Goal: Use online tool/utility: Utilize a website feature to perform a specific function

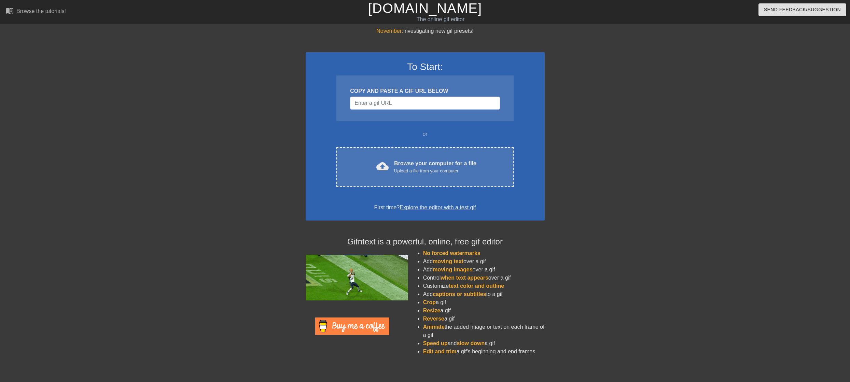
click at [226, 204] on div at bounding box center [246, 129] width 102 height 205
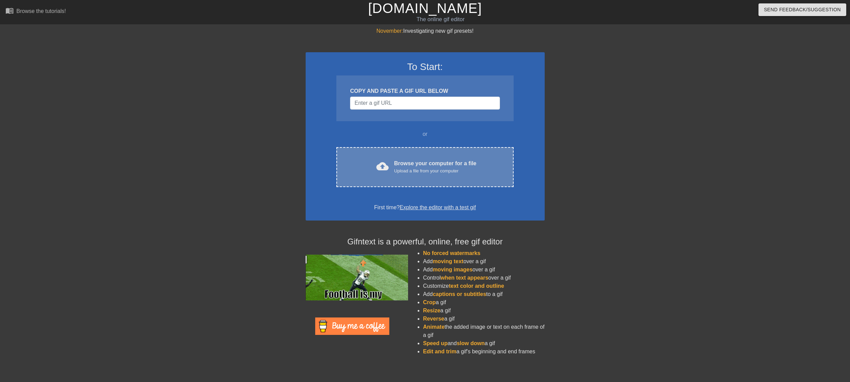
click at [426, 158] on div "cloud_upload Browse your computer for a file Upload a file from your computer C…" at bounding box center [424, 167] width 177 height 40
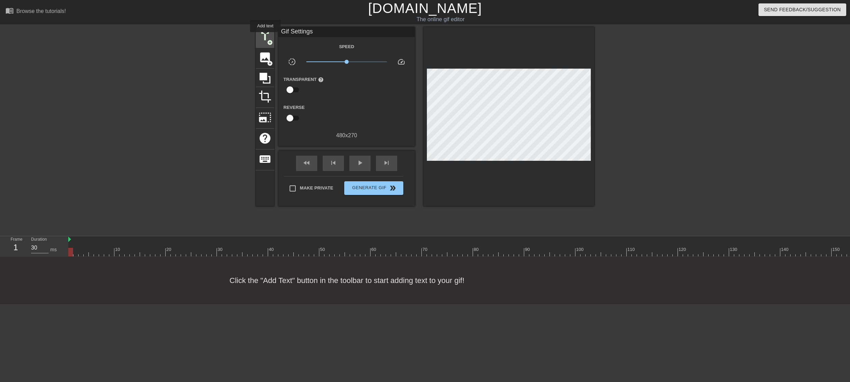
click at [265, 37] on span "title" at bounding box center [264, 36] width 13 height 13
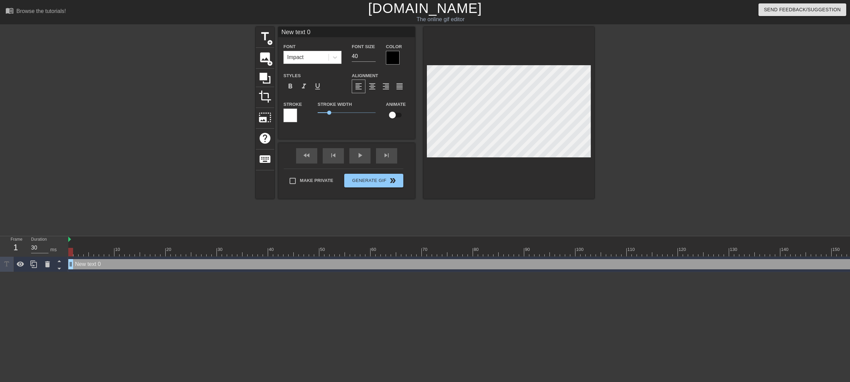
type input "relegation match"
type textarea "relegation match"
type input "R"
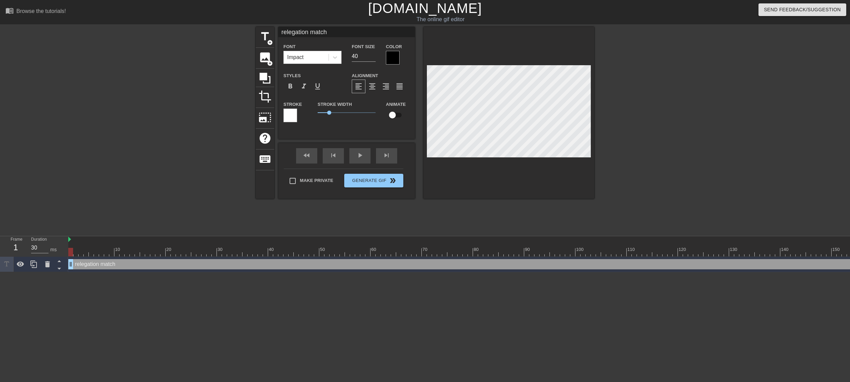
type textarea "R"
type input "RE"
type textarea "RE"
type input "REL"
type textarea "REL"
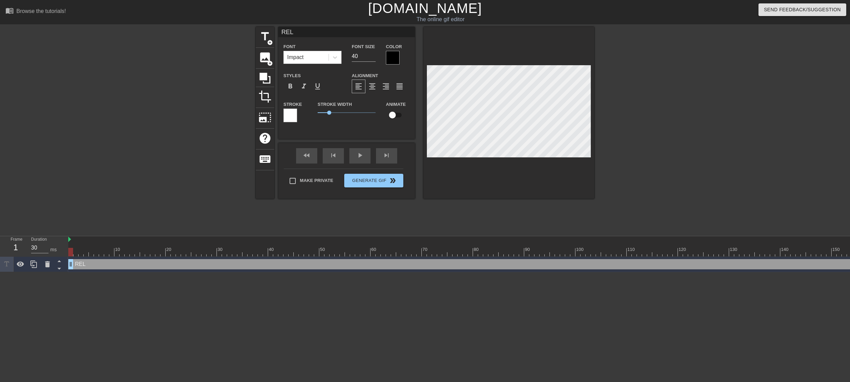
type input "RELE"
type textarea "RELE"
type input "RELEG"
type textarea "RELEG"
type input "RELEGA"
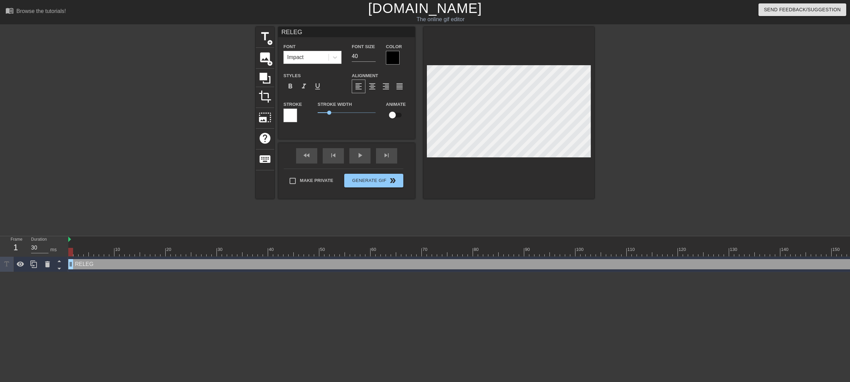
type textarea "RELEGA"
type input "RELEGAT"
type textarea "RELEGAT"
type input "RELEGATI"
type textarea "RELEGATI"
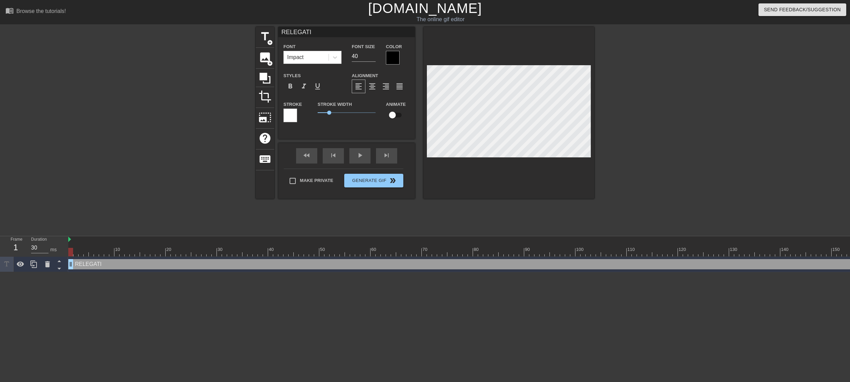
type input "RELEGATIO"
type textarea "RELEGATIO"
type input "RELEGATION"
type textarea "RELEGATION"
type input "RELEGATION"
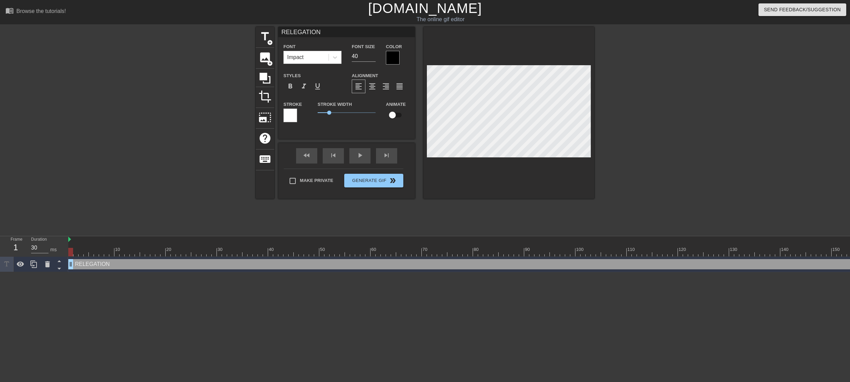
type textarea "RELEGATION"
type input "RELEGATION"
type textarea "RELEGATION"
type input "RELEGATIO"
type textarea "RELEGATIO"
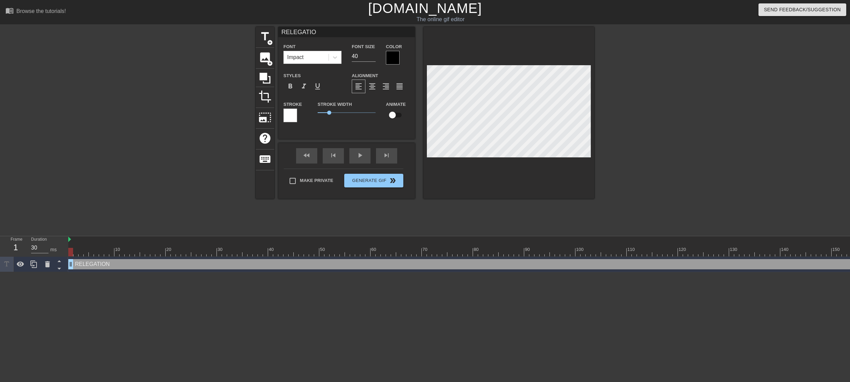
type input "RELEGATI"
type textarea "RELEGATI"
type input "RELEGAT"
type textarea "RELEGAT"
type input "RELEGA"
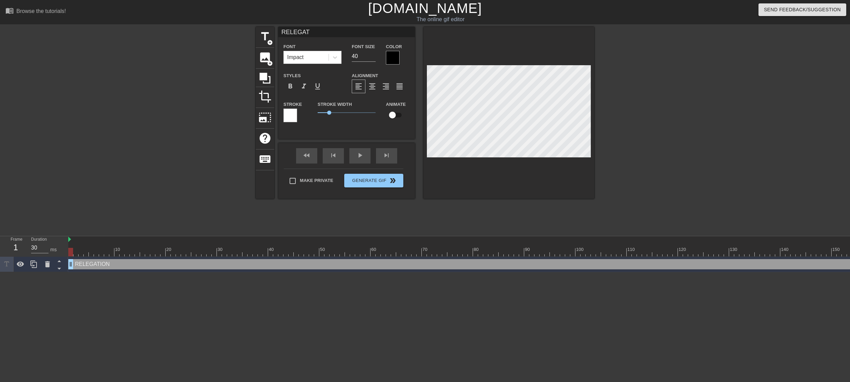
type textarea "RELEGA"
type input "RELEG"
type textarea "RELEG"
type input "RELE"
type textarea "RELE"
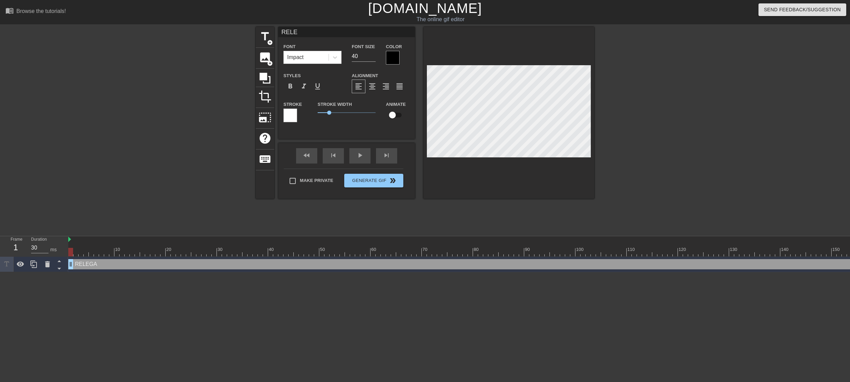
type input "REL"
type textarea "REL"
type input "RE"
type textarea "RE"
type input "R"
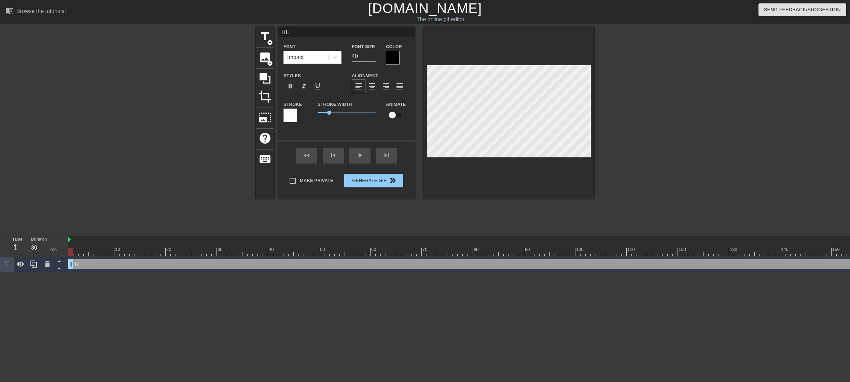
type textarea "R"
type input "Re"
type textarea "Re"
type input "Rel"
type textarea "Rel"
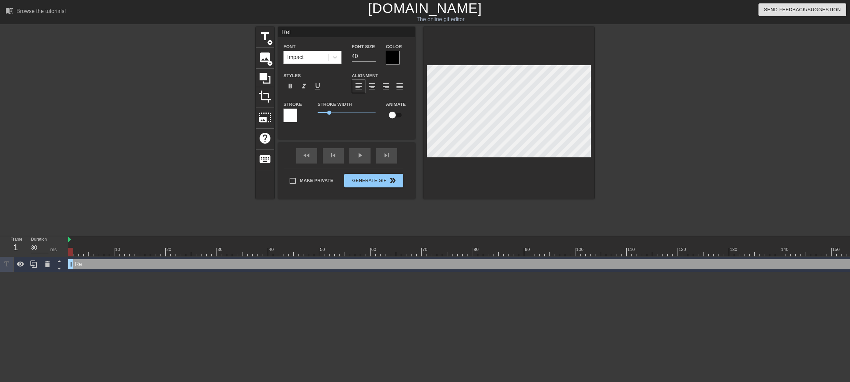
type input "Rele"
type textarea "Rele"
type input "Releg"
type textarea "Releg"
type input "Relega"
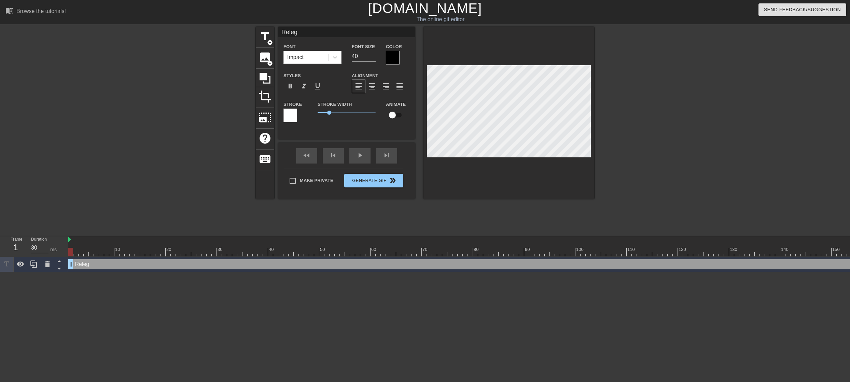
type textarea "Relega"
type input "Relegat"
type textarea "Relegat"
type input "Relegati"
type textarea "Relegati"
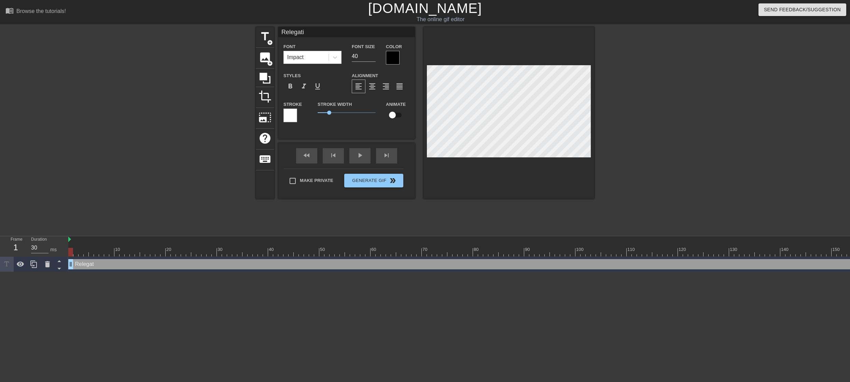
type input "Relegatio"
type textarea "Relegatio"
type input "Relegation"
type textarea "Relegation"
paste textarea "relegation match"
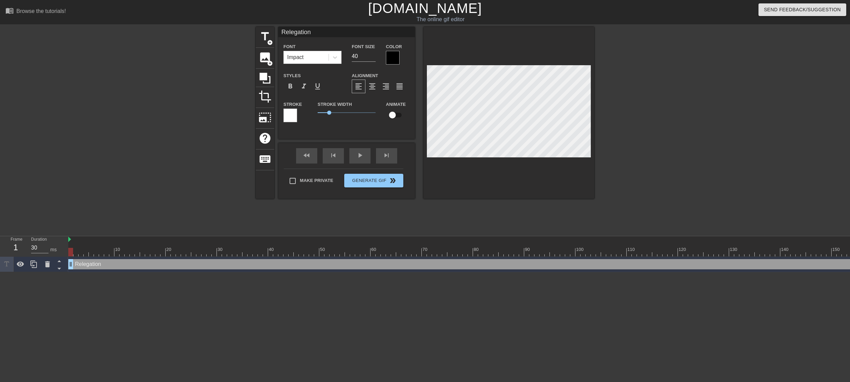
type input "Relegationrelegation match"
type textarea "Relegationrelegation match"
type input "Relegationrelegation matc"
type textarea "Relegationrelegation matc"
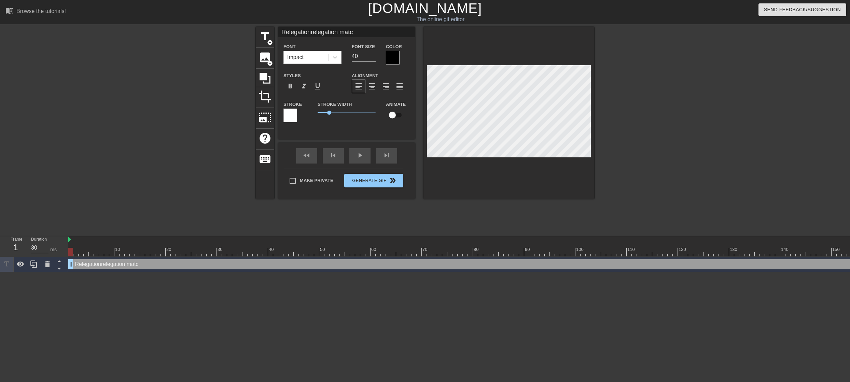
type input "Relegationrelegation mat"
type textarea "Relegationrelegation mat"
type input "Relegationrelegation ma"
type textarea "Relegationrelegation ma"
type input "Relegationrelegation m"
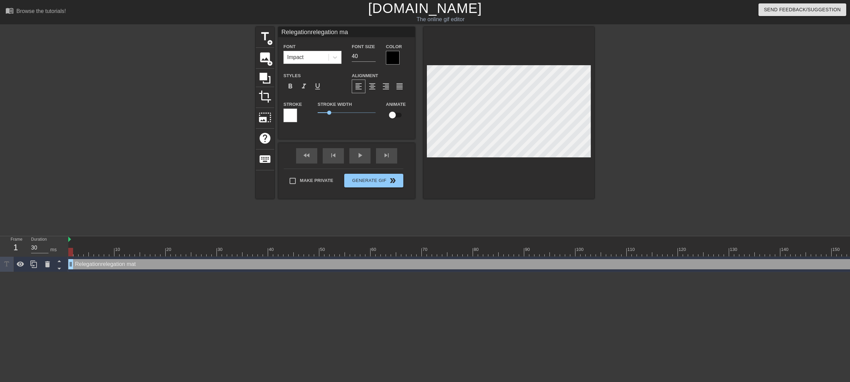
type textarea "Relegationrelegation m"
type input "Relegationrelegation"
type textarea "Relegationrelegation"
type input "Relegationrelegation"
type textarea "Relegationrelegation"
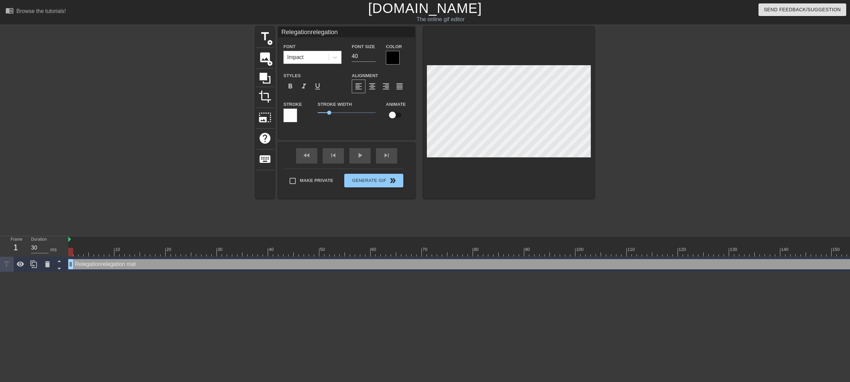
type input "Relegationrelegatio"
type textarea "Relegationrelegatio"
type input "Relegationrelegati"
type textarea "Relegationrelegati"
type input "Relegationrelegat"
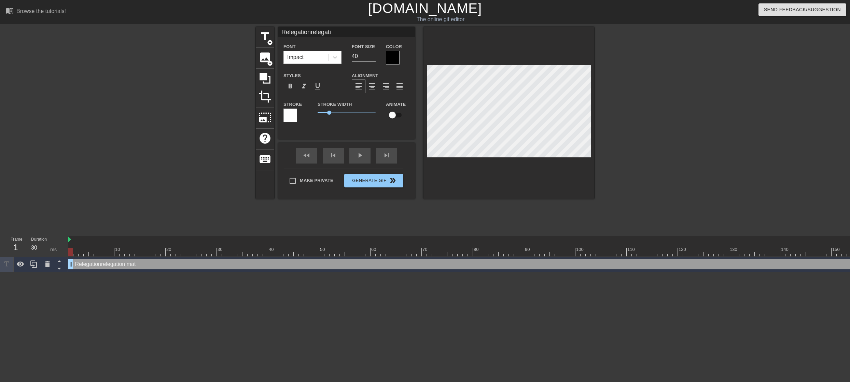
type textarea "Relegationrelegat"
type input "Relegationrelega"
type textarea "Relegationrelega"
type input "Relegationreleg"
type textarea "Relegationreleg"
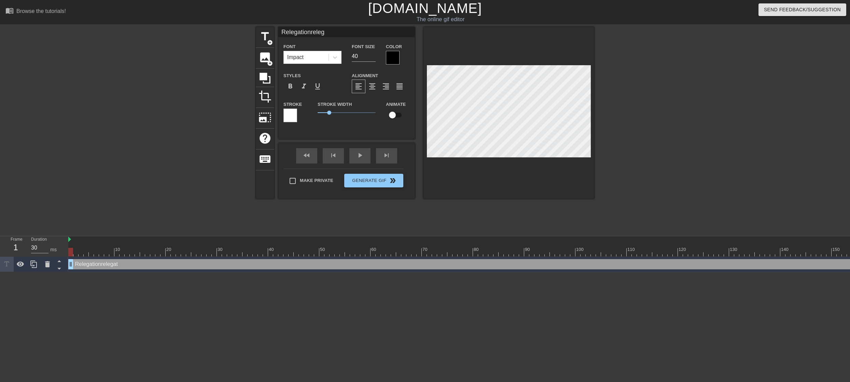
type input "Relegationrele"
type textarea "Relegationrele"
type input "Relegationrel"
type textarea "Relegationrel"
type input "Relegationre"
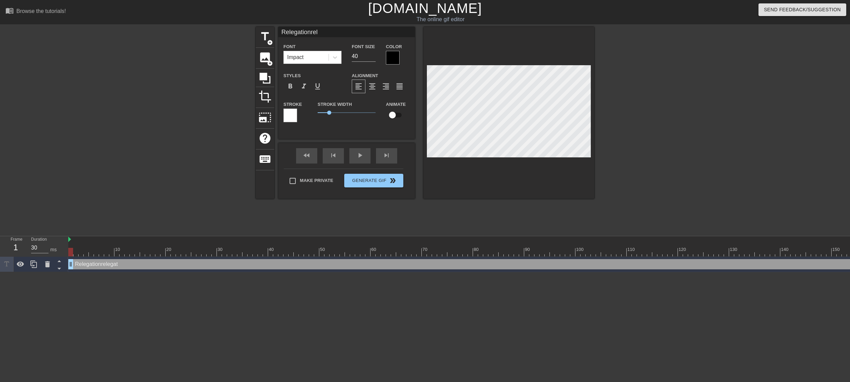
type textarea "Relegationre"
type input "Relegationr"
type textarea "Relegationr"
type input "Relegation"
type textarea "Relegation"
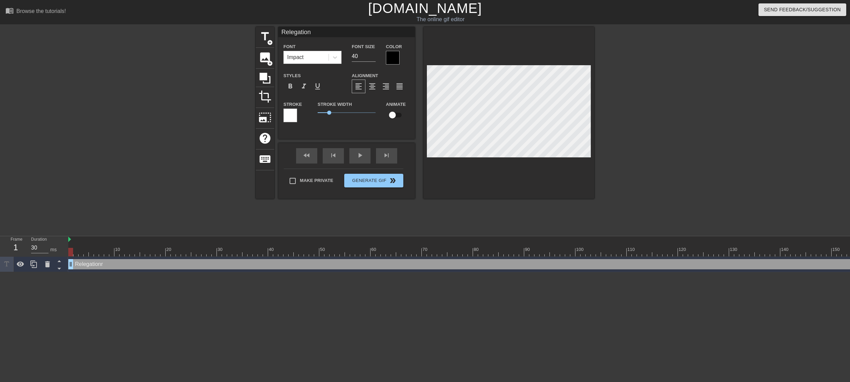
type input "Relegatio"
type textarea "Relegatio"
type input "Relegation"
type textarea "Relegation"
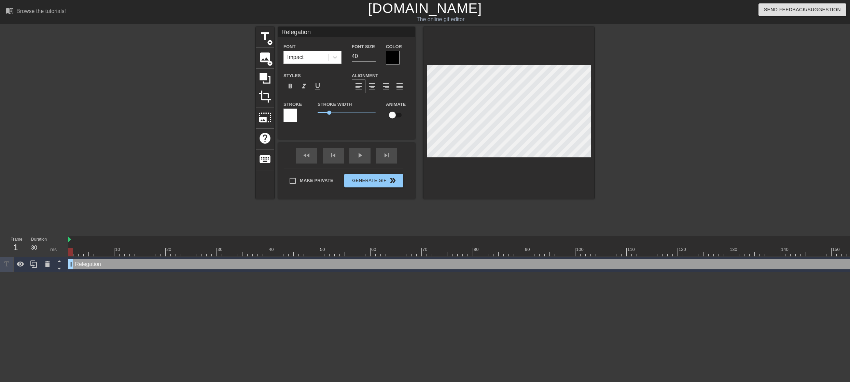
click at [396, 58] on div at bounding box center [393, 58] width 14 height 14
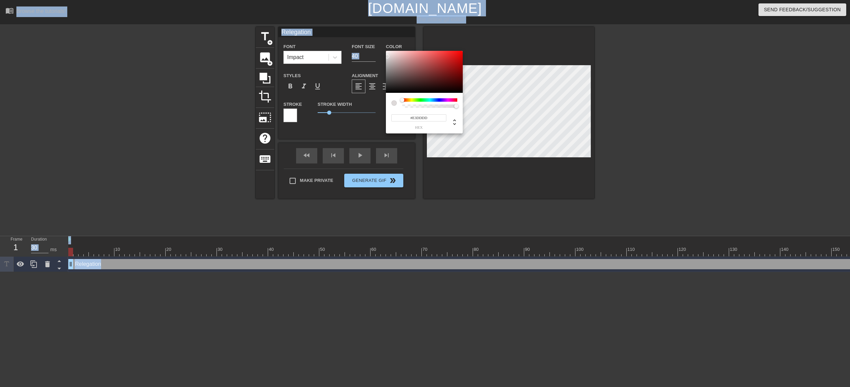
click at [388, 55] on div at bounding box center [387, 56] width 4 height 4
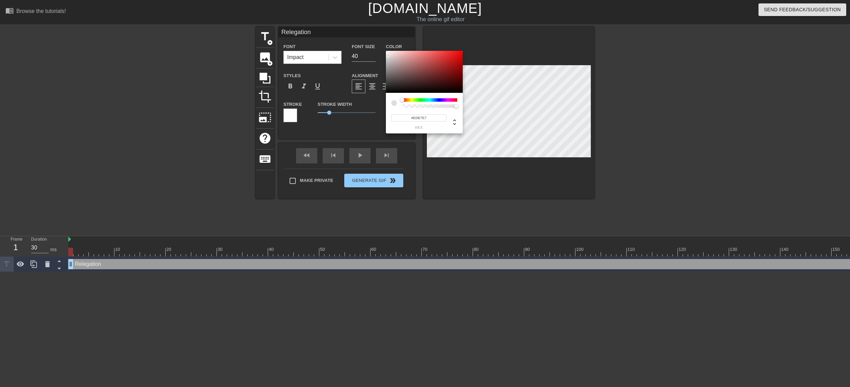
drag, startPoint x: 388, startPoint y: 54, endPoint x: 386, endPoint y: 51, distance: 3.8
click at [387, 53] on div at bounding box center [388, 55] width 4 height 4
click at [386, 51] on div at bounding box center [424, 72] width 77 height 42
click at [389, 55] on div at bounding box center [424, 72] width 77 height 42
drag, startPoint x: 389, startPoint y: 55, endPoint x: 384, endPoint y: 50, distance: 7.3
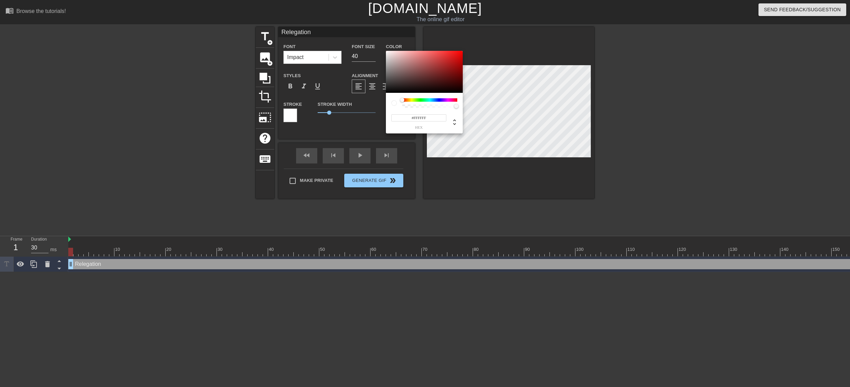
click at [384, 50] on div "#FFFFFF hex" at bounding box center [425, 193] width 850 height 387
click at [396, 67] on div at bounding box center [424, 72] width 77 height 42
drag, startPoint x: 421, startPoint y: 70, endPoint x: 436, endPoint y: 68, distance: 15.9
click at [421, 70] on div at bounding box center [424, 72] width 77 height 42
click at [437, 68] on div at bounding box center [424, 72] width 77 height 42
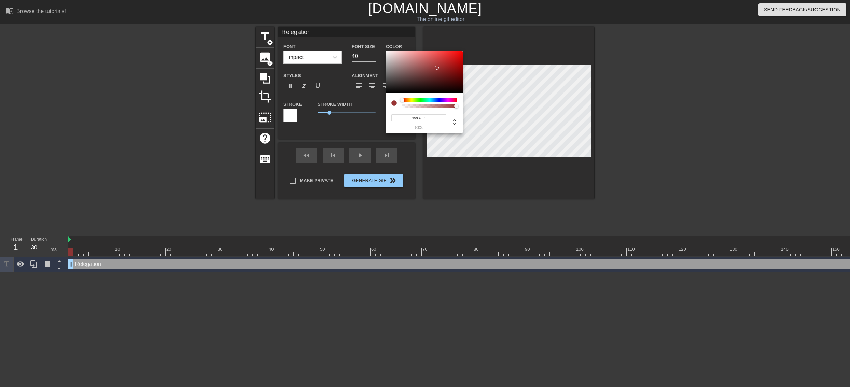
click at [437, 68] on div at bounding box center [437, 68] width 4 height 4
click at [461, 84] on div at bounding box center [463, 86] width 4 height 4
click at [456, 62] on div at bounding box center [424, 72] width 77 height 42
drag, startPoint x: 417, startPoint y: 100, endPoint x: 401, endPoint y: 102, distance: 15.8
click at [401, 102] on div at bounding box center [424, 103] width 66 height 10
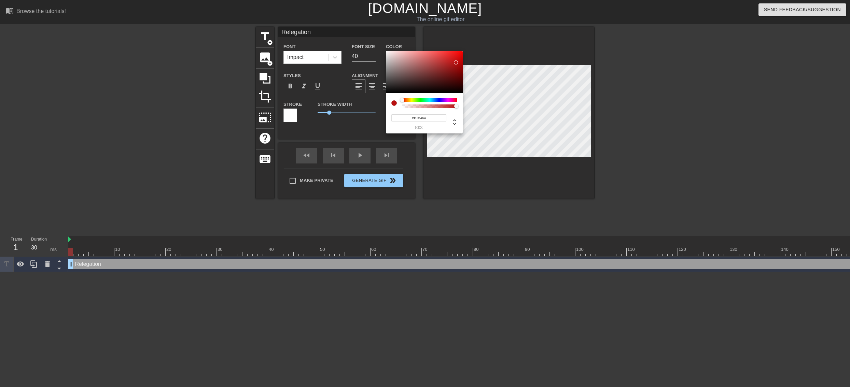
click at [419, 64] on div at bounding box center [424, 72] width 77 height 42
type input "#000000"
drag, startPoint x: 419, startPoint y: 64, endPoint x: 471, endPoint y: 102, distance: 63.9
click at [471, 102] on div "#000000 hex" at bounding box center [425, 193] width 850 height 387
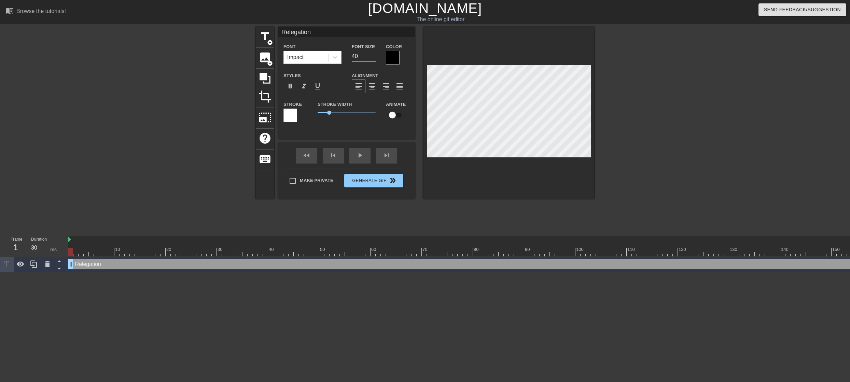
paste textarea "relegation match"
type input "Relegatrelegation matchion"
type textarea "Relegatrelegation matchion"
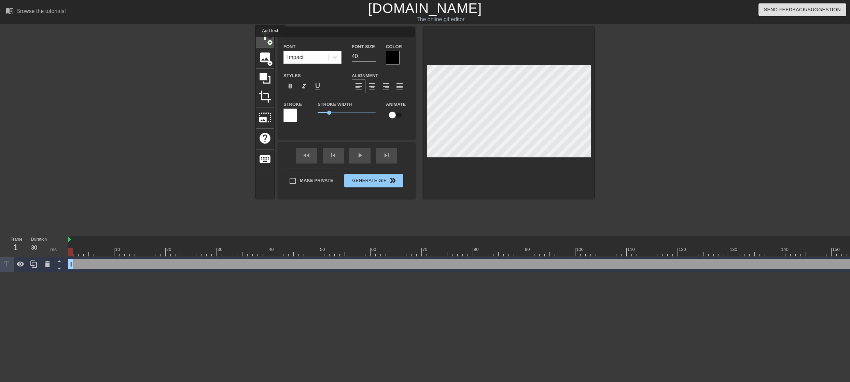
click at [270, 42] on span "add_circle" at bounding box center [270, 43] width 6 height 6
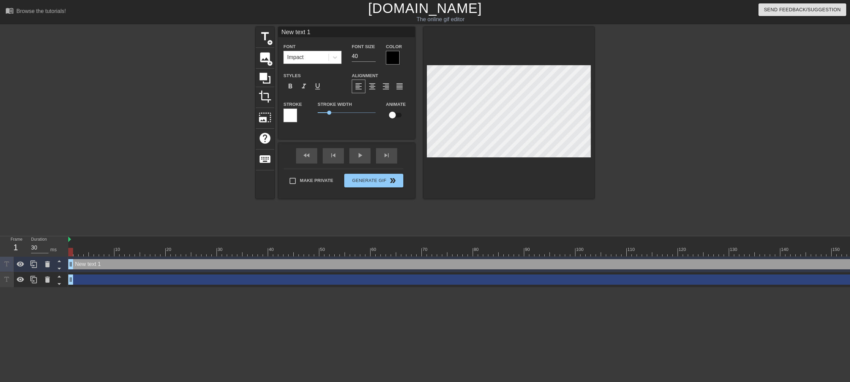
scroll to position [1, 1]
type input "R"
type textarea "R"
type input "Re"
type textarea "Re"
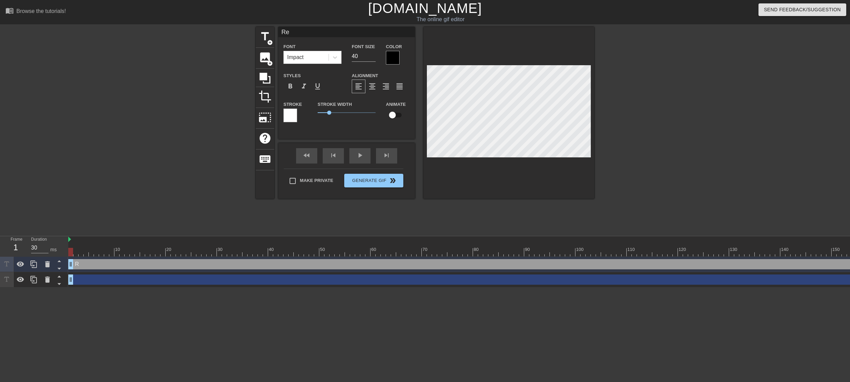
type input "Rel"
type textarea "Rel"
type input "Rele"
type textarea "Rele"
type input "Releg"
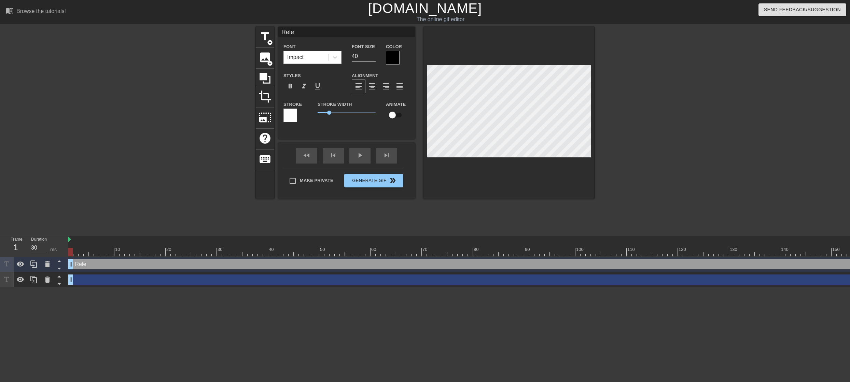
type textarea "Releg"
type input "Relega"
type textarea "Relega"
type input "Relegat"
type textarea "Relegat"
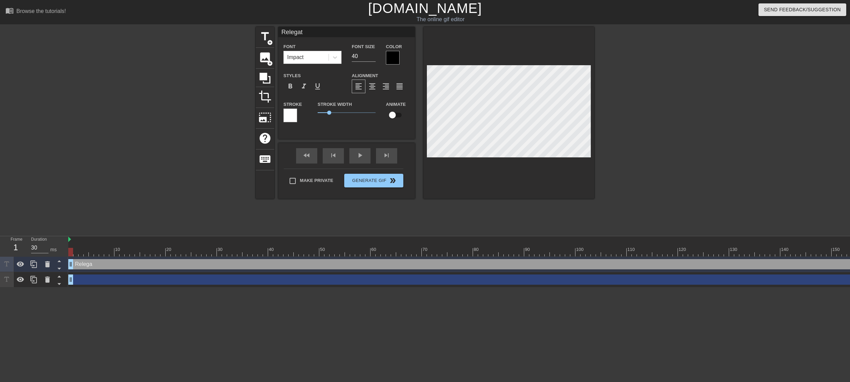
type input "Relegati"
type textarea "Relegati"
type input "Relegatio"
type textarea "Relegatio"
type input "Relegation"
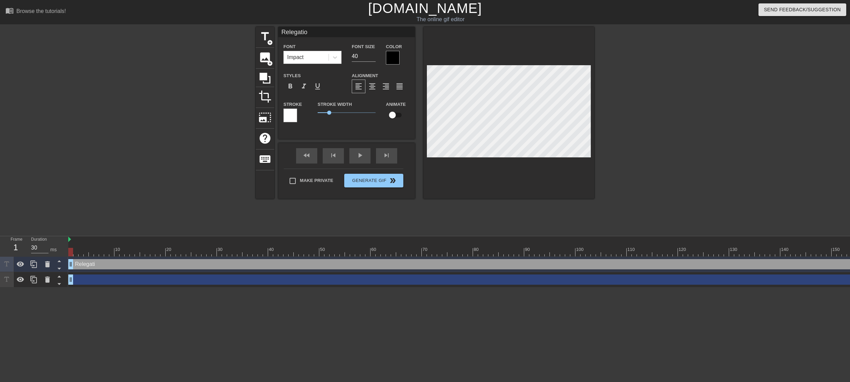
type textarea "Relegation"
type input "Relegatio"
type textarea "Relegatio"
type input "Relegati"
type textarea "Relegati"
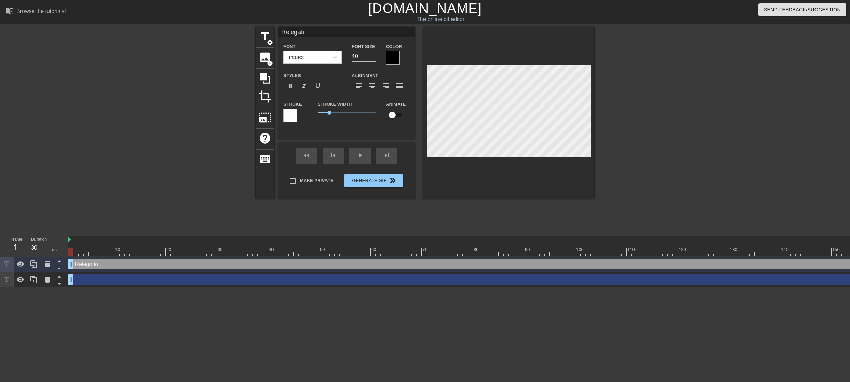
type input "Relegat"
type textarea "Relegat"
type input "Relega"
type textarea "Relega"
type input "Releg"
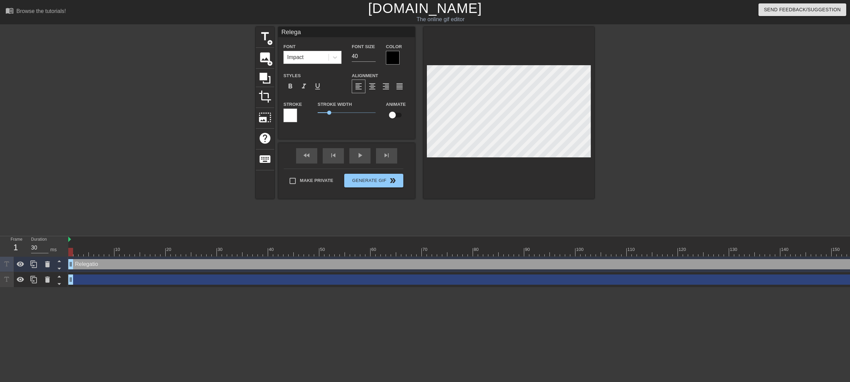
type textarea "Releg"
type input "Rele"
type textarea "Rele"
type input "Rel"
type textarea "Rel"
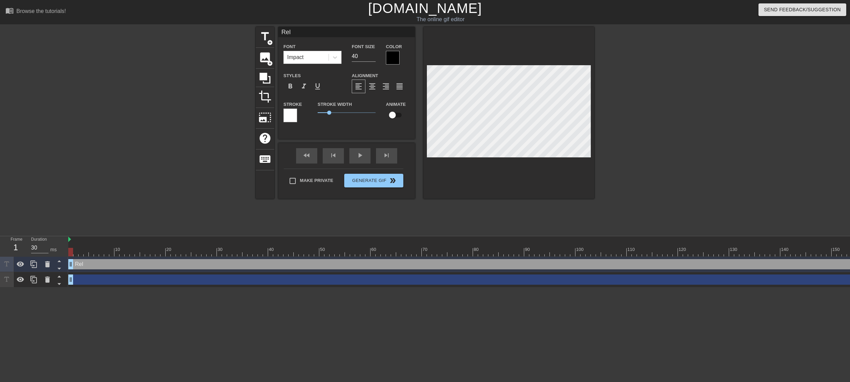
type input "Re"
type textarea "R"
type input "RE"
type textarea "RE"
type input "REL"
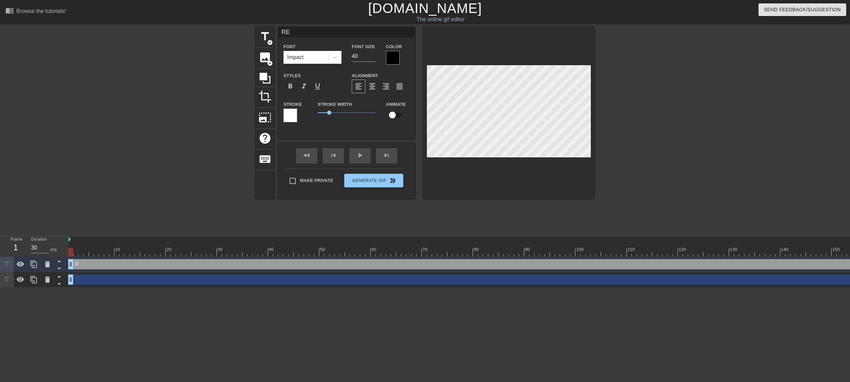
type textarea "REL"
type input "RELE"
type textarea "RELE"
type input "RELEG"
type textarea "RELEG"
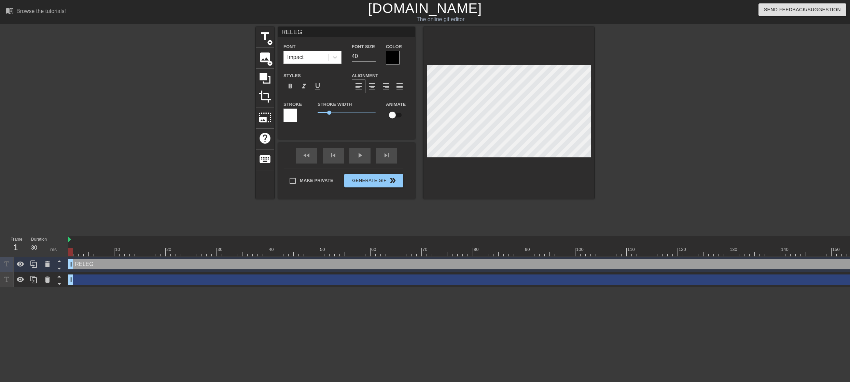
type input "RELEGA"
type textarea "RELEGA"
type input "RELEGAT"
type textarea "RELEGAT"
type input "RELEGATI"
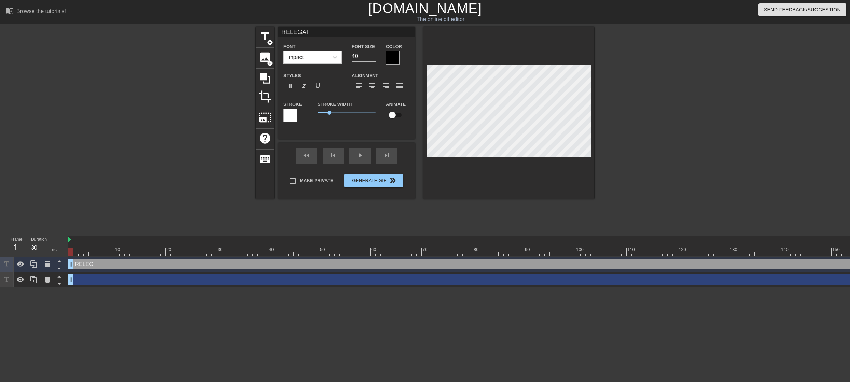
type textarea "RELEGATI"
type input "RELEGATIO"
type textarea "RELEGATIO"
type input "RELEGATION"
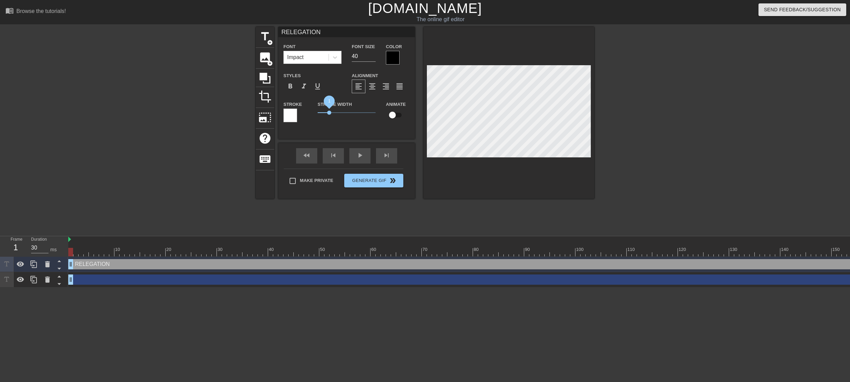
type textarea "RELEGATION"
drag, startPoint x: 330, startPoint y: 112, endPoint x: 323, endPoint y: 117, distance: 7.9
click at [323, 117] on div "Stroke Width 0.5" at bounding box center [346, 114] width 68 height 28
click at [670, 81] on div at bounding box center [653, 129] width 102 height 205
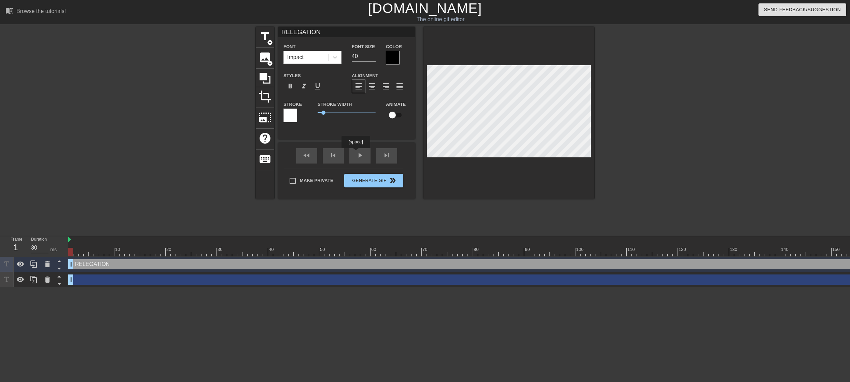
click at [357, 153] on div "fast_rewind skip_previous play_arrow skip_next" at bounding box center [346, 156] width 111 height 26
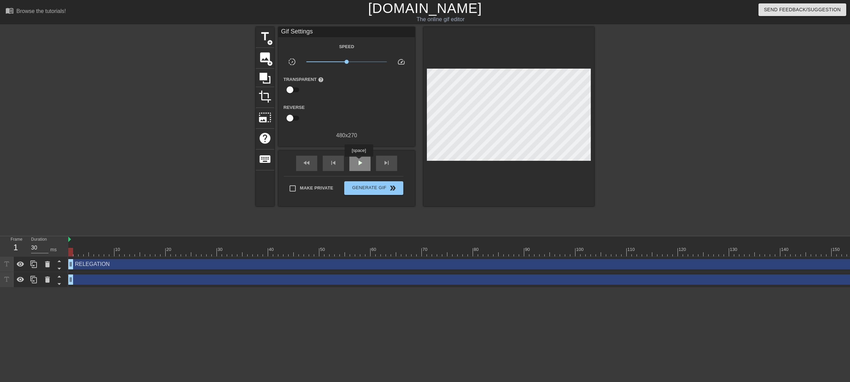
click at [359, 162] on span "play_arrow" at bounding box center [360, 163] width 8 height 8
click at [262, 77] on icon at bounding box center [265, 78] width 11 height 11
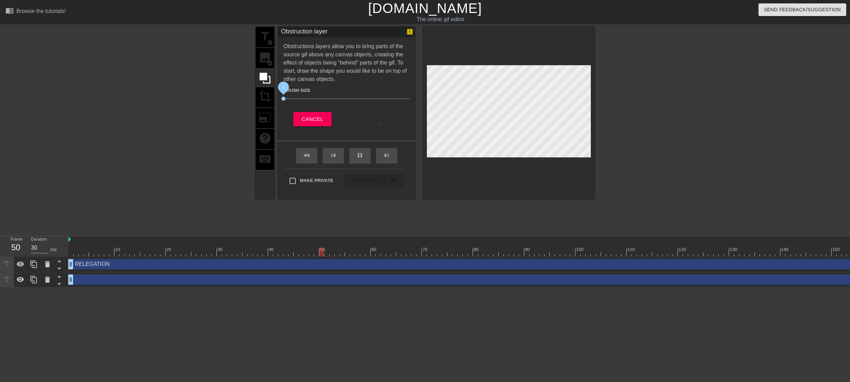
drag, startPoint x: 320, startPoint y: 99, endPoint x: 266, endPoint y: 105, distance: 54.7
click at [266, 105] on div "title add_circle image add_circle crop photo_size_select_large help keyboard Ob…" at bounding box center [425, 113] width 338 height 172
click at [265, 95] on div "title add_circle image add_circle crop photo_size_select_large help keyboard" at bounding box center [265, 113] width 18 height 172
click at [659, 70] on div at bounding box center [653, 129] width 102 height 205
click at [95, 264] on div "RELEGATION drag_handle drag_handle" at bounding box center [736, 264] width 1337 height 10
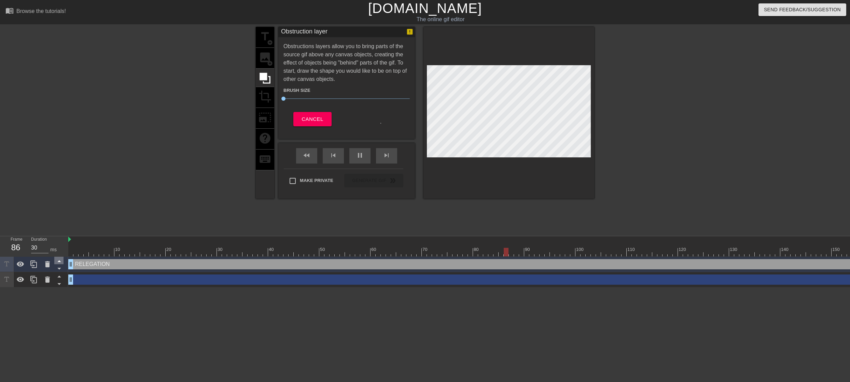
click at [59, 262] on icon at bounding box center [58, 262] width 3 height 2
drag, startPoint x: 104, startPoint y: 266, endPoint x: 94, endPoint y: 264, distance: 10.4
click at [130, 265] on div "RELEGATION drag_handle drag_handle" at bounding box center [736, 264] width 1337 height 10
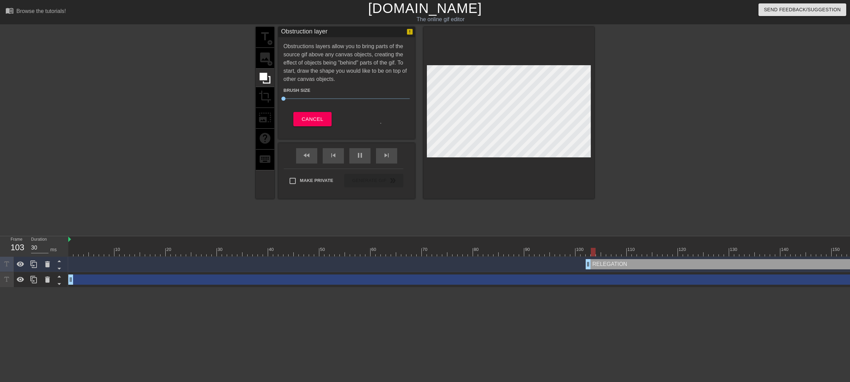
drag, startPoint x: 71, startPoint y: 262, endPoint x: 589, endPoint y: 262, distance: 517.7
drag, startPoint x: 587, startPoint y: 265, endPoint x: 713, endPoint y: 267, distance: 126.4
click at [713, 267] on div "RELEGATION drag_handle drag_handle" at bounding box center [736, 264] width 1337 height 10
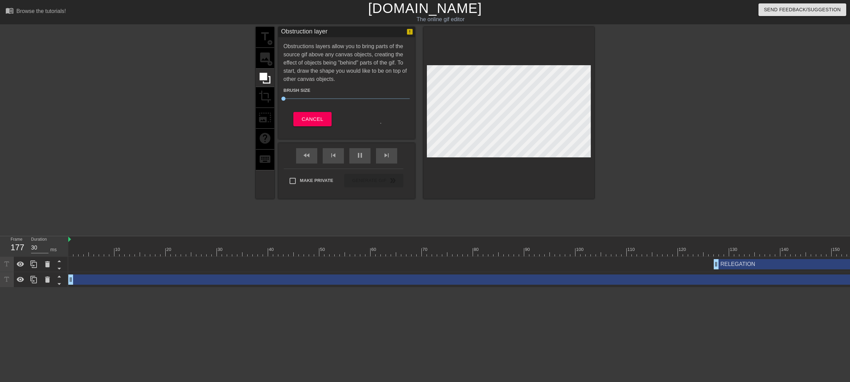
click at [653, 265] on div "RELEGATION drag_handle drag_handle" at bounding box center [736, 264] width 1337 height 10
click at [115, 203] on div "title add_circle image add_circle crop photo_size_select_large help keyboard Ob…" at bounding box center [425, 129] width 850 height 205
click at [267, 158] on div "title add_circle image add_circle crop photo_size_select_large help keyboard" at bounding box center [265, 113] width 18 height 172
click at [20, 265] on icon at bounding box center [21, 264] width 8 height 5
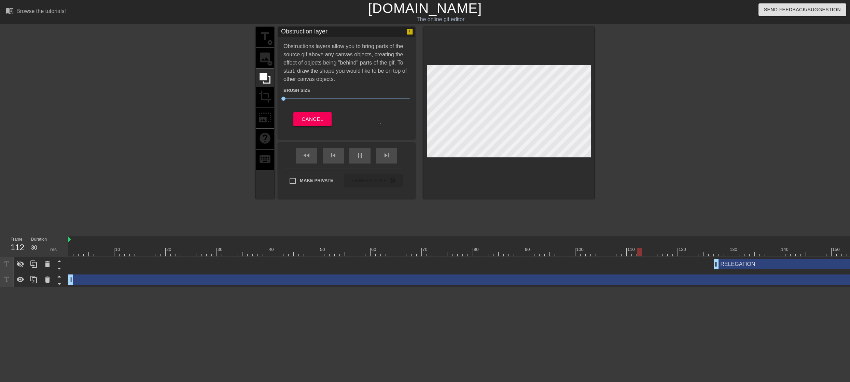
drag, startPoint x: 210, startPoint y: 263, endPoint x: 167, endPoint y: 72, distance: 196.0
click at [167, 72] on div at bounding box center [196, 129] width 102 height 205
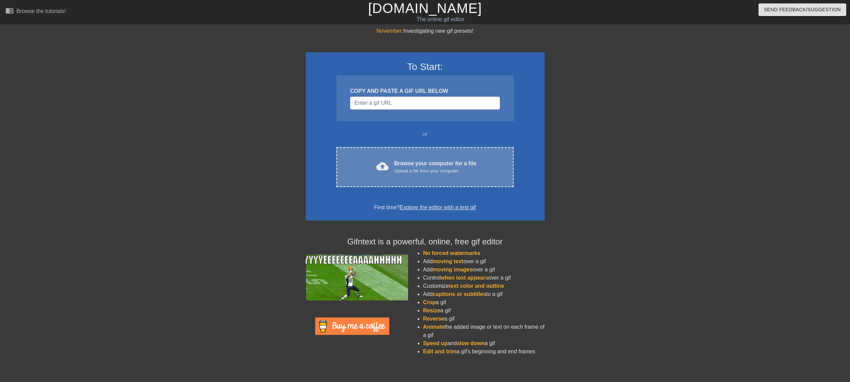
click at [395, 173] on div "Upload a file from your computer" at bounding box center [435, 171] width 82 height 7
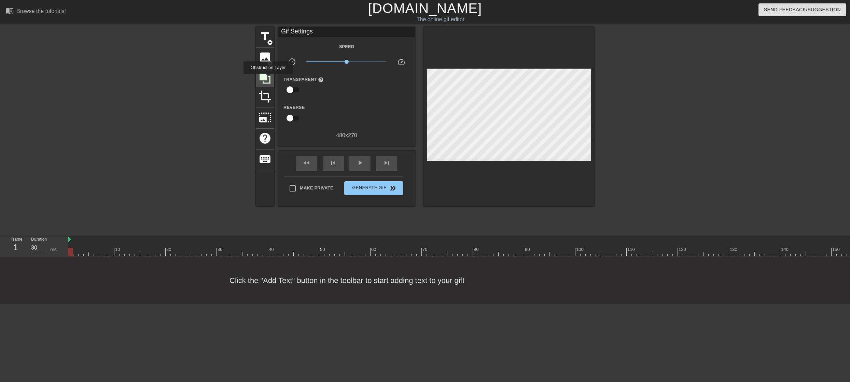
click at [268, 79] on icon at bounding box center [264, 78] width 13 height 13
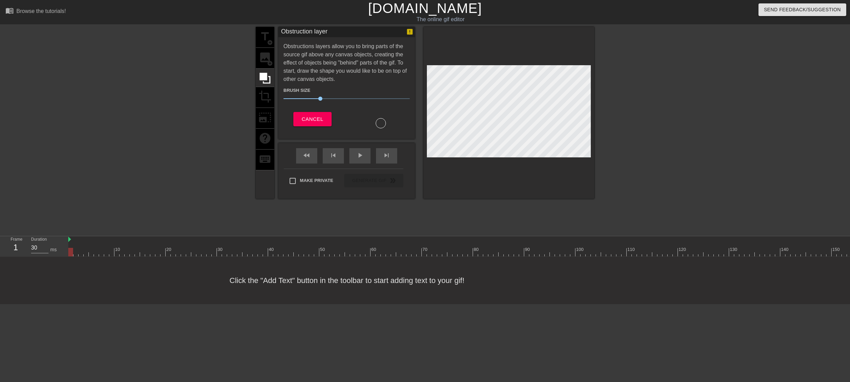
click at [194, 125] on div at bounding box center [196, 129] width 102 height 205
click at [319, 121] on span "Cancel" at bounding box center [313, 119] width 22 height 9
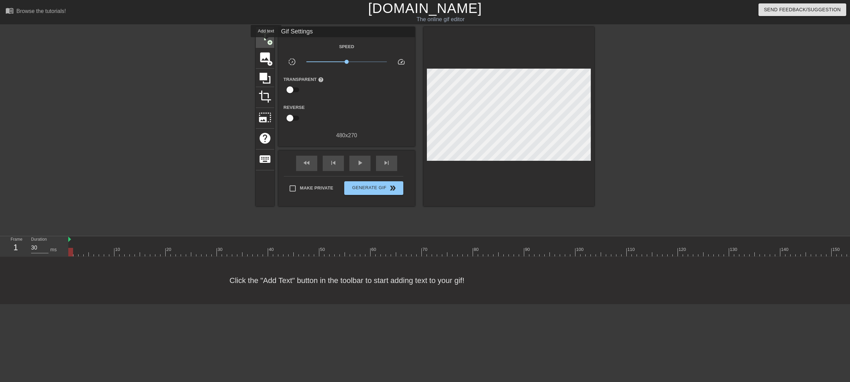
click at [266, 42] on span "title" at bounding box center [264, 36] width 13 height 13
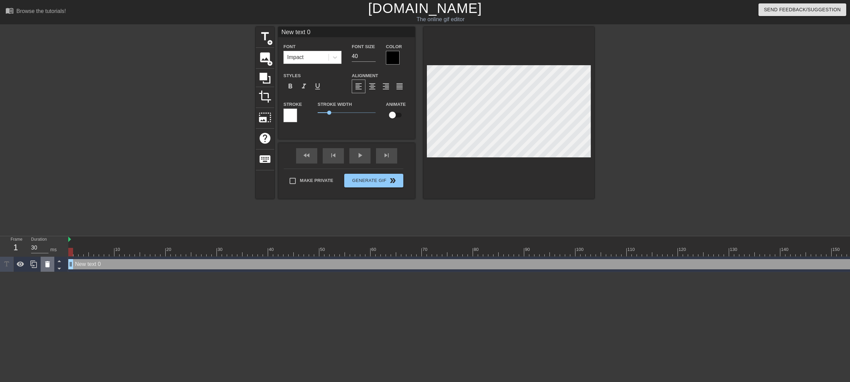
click at [46, 263] on icon at bounding box center [47, 264] width 5 height 6
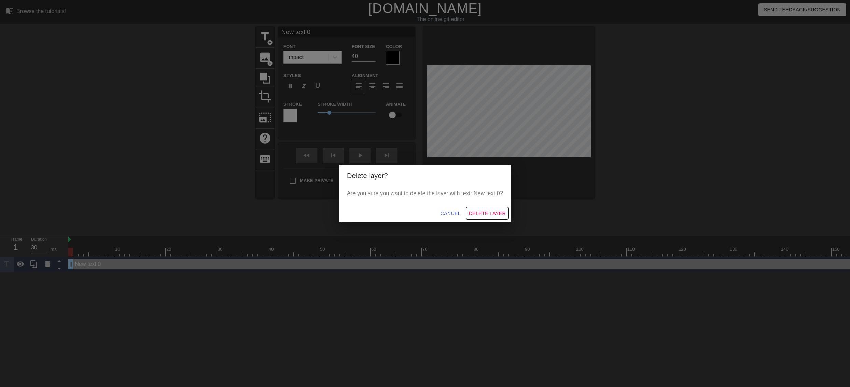
click at [485, 211] on span "Delete Layer" at bounding box center [487, 213] width 37 height 9
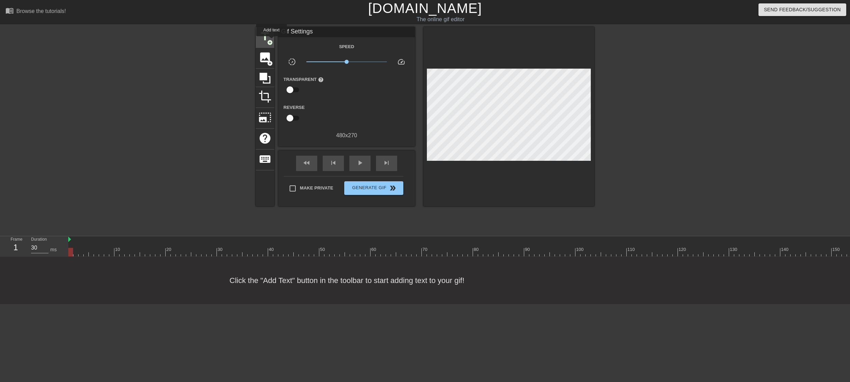
click at [271, 41] on span "add_circle" at bounding box center [270, 43] width 6 height 6
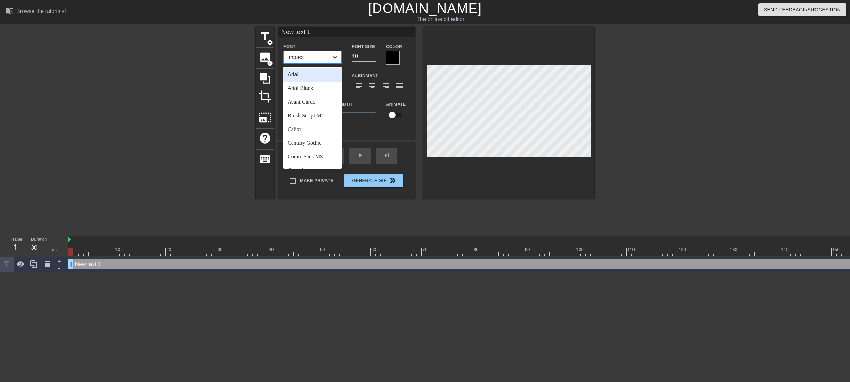
click at [335, 56] on icon at bounding box center [335, 57] width 7 height 7
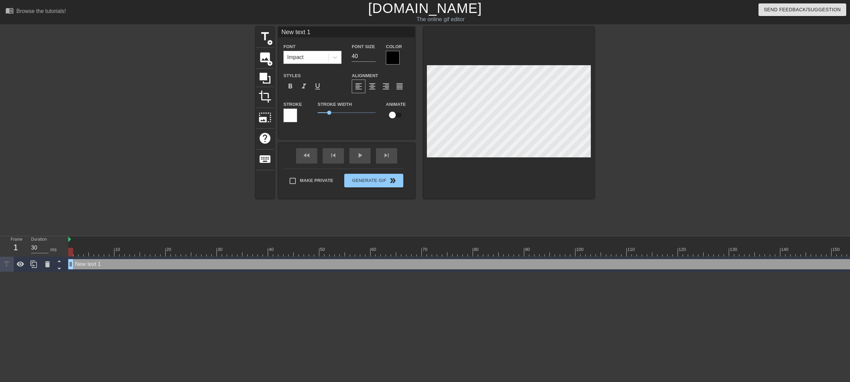
scroll to position [1, 1]
type input "R"
type textarea "R"
type input "RE"
type textarea "RE"
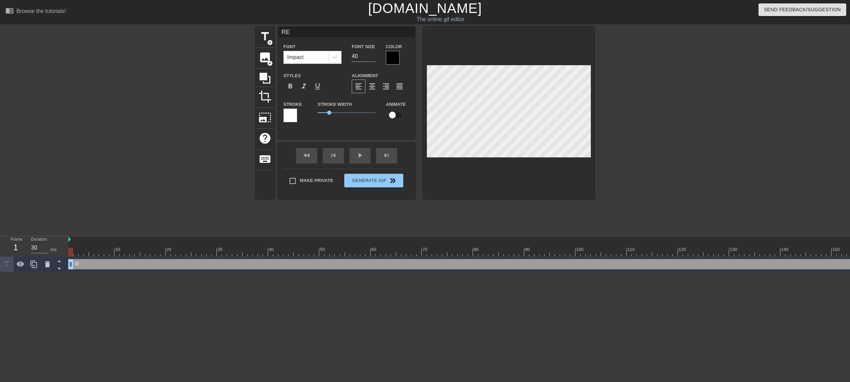
type input "REL"
type textarea "REL"
type input "RELE"
type textarea "RELE"
type input "RELEG"
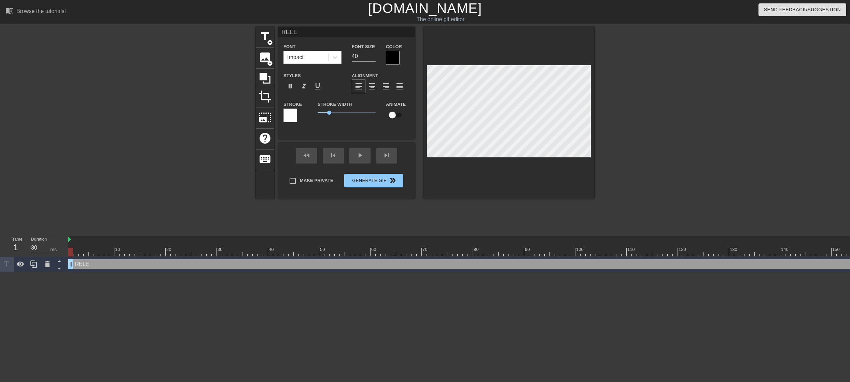
type textarea "RELEG"
type input "RELEGA"
type textarea "RELEGA"
type input "RELEGAT"
type textarea "RELEGAT"
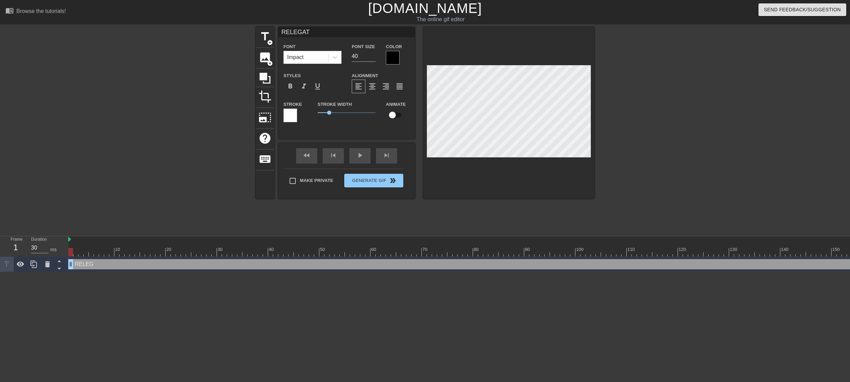
type input "RELEGATI"
type textarea "RELEGATI"
type input "RELEGATIO"
type textarea "RELEGATIO"
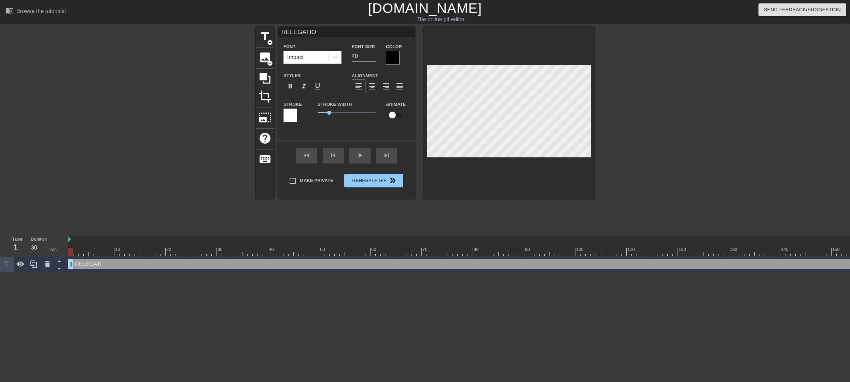
type input "RELEGATION"
type textarea "RELEGATION"
click at [33, 264] on icon at bounding box center [34, 264] width 8 height 8
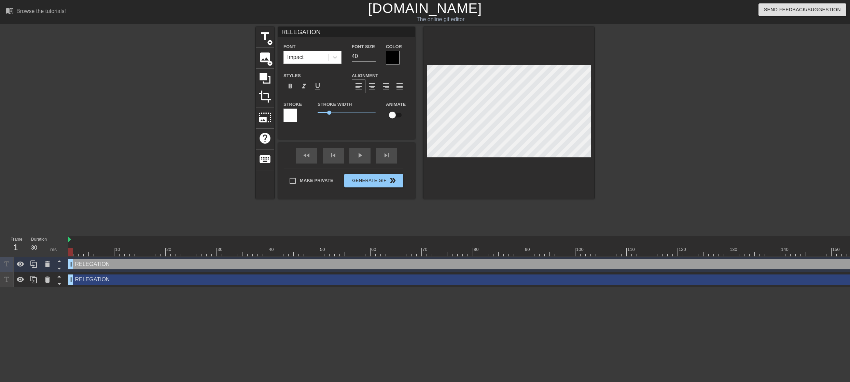
click at [112, 266] on div "RELEGATION drag_handle drag_handle" at bounding box center [736, 264] width 1337 height 10
type input "M"
type textarea "M"
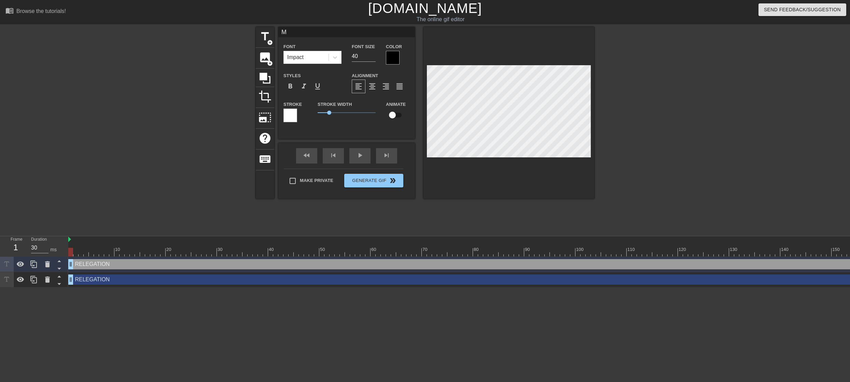
type input "MA"
type textarea "MA"
type input "MAT"
type textarea "MAT"
type input "MATC"
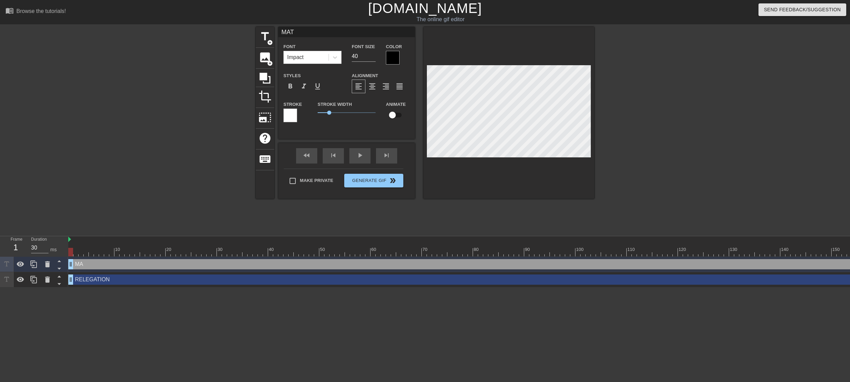
type textarea "MATC"
type input "MATCH"
type textarea "MATCH"
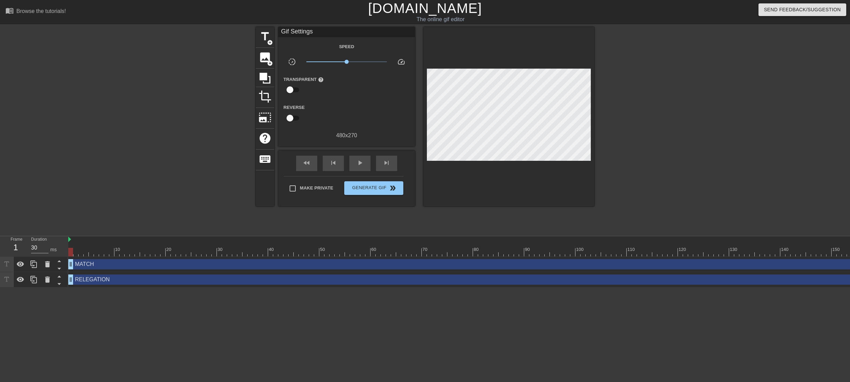
click at [666, 115] on div at bounding box center [653, 129] width 102 height 205
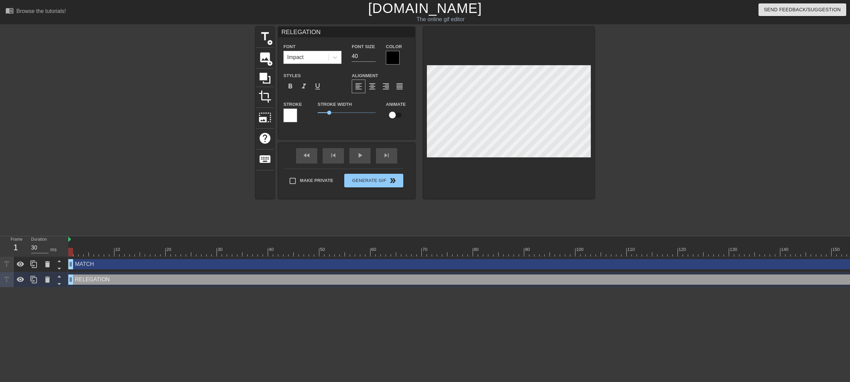
type input "MATCH"
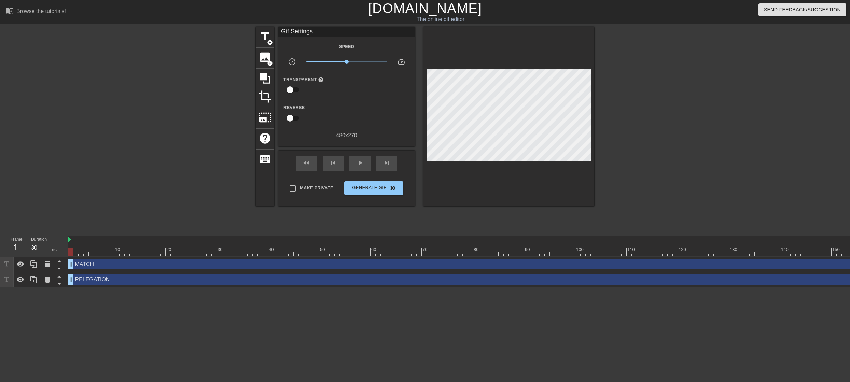
click at [635, 114] on div at bounding box center [653, 129] width 102 height 205
click at [291, 87] on input "checkbox" at bounding box center [289, 89] width 39 height 13
click at [297, 89] on input "checkbox" at bounding box center [296, 89] width 39 height 13
checkbox input "false"
click at [267, 78] on icon at bounding box center [264, 78] width 13 height 13
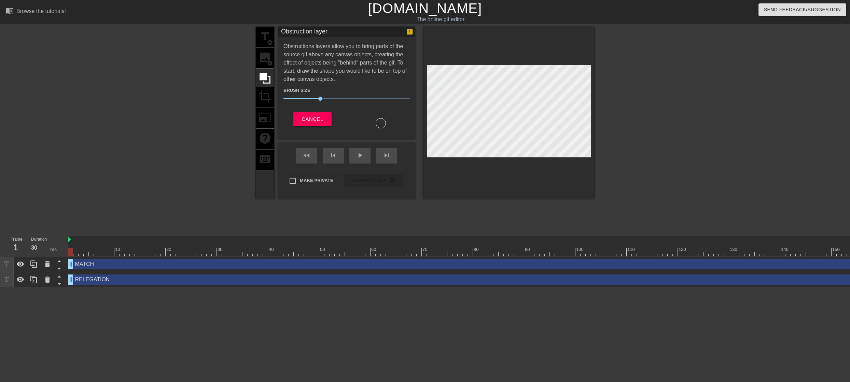
click at [266, 97] on div "title add_circle image add_circle crop photo_size_select_large help keyboard" at bounding box center [265, 113] width 18 height 172
click at [415, 31] on div "Obstruction layer" at bounding box center [346, 32] width 137 height 10
click at [408, 38] on div "Obstruction layer Obstructions layers allow you to bring parts of the source gi…" at bounding box center [346, 83] width 137 height 112
click at [260, 118] on div "title add_circle image add_circle crop photo_size_select_large help keyboard" at bounding box center [265, 113] width 18 height 172
click at [306, 118] on span "Cancel" at bounding box center [313, 119] width 22 height 9
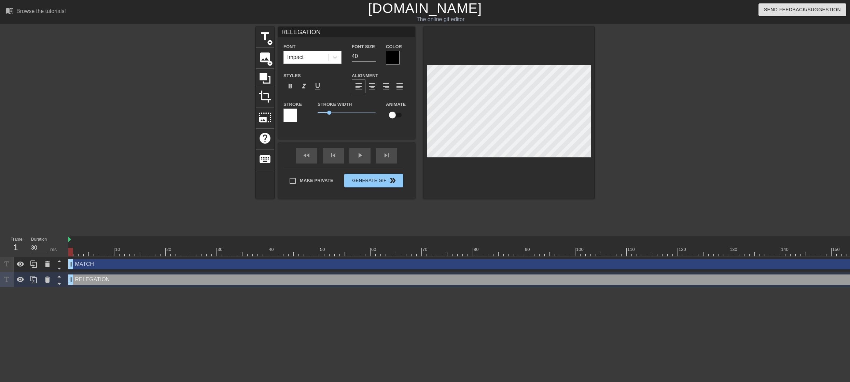
scroll to position [1, 1]
click at [395, 116] on input "checkbox" at bounding box center [392, 115] width 39 height 13
checkbox input "true"
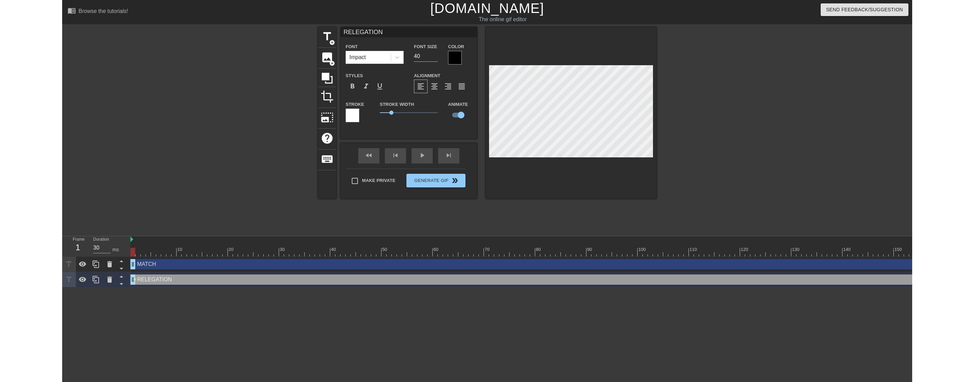
scroll to position [1, 2]
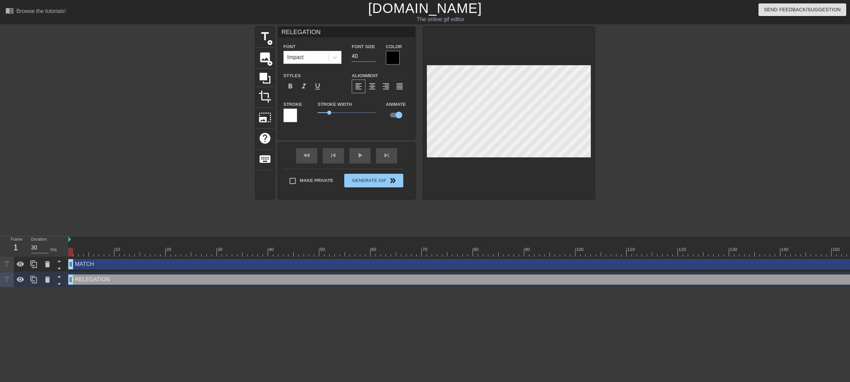
click at [669, 86] on div at bounding box center [653, 129] width 102 height 205
click at [399, 116] on input "checkbox" at bounding box center [398, 115] width 39 height 13
click at [397, 116] on input "checkbox" at bounding box center [392, 115] width 39 height 13
checkbox input "true"
drag, startPoint x: 453, startPoint y: 251, endPoint x: 307, endPoint y: 260, distance: 146.4
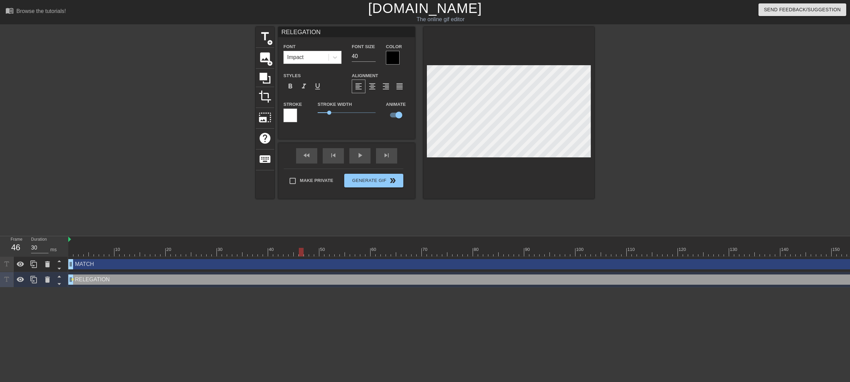
click at [307, 260] on div "10 20 30 40 50 60 70 80 90 100 110 120 130 140 150 160" at bounding box center [459, 261] width 782 height 51
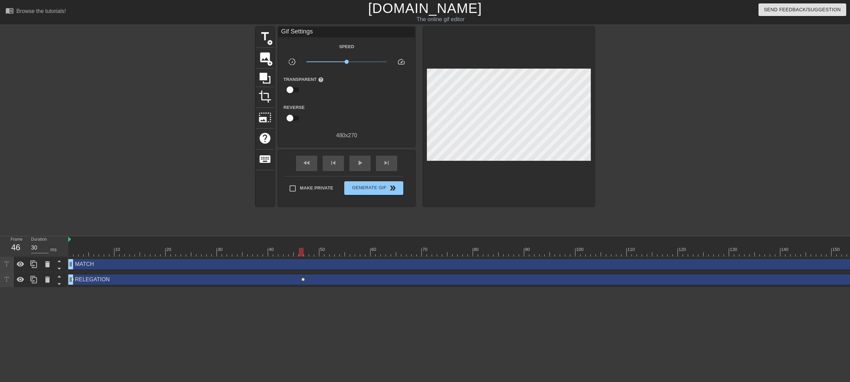
click at [303, 279] on span "lens" at bounding box center [303, 279] width 3 height 3
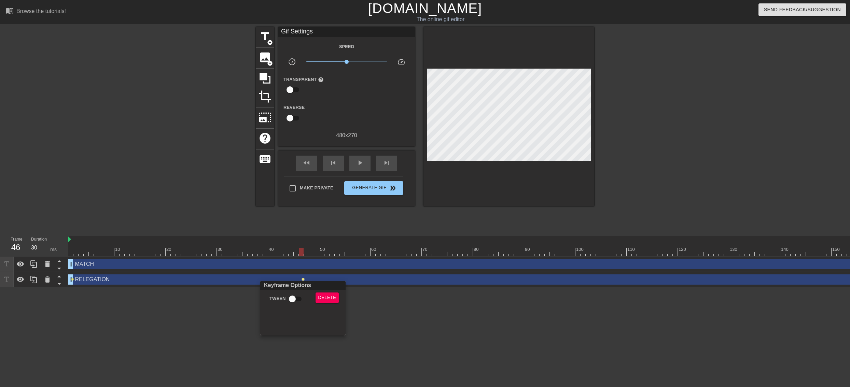
click at [303, 279] on div at bounding box center [425, 193] width 850 height 387
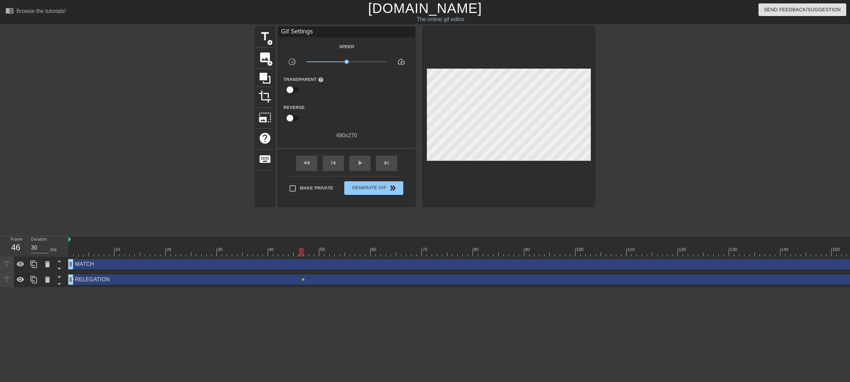
drag, startPoint x: 72, startPoint y: 280, endPoint x: 149, endPoint y: 281, distance: 76.5
click at [149, 281] on div "RELEGATION drag_handle drag_handle lens lens" at bounding box center [736, 280] width 1337 height 10
click at [149, 280] on div "RELEGATION drag_handle drag_handle" at bounding box center [736, 280] width 1337 height 10
drag, startPoint x: 72, startPoint y: 278, endPoint x: 111, endPoint y: 280, distance: 38.3
click at [111, 280] on div "RELEGATION drag_handle drag_handle lens lens" at bounding box center [736, 280] width 1337 height 10
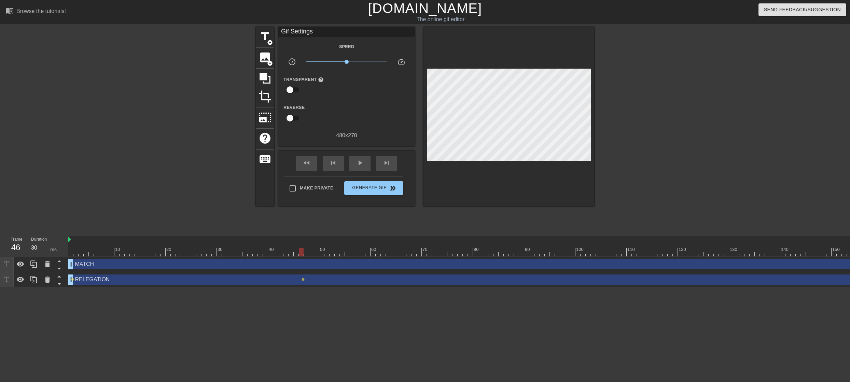
drag, startPoint x: 72, startPoint y: 280, endPoint x: 79, endPoint y: 282, distance: 6.6
click at [103, 281] on div "RELEGATION drag_handle drag_handle lens lens" at bounding box center [736, 280] width 1337 height 10
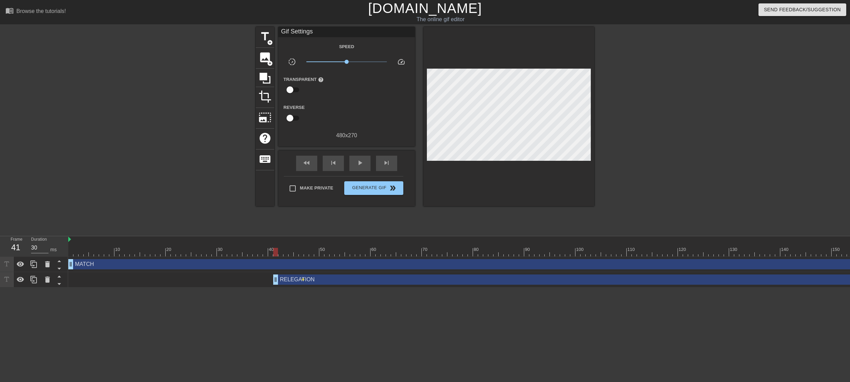
drag, startPoint x: 72, startPoint y: 281, endPoint x: 276, endPoint y: 288, distance: 204.3
click at [276, 288] on div "10 20 30 40 50 60 70 80 90 100 110 120 130 140 150 160" at bounding box center [459, 261] width 782 height 51
drag, startPoint x: 303, startPoint y: 279, endPoint x: 335, endPoint y: 279, distance: 32.4
click at [335, 279] on div "RELEGATION drag_handle drag_handle lens" at bounding box center [736, 280] width 1337 height 10
drag, startPoint x: 313, startPoint y: 279, endPoint x: 352, endPoint y: 279, distance: 38.6
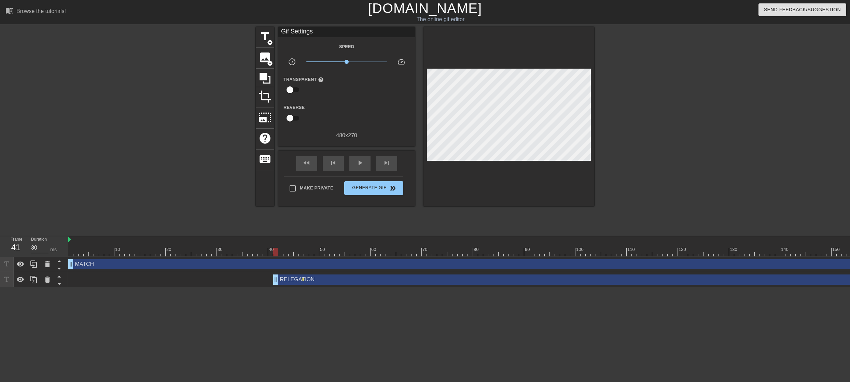
click at [352, 279] on div "RELEGATION drag_handle drag_handle" at bounding box center [839, 280] width 1132 height 10
drag, startPoint x: 303, startPoint y: 280, endPoint x: 289, endPoint y: 278, distance: 14.1
click at [385, 282] on div "RELEGATION drag_handle drag_handle lens" at bounding box center [736, 280] width 1337 height 10
drag, startPoint x: 304, startPoint y: 280, endPoint x: 339, endPoint y: 229, distance: 61.7
click at [369, 278] on div "RELEGATION drag_handle drag_handle lens" at bounding box center [736, 280] width 1337 height 10
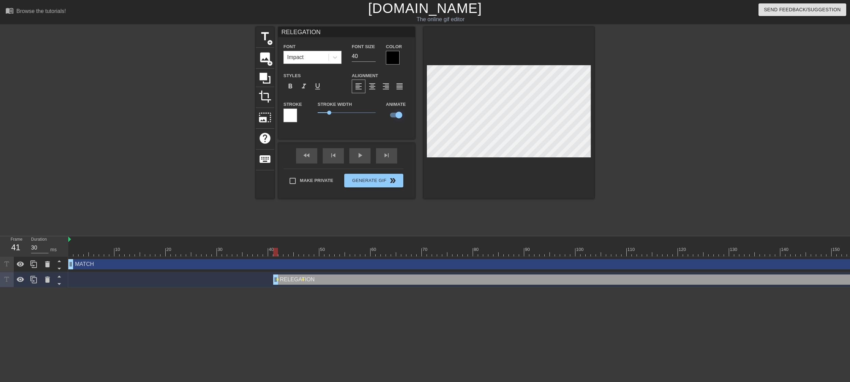
click at [397, 116] on input "checkbox" at bounding box center [398, 115] width 39 height 13
click at [397, 116] on input "checkbox" at bounding box center [392, 115] width 39 height 13
checkbox input "true"
drag, startPoint x: 300, startPoint y: 280, endPoint x: 308, endPoint y: 278, distance: 8.0
click at [314, 278] on div "RELEGATION drag_handle drag_handle" at bounding box center [839, 280] width 1132 height 10
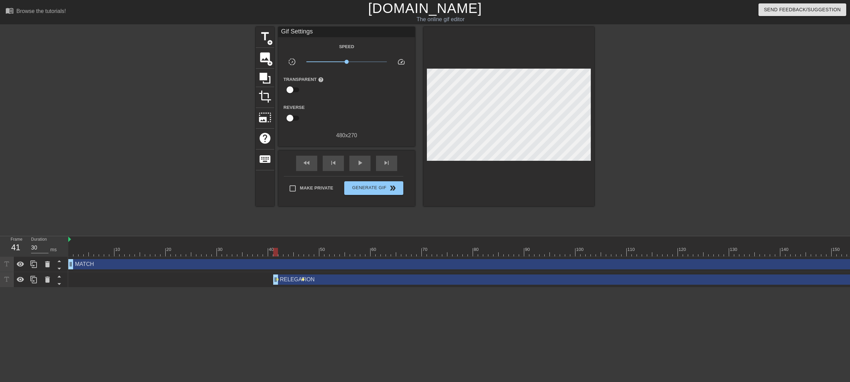
click at [304, 279] on span "lens" at bounding box center [303, 279] width 3 height 3
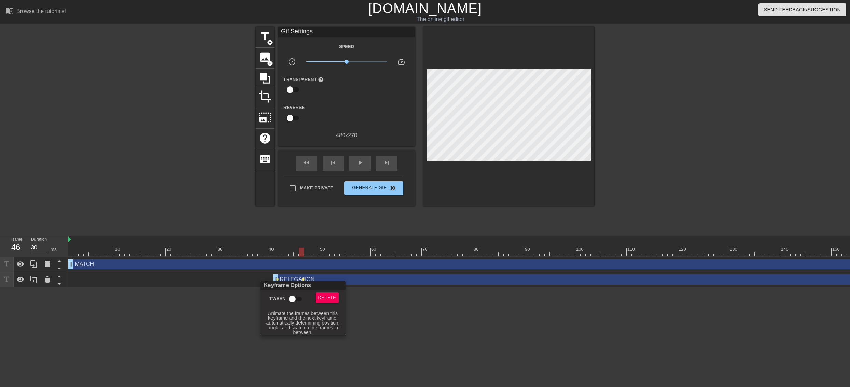
click at [295, 298] on input "Tween" at bounding box center [292, 299] width 39 height 13
click at [296, 298] on input "Tween" at bounding box center [298, 299] width 39 height 13
checkbox input "false"
click at [415, 322] on div at bounding box center [425, 193] width 850 height 387
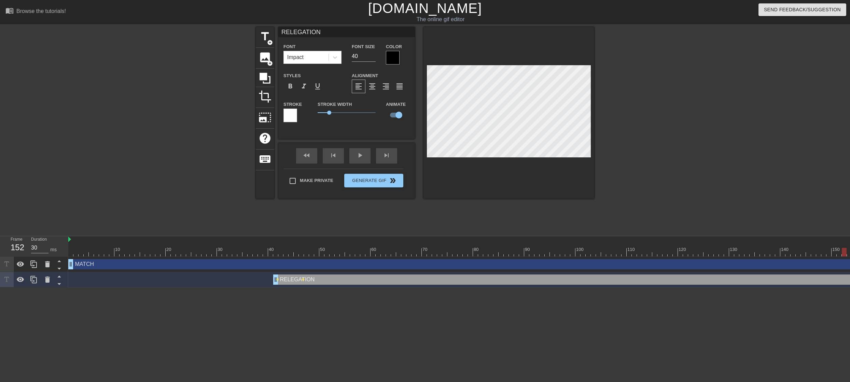
drag, startPoint x: 302, startPoint y: 253, endPoint x: 845, endPoint y: 257, distance: 543.6
click at [845, 257] on div "10 20 30 40 50 60 70 80 90 100 110 120 130 140 150 160" at bounding box center [459, 261] width 782 height 51
drag, startPoint x: 842, startPoint y: 251, endPoint x: 819, endPoint y: 257, distance: 24.5
click at [818, 253] on div at bounding box center [818, 252] width 5 height 9
drag, startPoint x: 817, startPoint y: 254, endPoint x: 787, endPoint y: 257, distance: 30.9
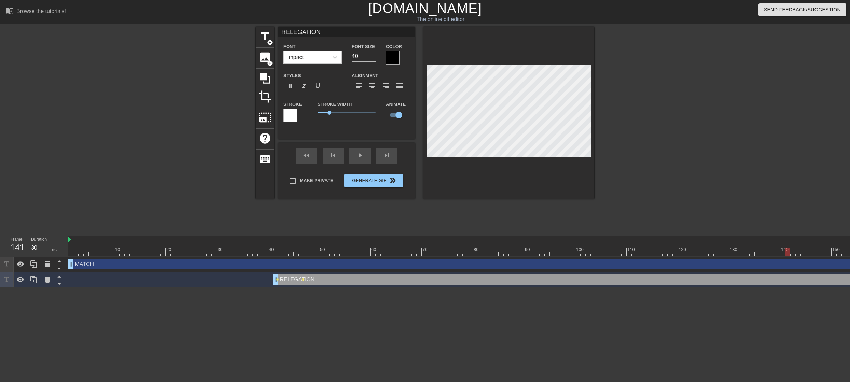
click at [791, 260] on div "10 20 30 40 50 60 70 80 90 100 110 120 130 140 150 160" at bounding box center [459, 261] width 782 height 51
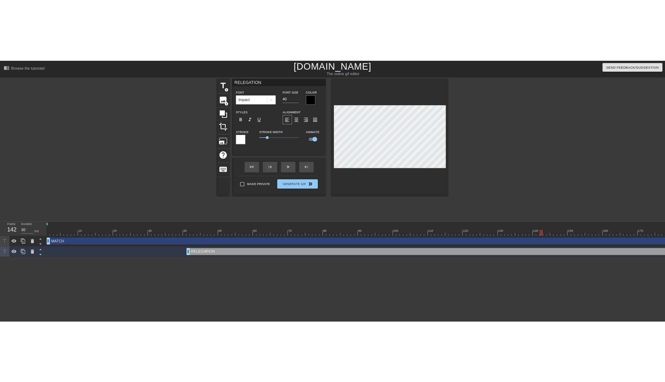
scroll to position [0, 5]
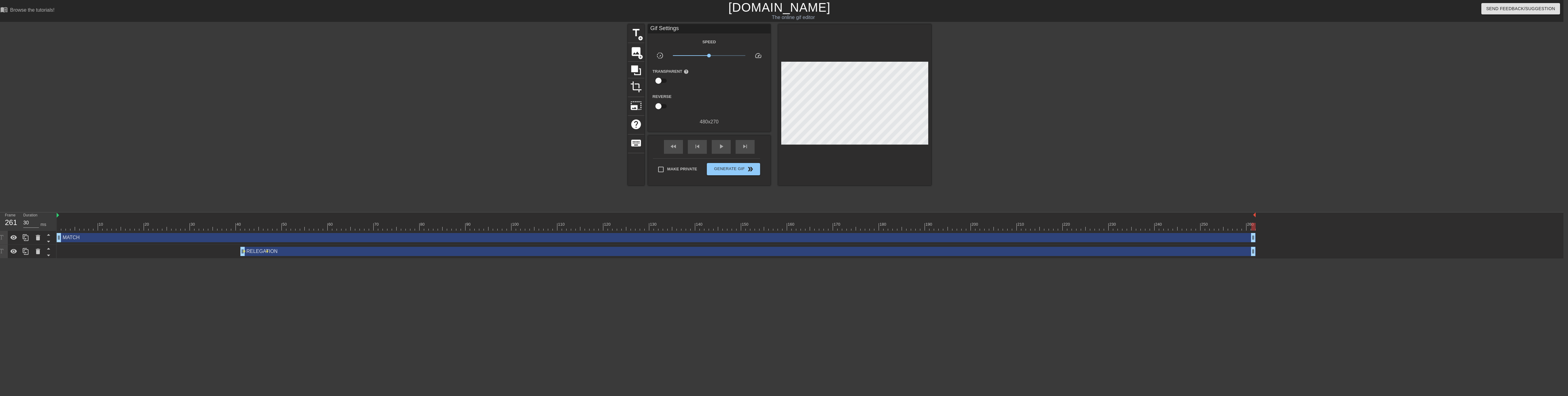
drag, startPoint x: 723, startPoint y: 231, endPoint x: 1269, endPoint y: 219, distance: 546.1
click at [762, 219] on div "10 20 30 40 50 60 70 80 90 100 110 120 130 140 150 160" at bounding box center [810, 234] width 1507 height 46
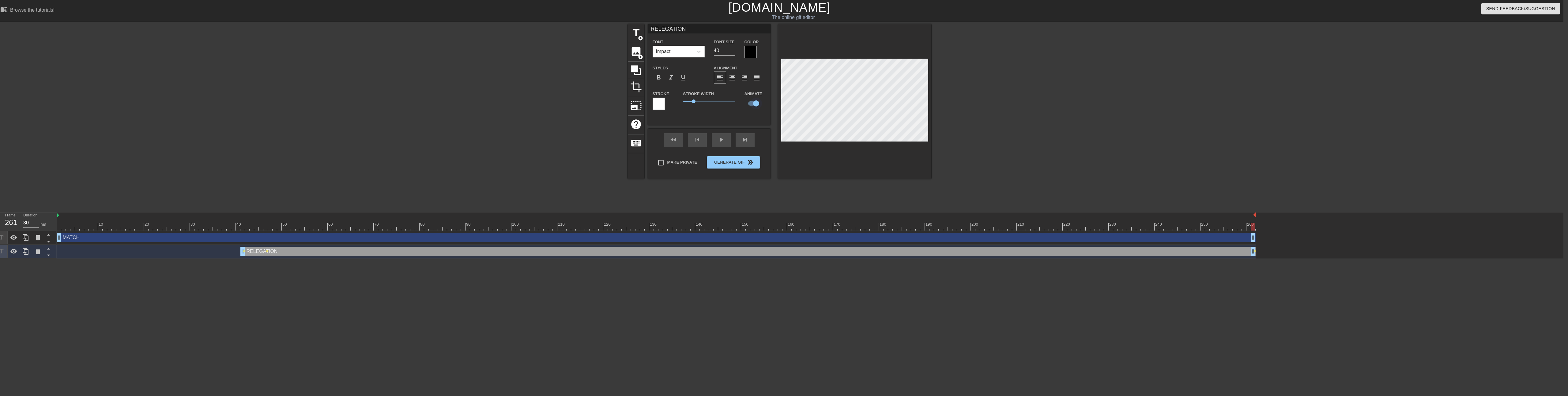
click at [758, 102] on input "checkbox" at bounding box center [756, 103] width 35 height 12
click at [757, 102] on input "checkbox" at bounding box center [750, 103] width 35 height 12
checkbox input "true"
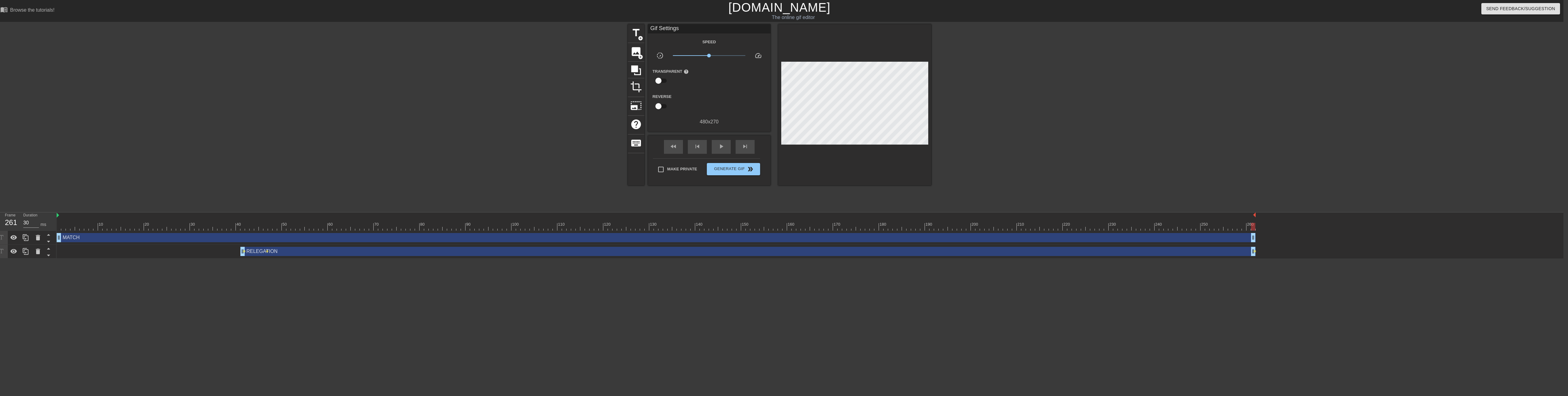
drag, startPoint x: 243, startPoint y: 251, endPoint x: 268, endPoint y: 253, distance: 25.1
click at [268, 253] on div "RELEGATION drag_handle drag_handle lens lens lens" at bounding box center [656, 251] width 1199 height 9
drag, startPoint x: 267, startPoint y: 251, endPoint x: 309, endPoint y: 253, distance: 42.0
click at [309, 253] on div "RELEGATION drag_handle drag_handle lens lens lens" at bounding box center [656, 251] width 1199 height 9
click at [309, 253] on div "RELEGATION drag_handle drag_handle" at bounding box center [748, 251] width 1015 height 9
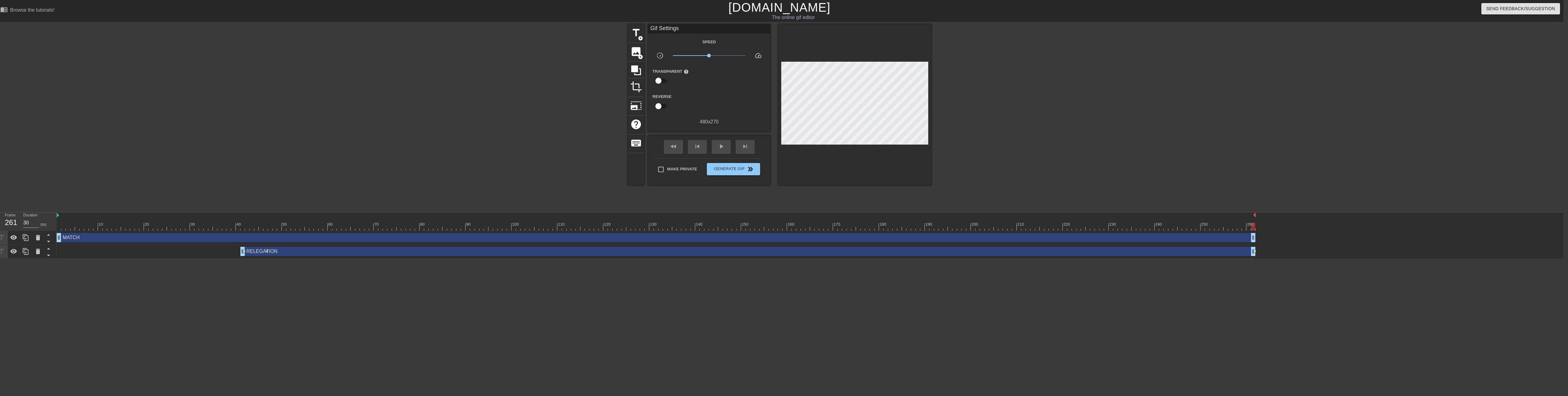
drag, startPoint x: 268, startPoint y: 251, endPoint x: 282, endPoint y: 252, distance: 14.0
click at [282, 252] on div "RELEGATION drag_handle drag_handle lens lens lens" at bounding box center [656, 251] width 1199 height 9
drag, startPoint x: 244, startPoint y: 251, endPoint x: 401, endPoint y: 254, distance: 157.0
click at [401, 254] on div "RELEGATION drag_handle drag_handle lens lens lens" at bounding box center [656, 251] width 1199 height 9
click at [408, 252] on div "RELEGATION drag_handle drag_handle" at bounding box center [748, 251] width 1015 height 9
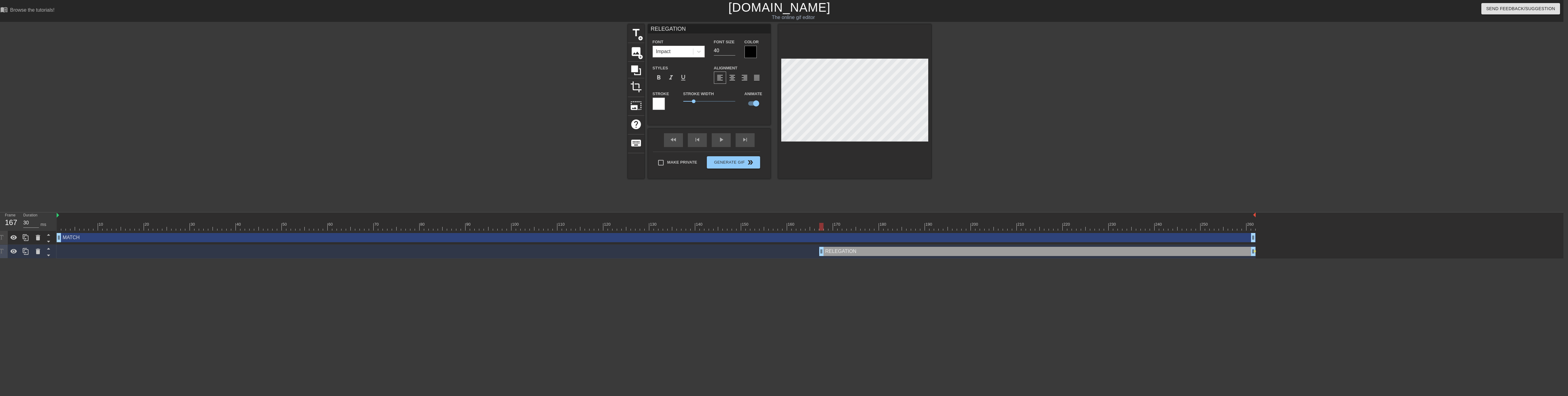
drag, startPoint x: 242, startPoint y: 250, endPoint x: 821, endPoint y: 243, distance: 579.0
click at [762, 243] on div "MATCH drag_handle drag_handle RELEGATION drag_handle drag_handle lens" at bounding box center [810, 244] width 1507 height 28
click at [762, 101] on div "title add_circle image add_circle crop photo_size_select_large help keyboard RE…" at bounding box center [780, 101] width 303 height 154
drag, startPoint x: 1252, startPoint y: 248, endPoint x: 1278, endPoint y: 243, distance: 26.5
click at [762, 243] on div "MATCH drag_handle drag_handle RELEGATION drag_handle drag_handle lens lens" at bounding box center [810, 244] width 1507 height 28
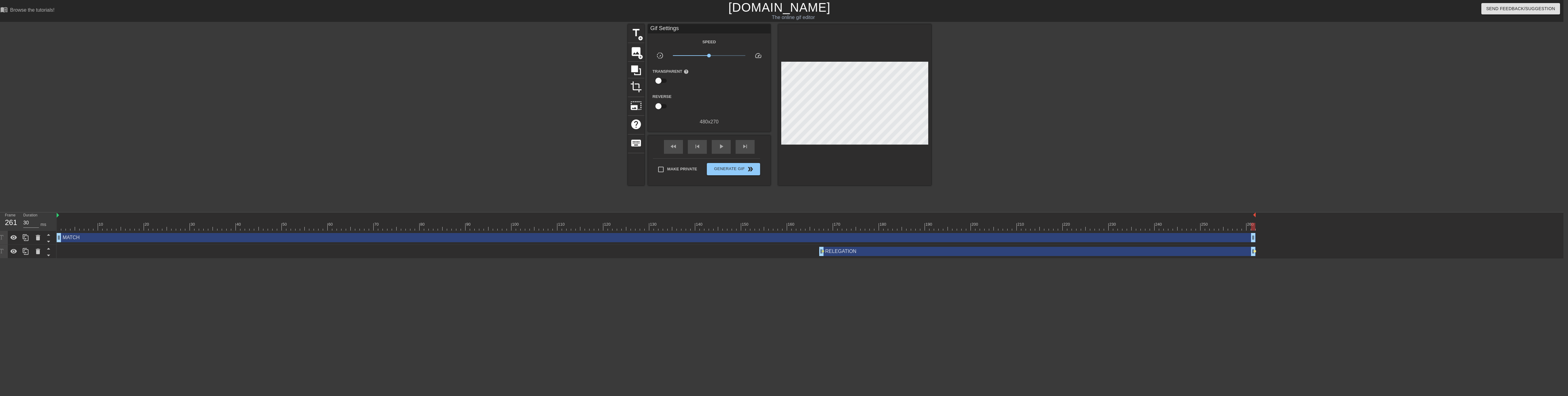
click at [762, 251] on span "lens" at bounding box center [1255, 251] width 3 height 3
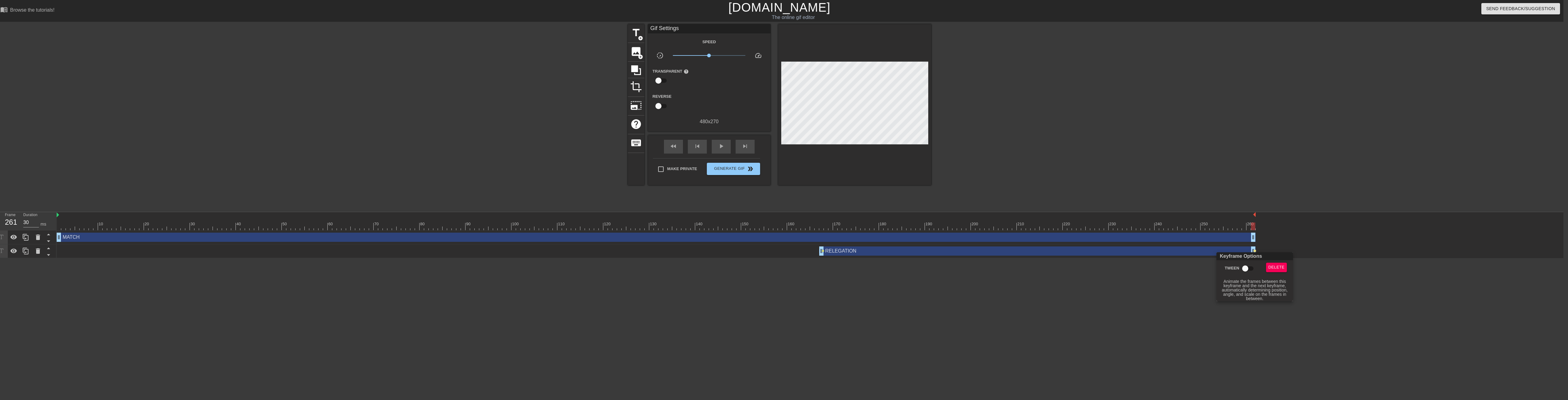
click at [762, 268] on input "Tween" at bounding box center [1245, 268] width 35 height 12
checkbox input "true"
click at [677, 267] on div at bounding box center [784, 200] width 1568 height 400
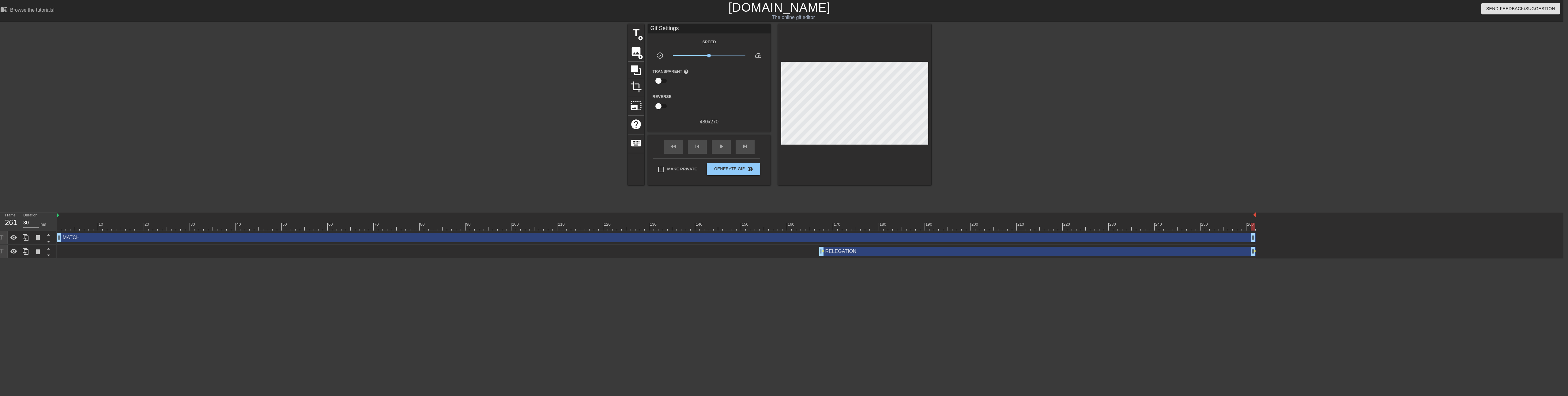
click at [492, 144] on div "title add_circle image add_circle crop photo_size_select_large help keyboard Gi…" at bounding box center [780, 116] width 1568 height 184
click at [721, 147] on span "play_arrow" at bounding box center [721, 146] width 7 height 7
click at [721, 147] on span "pause" at bounding box center [721, 146] width 7 height 7
click at [762, 252] on span "lens" at bounding box center [823, 251] width 3 height 3
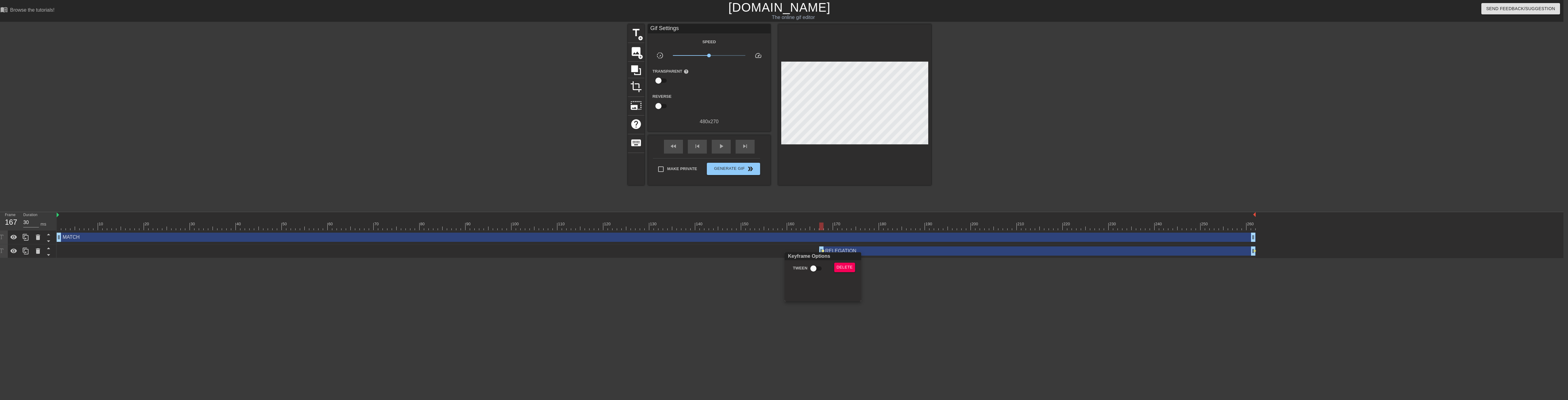
click at [762, 249] on div at bounding box center [784, 200] width 1568 height 400
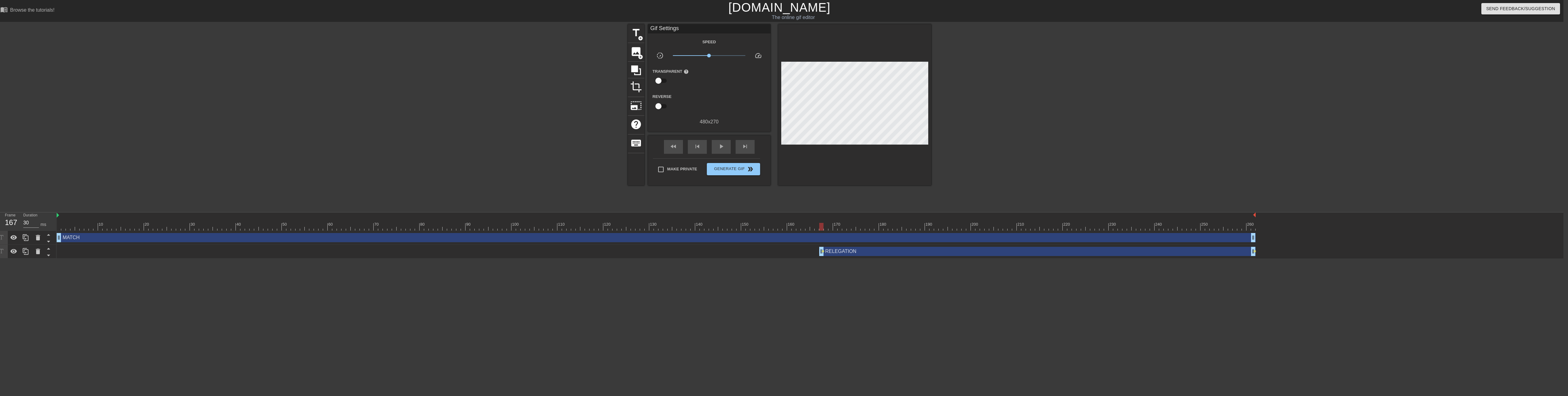
click at [762, 252] on div "RELEGATION drag_handle drag_handle" at bounding box center [1037, 251] width 437 height 9
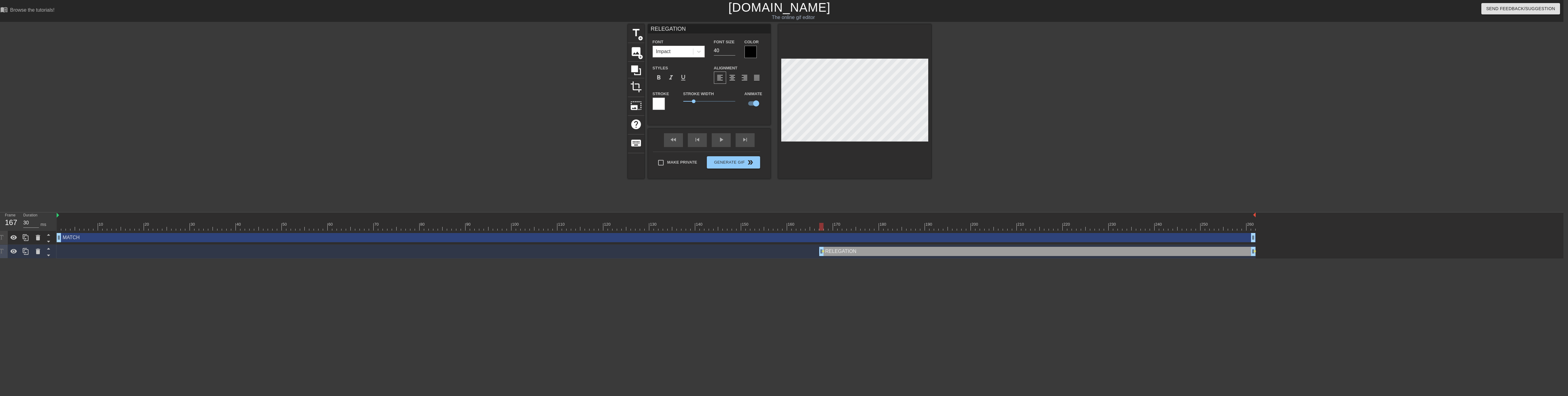
click at [762, 251] on div "RELEGATION drag_handle drag_handle" at bounding box center [1037, 251] width 437 height 9
click at [762, 254] on div "RELEGATION drag_handle drag_handle" at bounding box center [1037, 251] width 437 height 9
click at [762, 251] on div "RELEGATION drag_handle drag_handle" at bounding box center [1037, 251] width 437 height 9
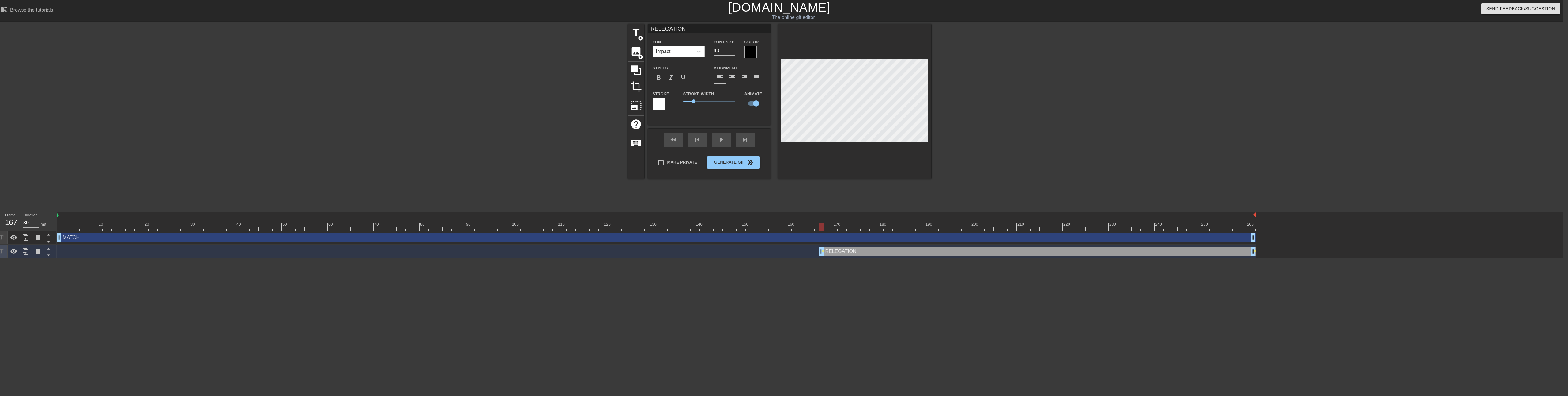
click at [762, 251] on div "RELEGATION drag_handle drag_handle" at bounding box center [1037, 251] width 437 height 9
drag, startPoint x: 895, startPoint y: 251, endPoint x: 881, endPoint y: 249, distance: 14.1
click at [762, 249] on div "RELEGATION drag_handle drag_handle" at bounding box center [1037, 251] width 437 height 9
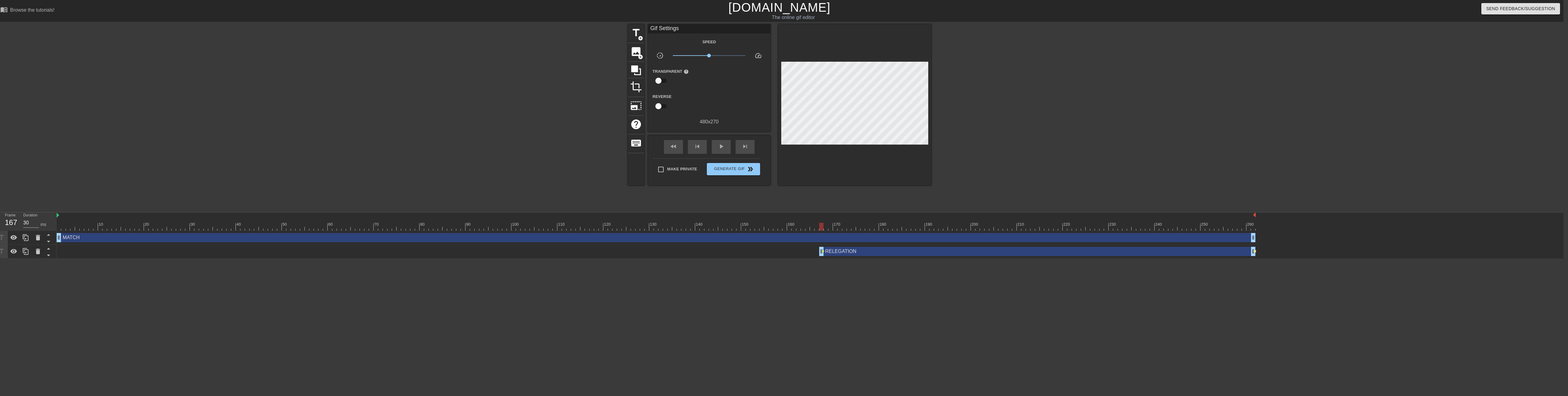
click at [762, 252] on div "RELEGATION drag_handle drag_handle lens lens" at bounding box center [656, 251] width 1199 height 9
click at [762, 250] on span "lens" at bounding box center [1255, 251] width 3 height 3
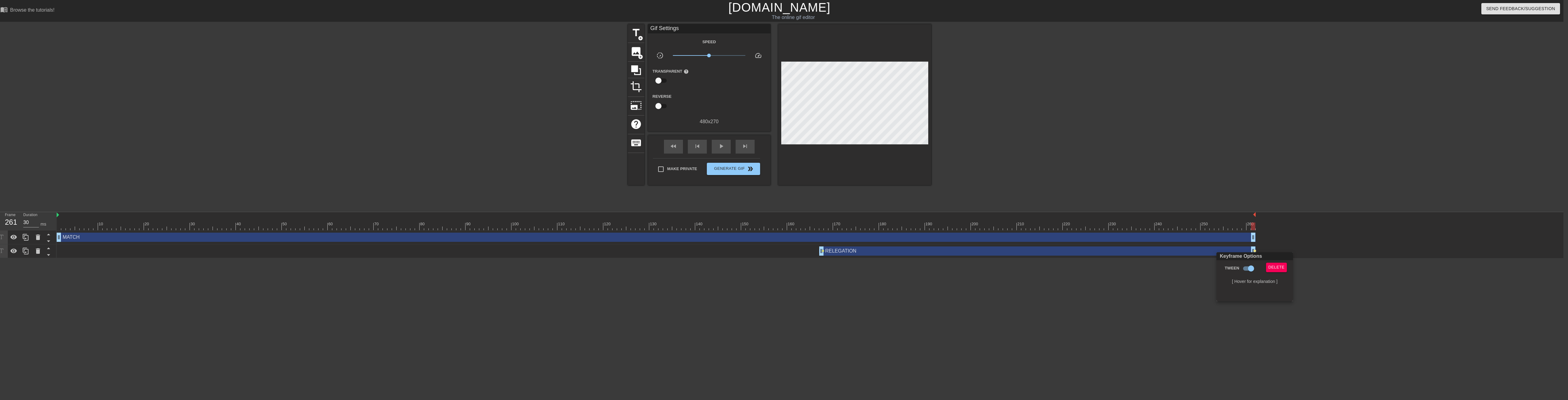
click at [762, 251] on div at bounding box center [784, 200] width 1568 height 400
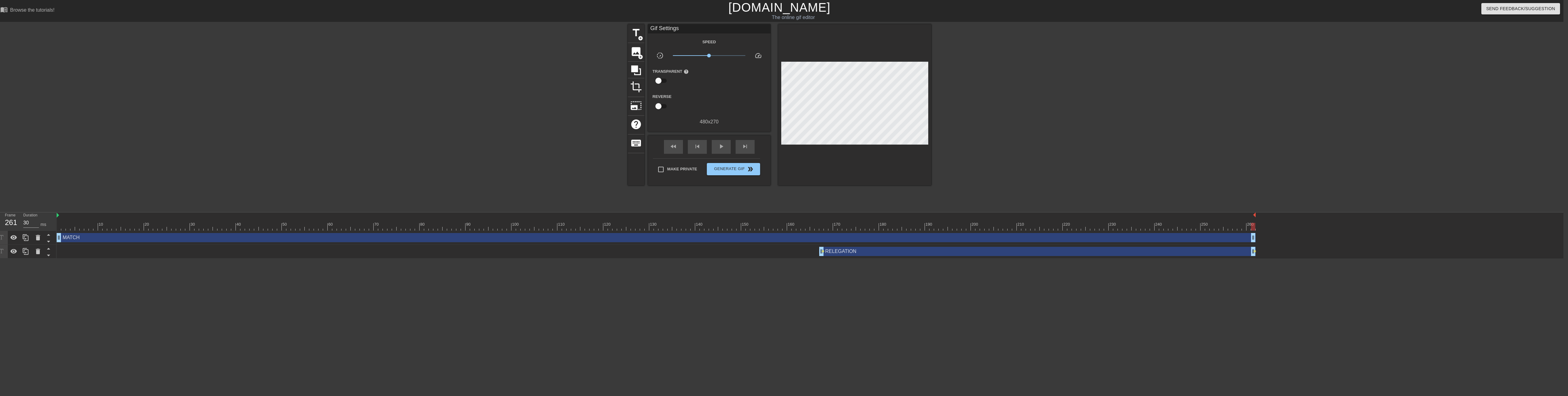
click at [762, 251] on span "lens" at bounding box center [823, 251] width 3 height 3
drag, startPoint x: 817, startPoint y: 268, endPoint x: 814, endPoint y: 274, distance: 6.7
click at [762, 270] on input "Tween" at bounding box center [813, 268] width 35 height 12
checkbox input "true"
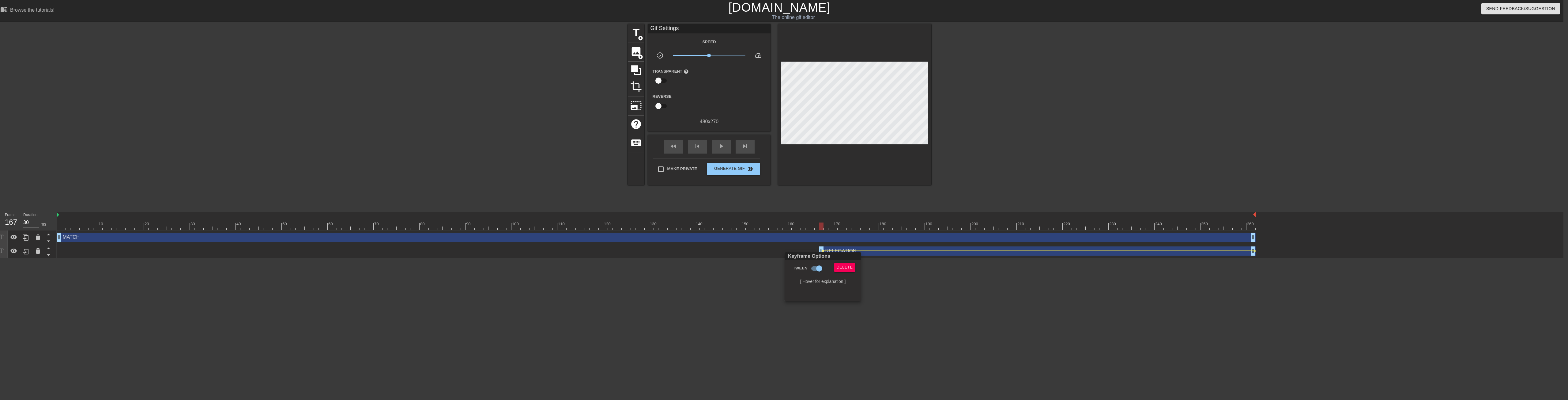
click at [719, 283] on div at bounding box center [784, 200] width 1568 height 400
click at [717, 150] on div "play_arrow" at bounding box center [721, 146] width 19 height 13
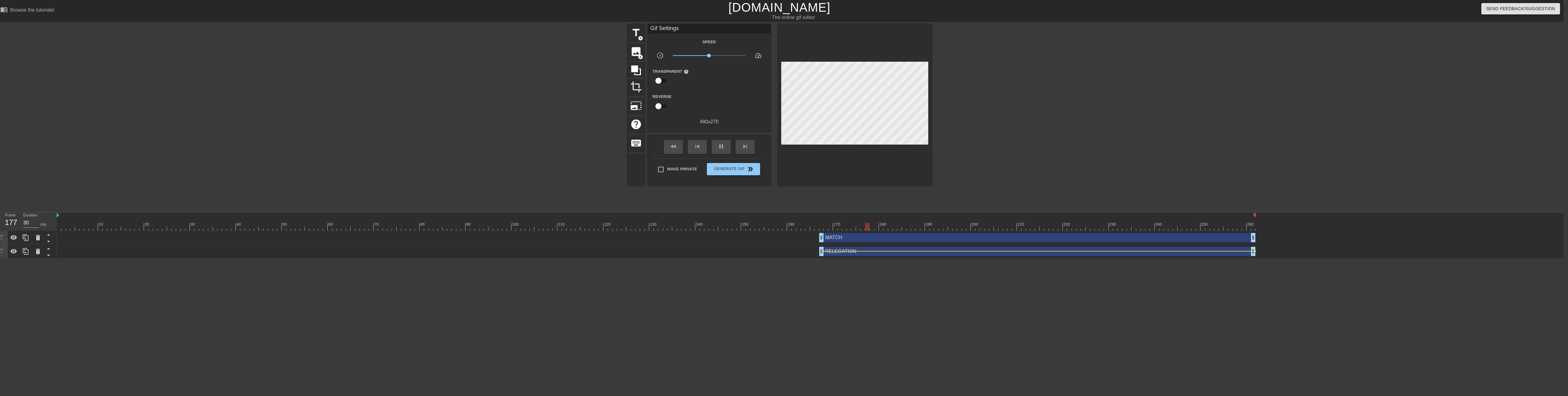
drag, startPoint x: 59, startPoint y: 237, endPoint x: 823, endPoint y: 240, distance: 764.0
click at [762, 236] on div "MATCH drag_handle drag_handle" at bounding box center [1037, 237] width 437 height 9
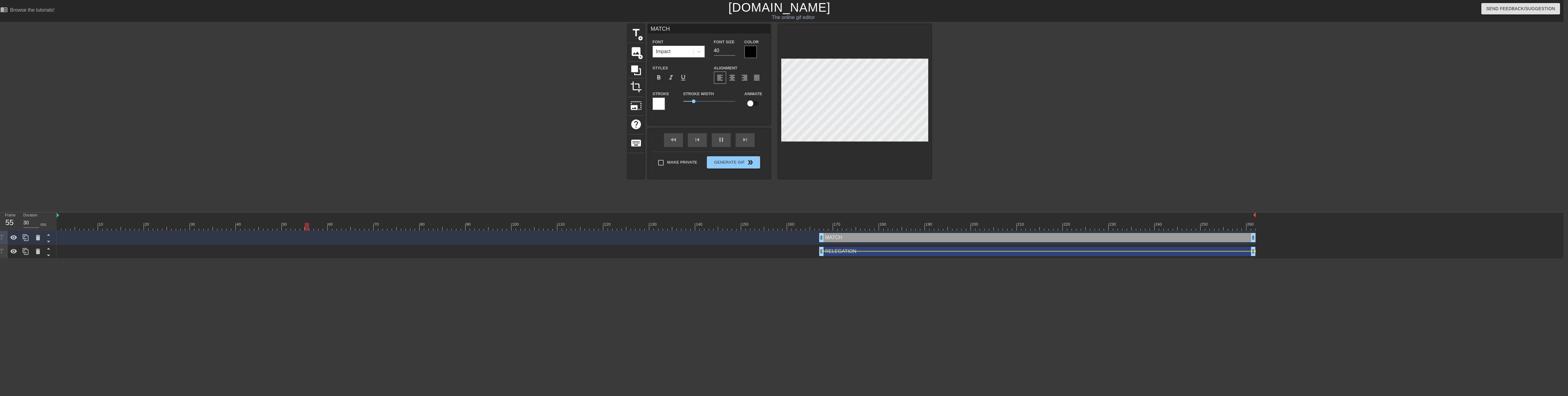
click at [762, 103] on div at bounding box center [985, 116] width 91 height 184
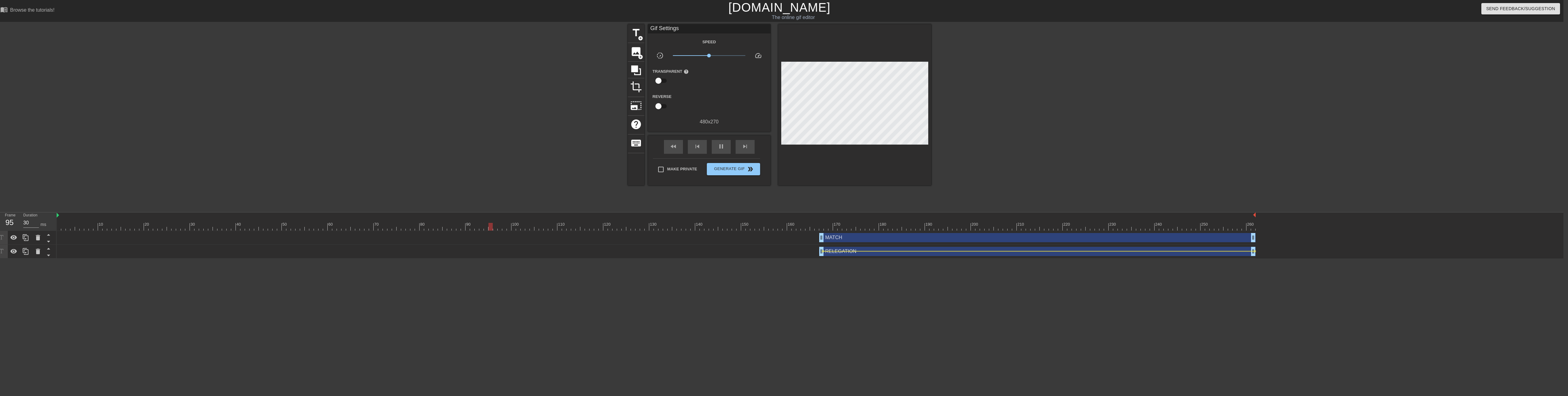
click at [762, 238] on div "MATCH drag_handle drag_handle" at bounding box center [1037, 237] width 437 height 9
click at [762, 98] on div "title add_circle image add_circle crop photo_size_select_large help keyboard Gi…" at bounding box center [780, 116] width 1568 height 184
click at [762, 118] on div "title add_circle image add_circle crop photo_size_select_large help keyboard Gi…" at bounding box center [780, 116] width 1568 height 184
click at [762, 259] on html "menu_book Browse the tutorials! [DOMAIN_NAME] The online gif editor Send Feedba…" at bounding box center [780, 129] width 1568 height 259
click at [762, 239] on div "MATCH drag_handle drag_handle" at bounding box center [1037, 237] width 437 height 9
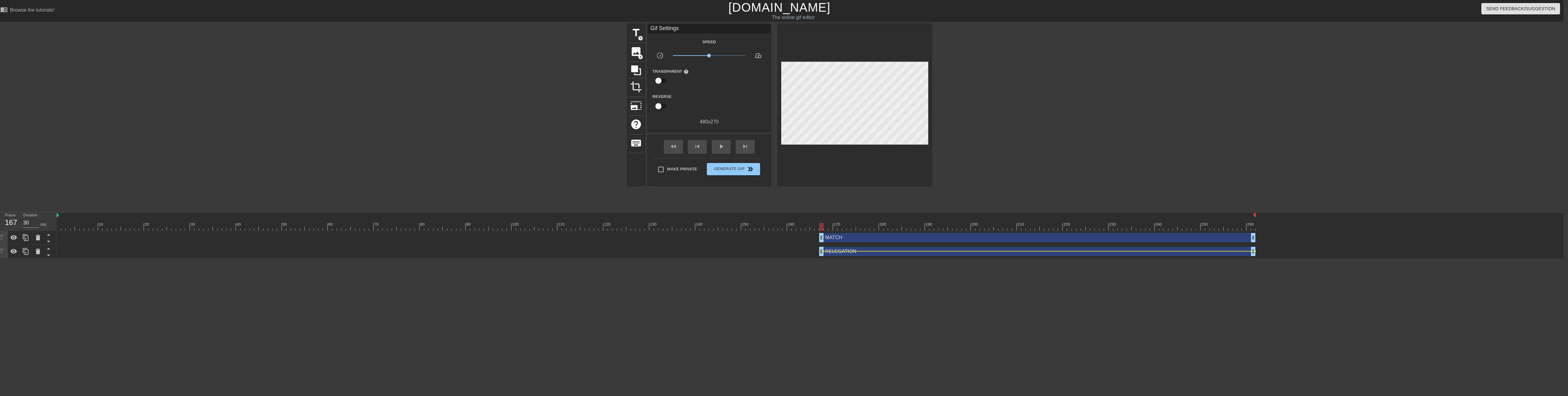
drag, startPoint x: 1070, startPoint y: 226, endPoint x: 823, endPoint y: 222, distance: 247.0
click at [762, 222] on div "10 20 30 40 50 60 70 80 90 100 110 120 130 140 150 160" at bounding box center [656, 221] width 1199 height 18
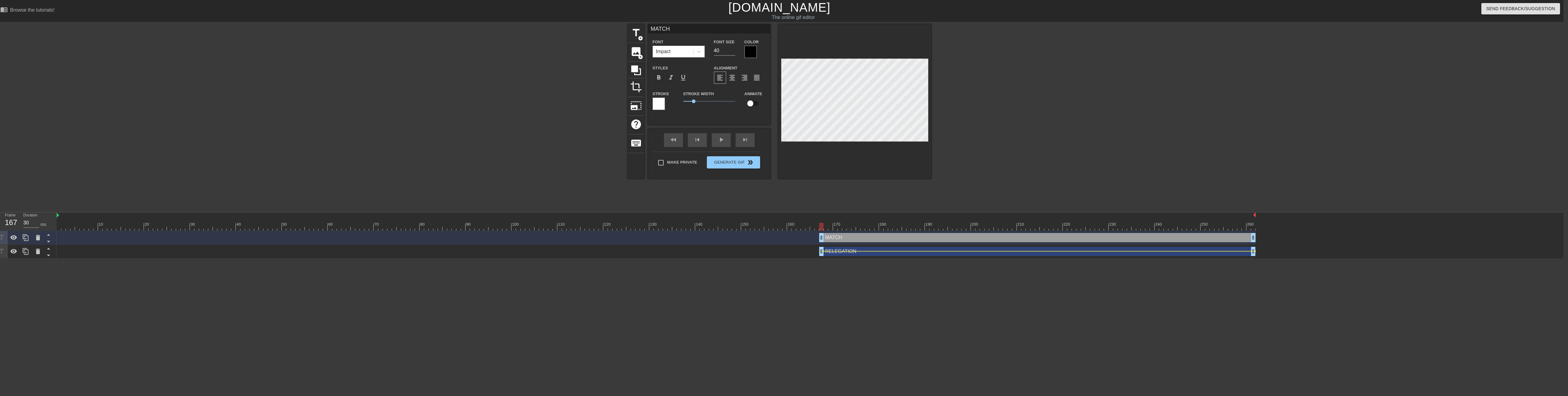
click at [762, 103] on div "title add_circle image add_circle crop photo_size_select_large help keyboard MA…" at bounding box center [780, 116] width 1568 height 184
click at [753, 103] on input "checkbox" at bounding box center [750, 103] width 35 height 12
checkbox input "true"
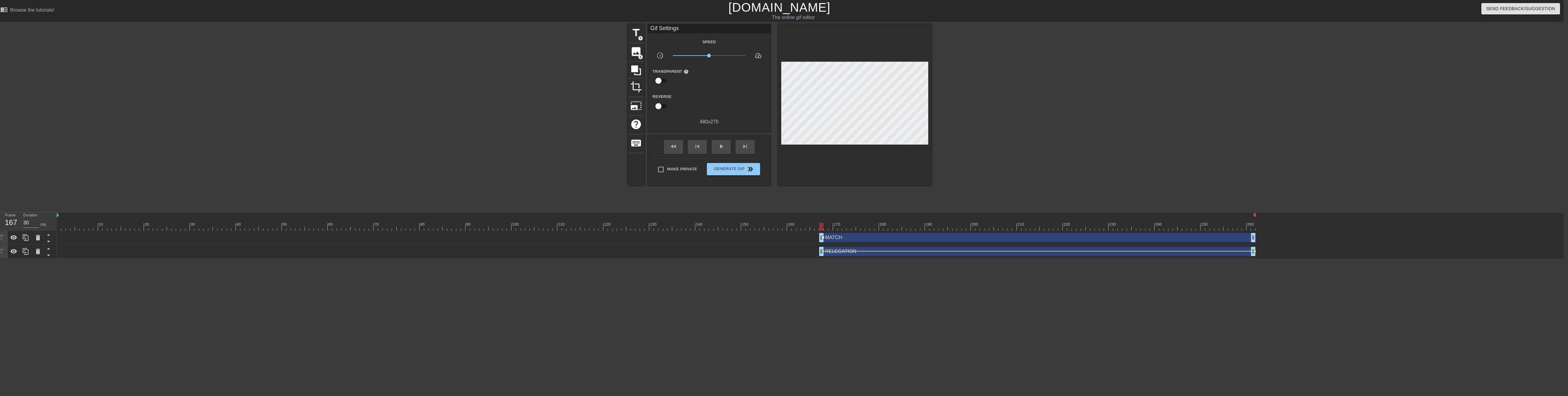
click at [762, 237] on span "lens" at bounding box center [823, 237] width 3 height 3
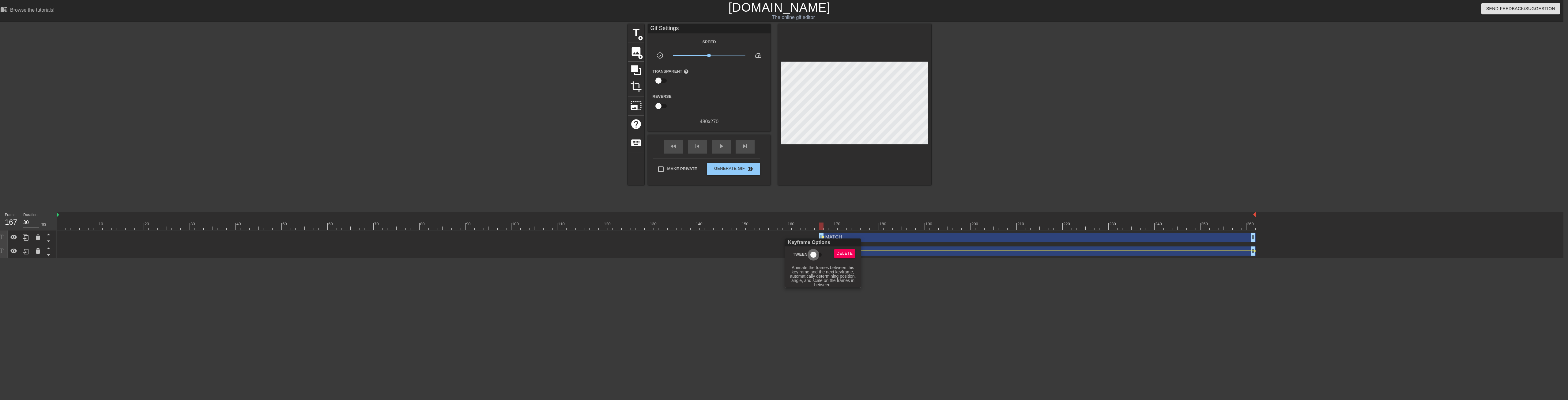
click at [762, 254] on input "Tween" at bounding box center [813, 254] width 35 height 12
checkbox input "true"
click at [762, 237] on div at bounding box center [784, 200] width 1568 height 400
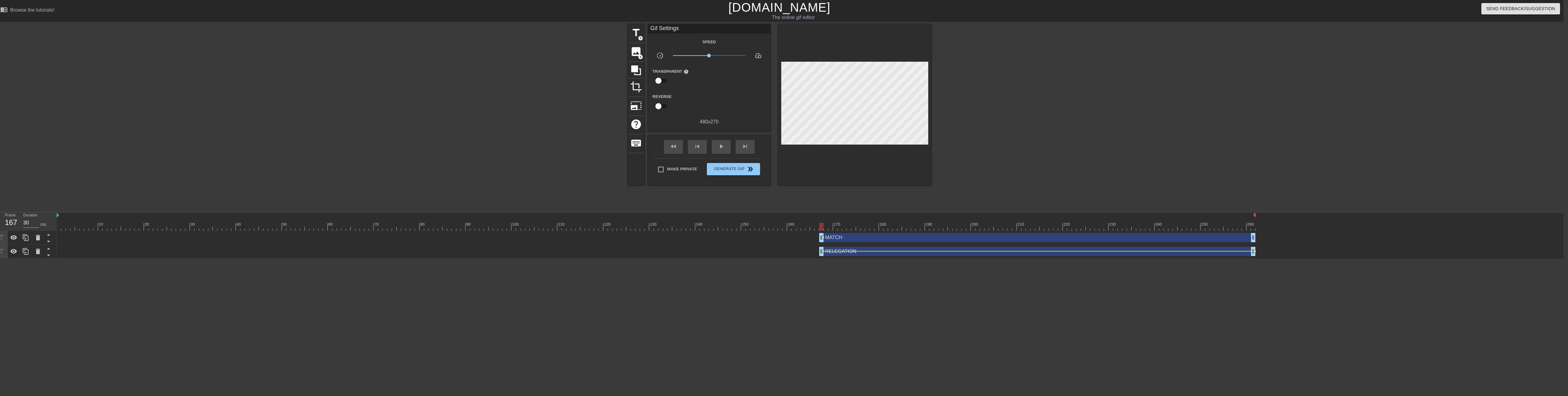
click at [762, 238] on div "MATCH drag_handle drag_handle" at bounding box center [1037, 237] width 437 height 9
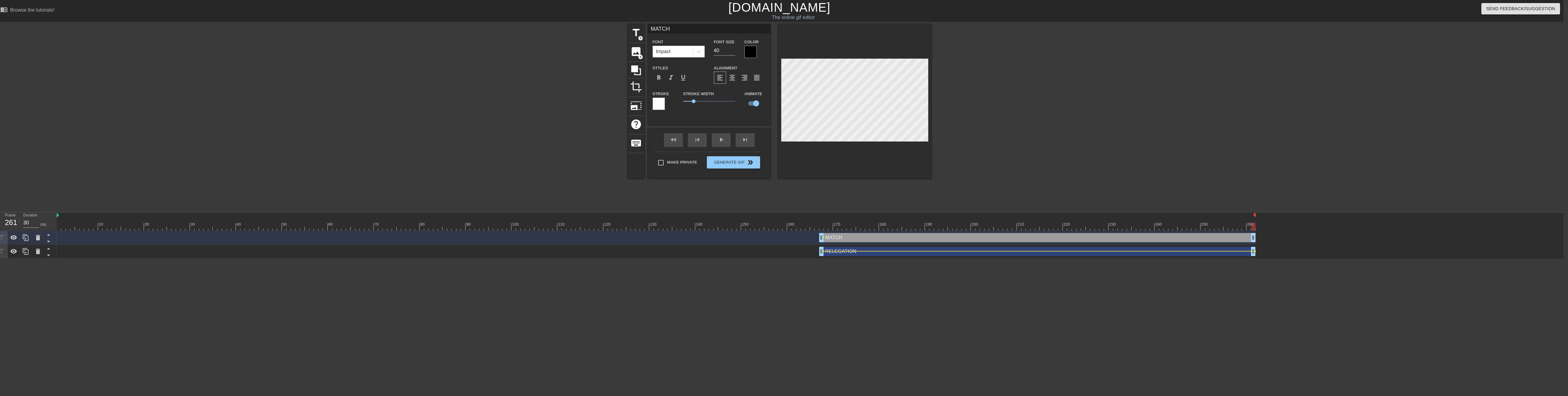
drag, startPoint x: 821, startPoint y: 228, endPoint x: 1272, endPoint y: 228, distance: 451.0
click at [762, 228] on div "10 20 30 40 50 60 70 80 90 100 110 120 130 140 150 160" at bounding box center [810, 234] width 1507 height 46
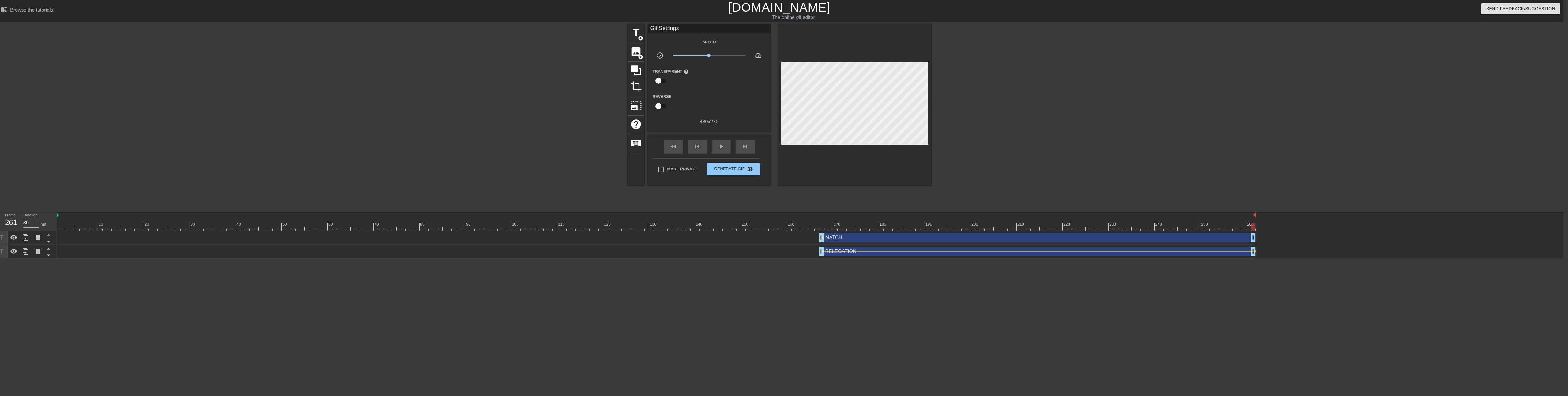
click at [762, 101] on div at bounding box center [855, 104] width 153 height 161
click at [762, 97] on div at bounding box center [855, 104] width 153 height 161
click at [762, 237] on div "MATCH drag_handle drag_handle" at bounding box center [1037, 237] width 437 height 9
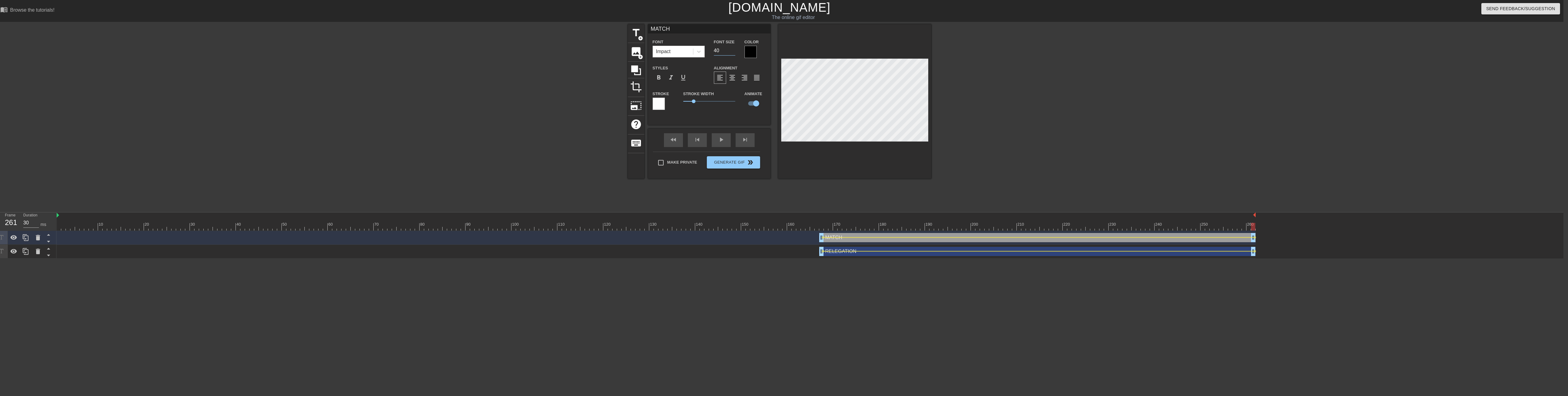
click at [723, 48] on input "40" at bounding box center [725, 50] width 22 height 10
click at [725, 51] on input "40" at bounding box center [725, 50] width 22 height 10
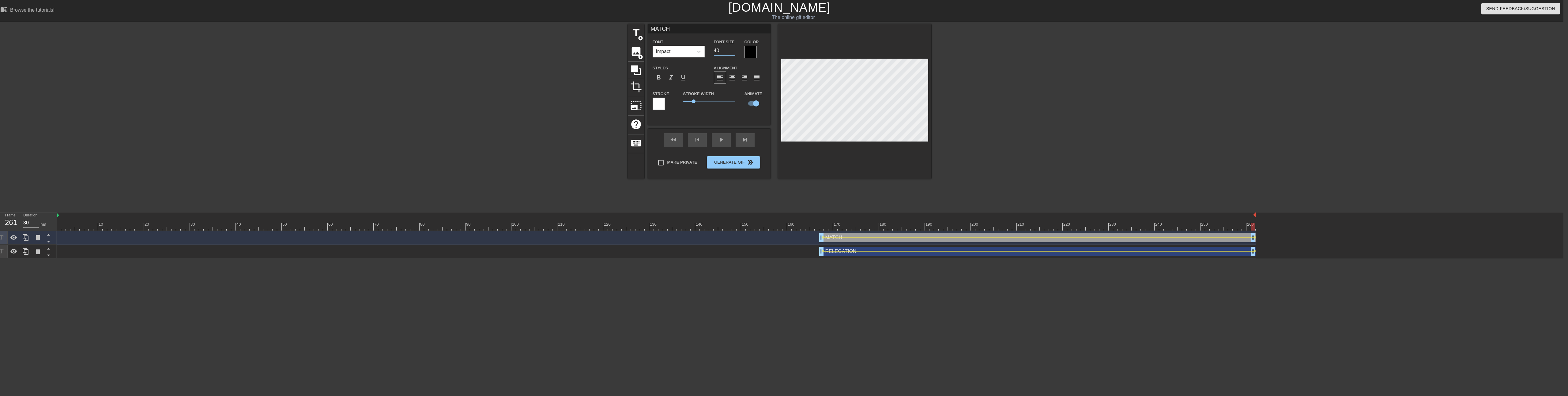
click at [725, 51] on input "40" at bounding box center [725, 50] width 22 height 10
click at [762, 175] on div "title add_circle image add_circle crop photo_size_select_large help keyboard MA…" at bounding box center [780, 116] width 1568 height 184
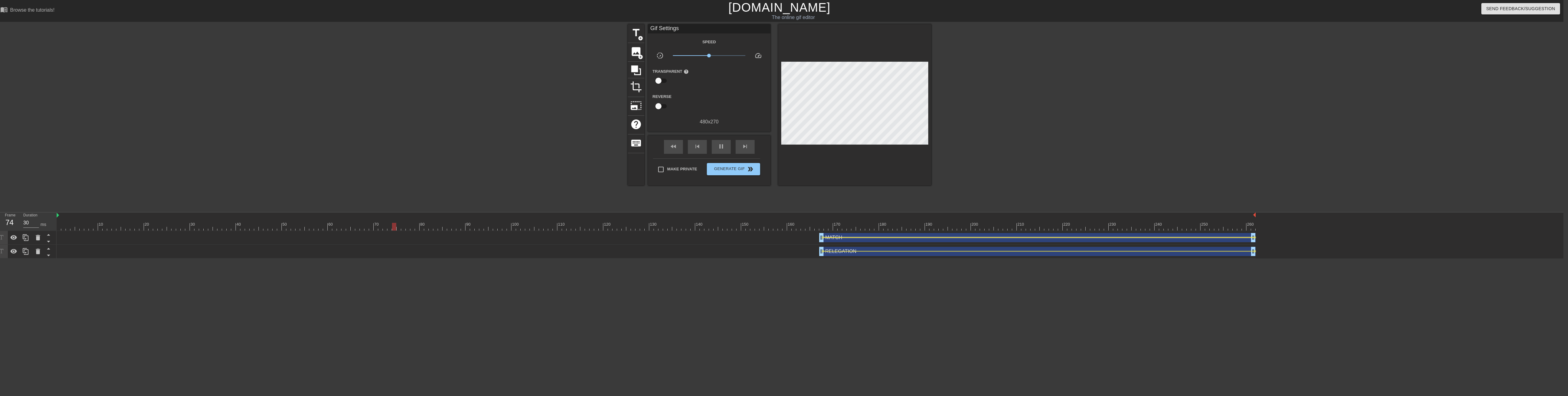
drag, startPoint x: 822, startPoint y: 237, endPoint x: 843, endPoint y: 237, distance: 21.0
click at [762, 233] on div "lens" at bounding box center [656, 233] width 1199 height 0
drag, startPoint x: 821, startPoint y: 236, endPoint x: 840, endPoint y: 236, distance: 19.0
click at [762, 160] on div at bounding box center [985, 116] width 91 height 184
click at [762, 238] on div "MATCH drag_handle drag_handle" at bounding box center [1047, 237] width 418 height 9
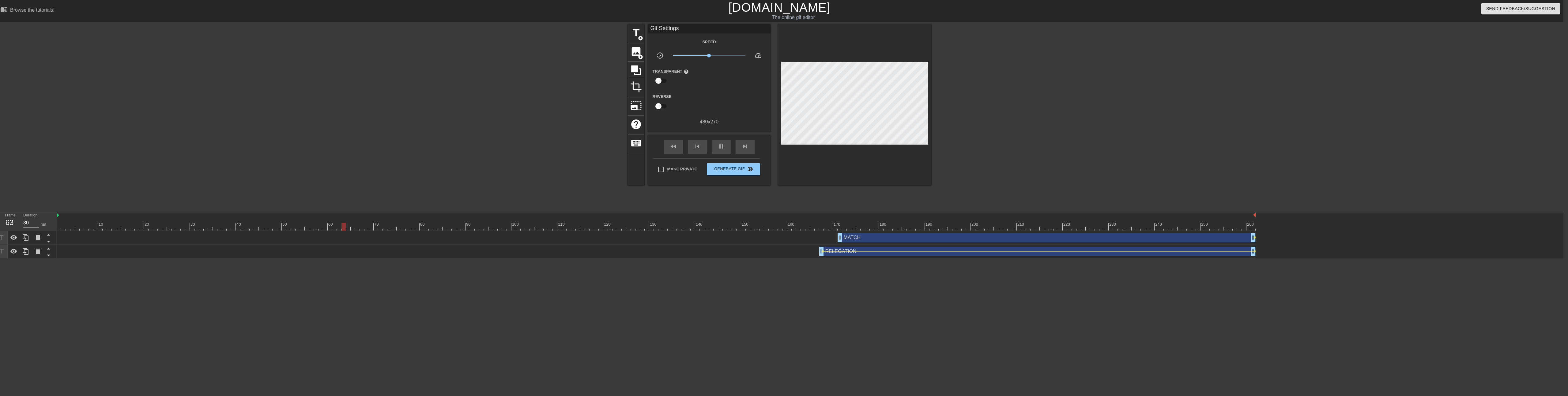
click at [762, 239] on div "MATCH drag_handle drag_handle" at bounding box center [1047, 237] width 418 height 9
click at [762, 237] on div "MATCH drag_handle drag_handle" at bounding box center [1047, 237] width 418 height 9
click at [762, 241] on div "MATCH drag_handle drag_handle" at bounding box center [1047, 237] width 418 height 9
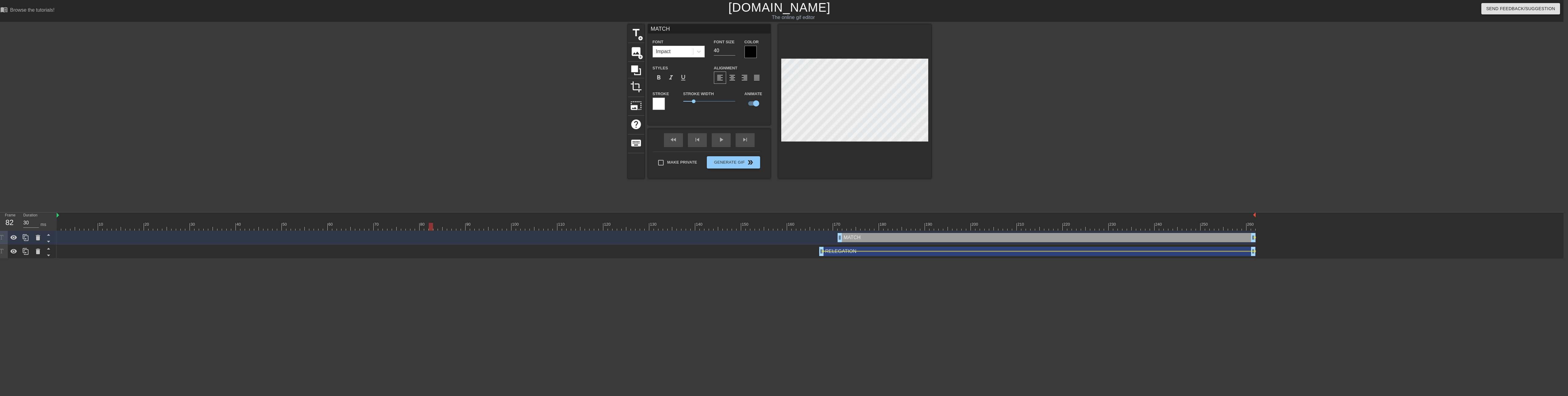
click at [762, 241] on div "MATCH drag_handle drag_handle" at bounding box center [1047, 237] width 418 height 9
click at [762, 238] on div "MATCH drag_handle drag_handle" at bounding box center [1047, 237] width 418 height 9
drag, startPoint x: 431, startPoint y: 225, endPoint x: 1050, endPoint y: 214, distance: 619.1
click at [762, 214] on div "10 20 30 40 50 60 70 80 90 100 110 120 130 140 150 160" at bounding box center [656, 221] width 1199 height 18
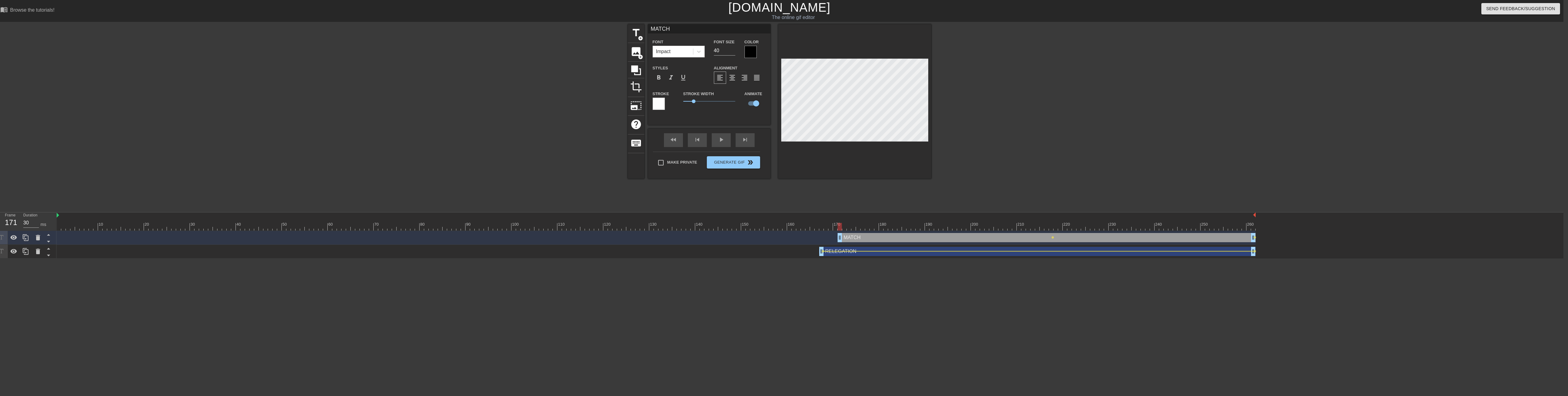
drag, startPoint x: 1050, startPoint y: 226, endPoint x: 840, endPoint y: 227, distance: 210.0
click at [762, 227] on div at bounding box center [840, 226] width 4 height 8
click at [762, 103] on div "title add_circle image add_circle crop photo_size_select_large help keyboard MA…" at bounding box center [780, 116] width 1568 height 184
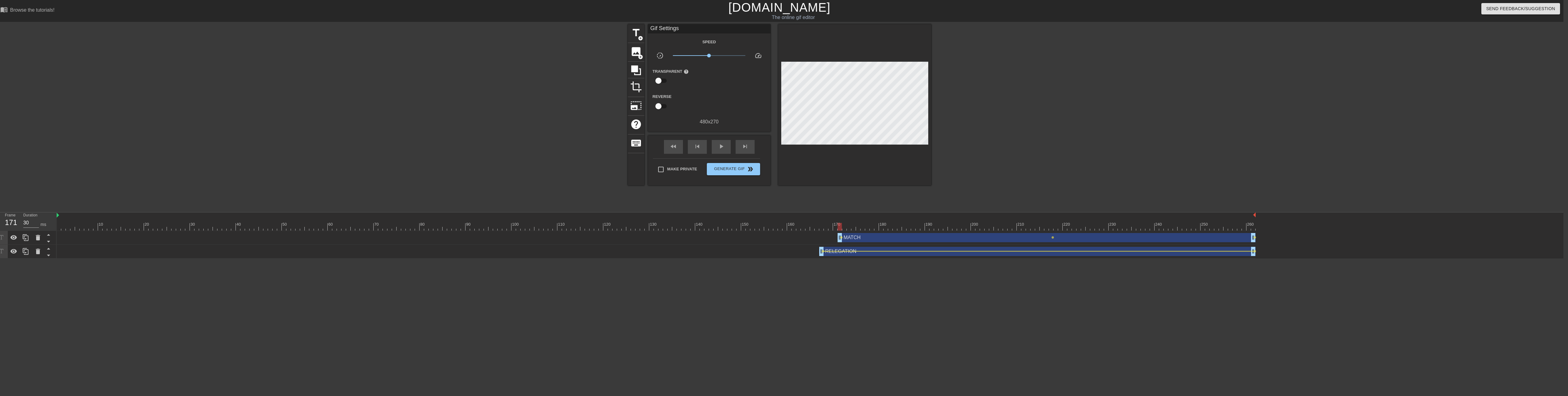
click at [762, 102] on div "title add_circle image add_circle crop photo_size_select_large help keyboard Gi…" at bounding box center [780, 116] width 1568 height 184
click at [762, 237] on span "lens" at bounding box center [1052, 237] width 3 height 3
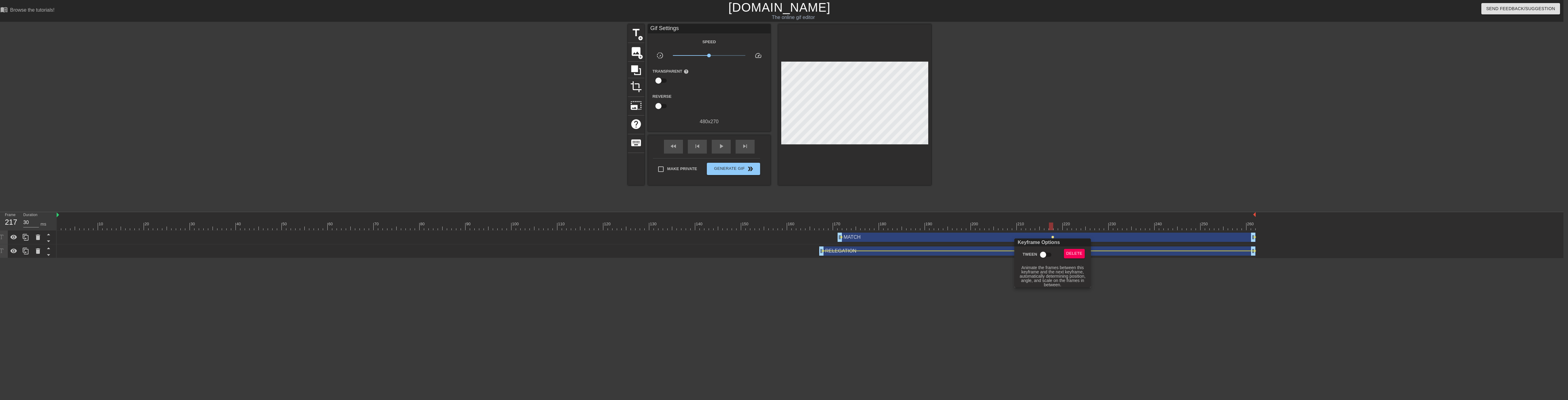
click at [762, 256] on input "Tween" at bounding box center [1043, 254] width 35 height 12
checkbox input "true"
click at [762, 237] on div at bounding box center [784, 200] width 1568 height 400
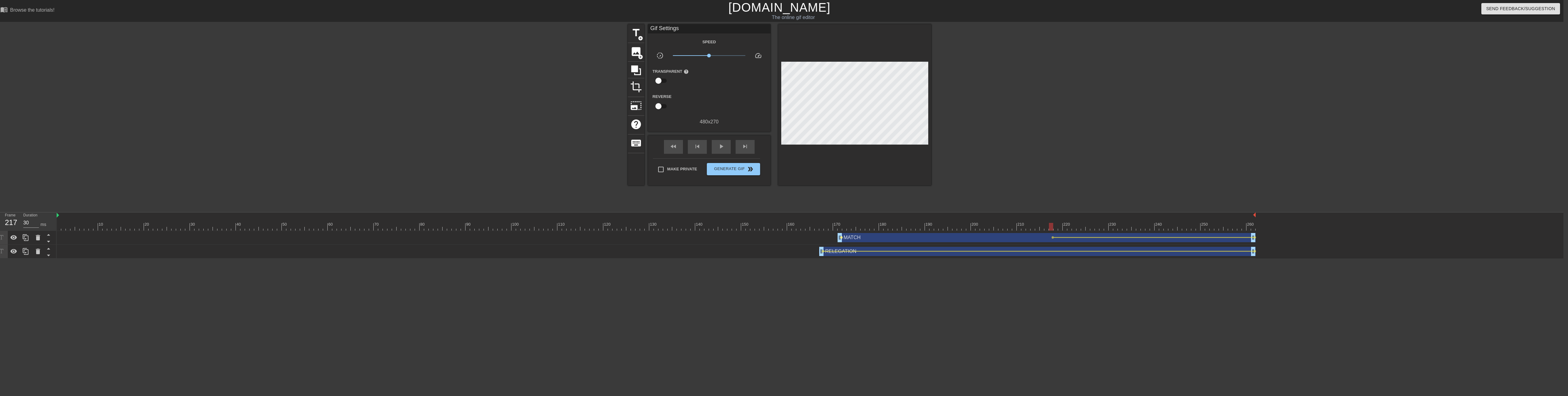
click at [762, 237] on span "lens" at bounding box center [841, 237] width 3 height 3
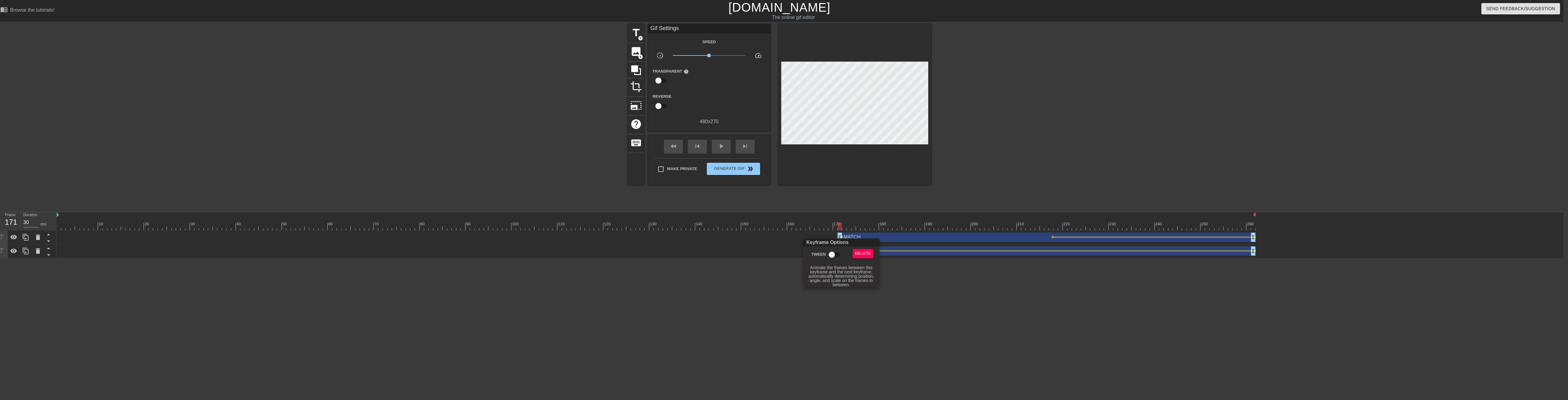
click at [762, 254] on input "Tween" at bounding box center [832, 254] width 35 height 12
click at [762, 248] on input "Tween" at bounding box center [837, 254] width 35 height 12
click at [762, 248] on input "Tween" at bounding box center [832, 254] width 35 height 12
checkbox input "true"
click at [762, 161] on div at bounding box center [784, 200] width 1568 height 400
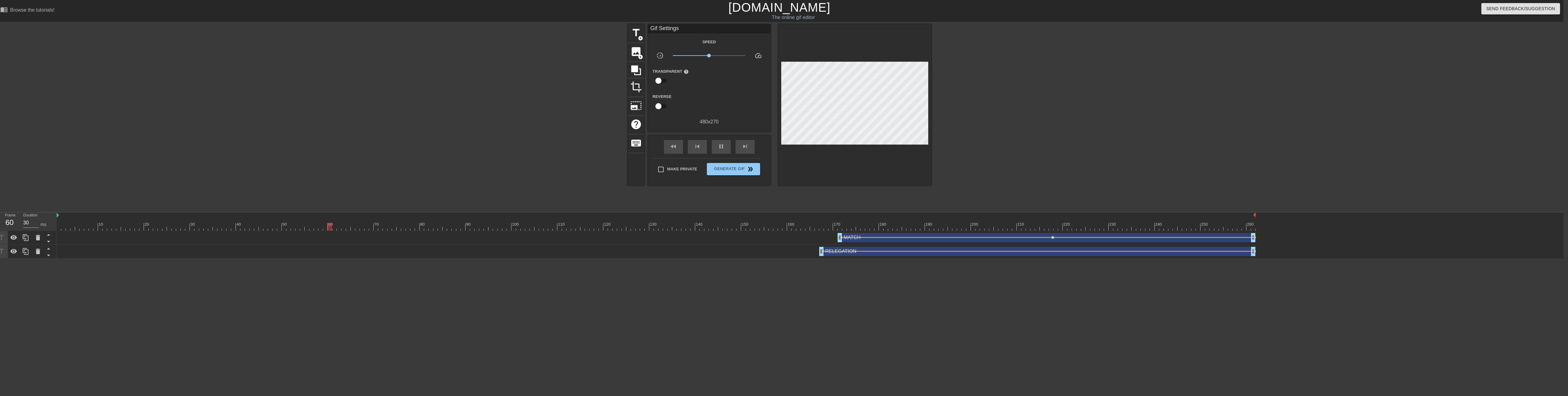
click at [762, 237] on span "lens" at bounding box center [1052, 237] width 3 height 3
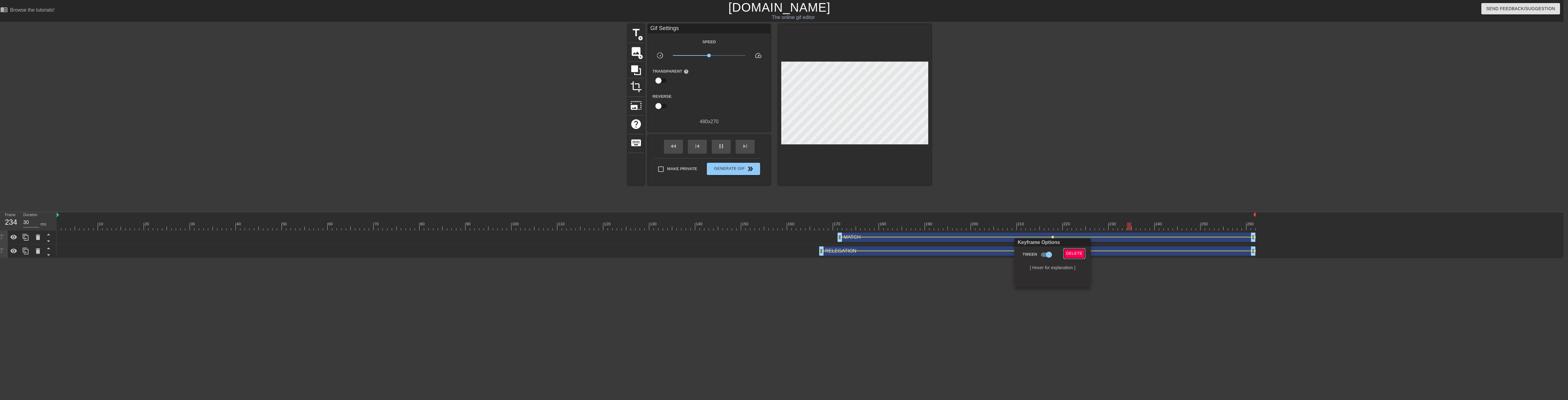
click at [762, 250] on span "Delete" at bounding box center [1075, 254] width 16 height 7
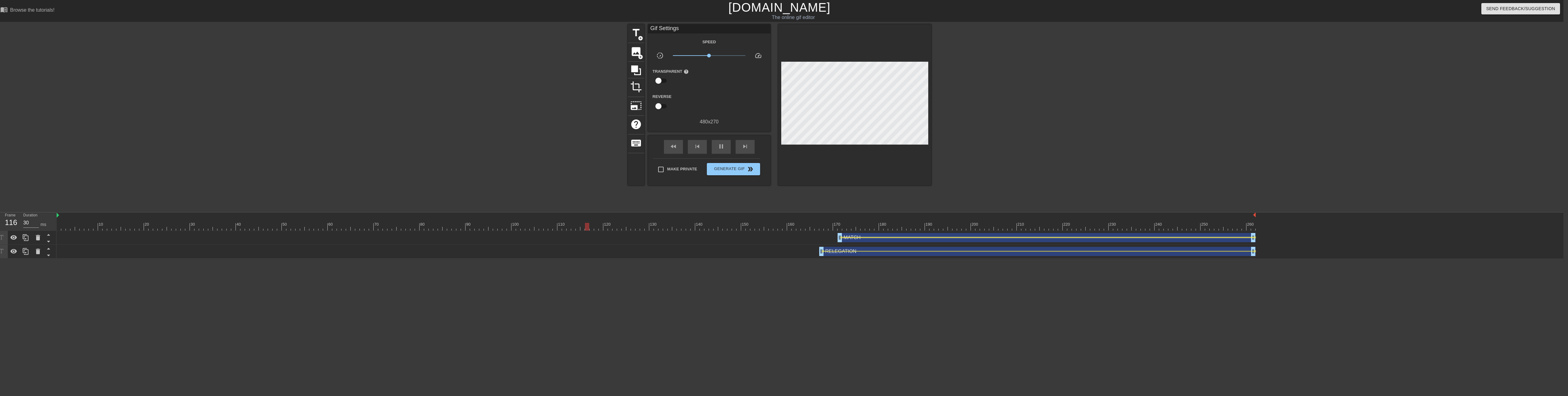
drag, startPoint x: 841, startPoint y: 237, endPoint x: 864, endPoint y: 237, distance: 23.0
click at [762, 233] on div "lens" at bounding box center [656, 233] width 1199 height 0
drag, startPoint x: 841, startPoint y: 241, endPoint x: 864, endPoint y: 242, distance: 23.0
click at [762, 237] on div "MATCH drag_handle drag_handle" at bounding box center [1058, 237] width 396 height 9
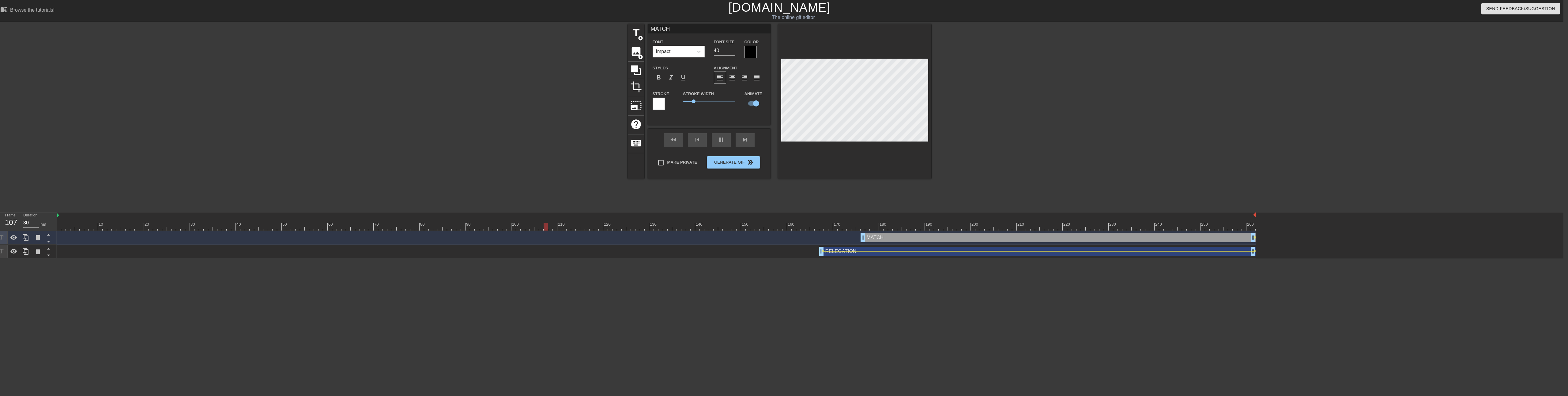
click at [762, 241] on div "MATCH drag_handle drag_handle" at bounding box center [1058, 237] width 396 height 9
click at [762, 236] on div "MATCH drag_handle drag_handle" at bounding box center [1058, 237] width 396 height 9
drag, startPoint x: 863, startPoint y: 239, endPoint x: 907, endPoint y: 240, distance: 44.0
click at [762, 101] on div "title add_circle image add_circle crop photo_size_select_large help keyboard MA…" at bounding box center [780, 116] width 1568 height 184
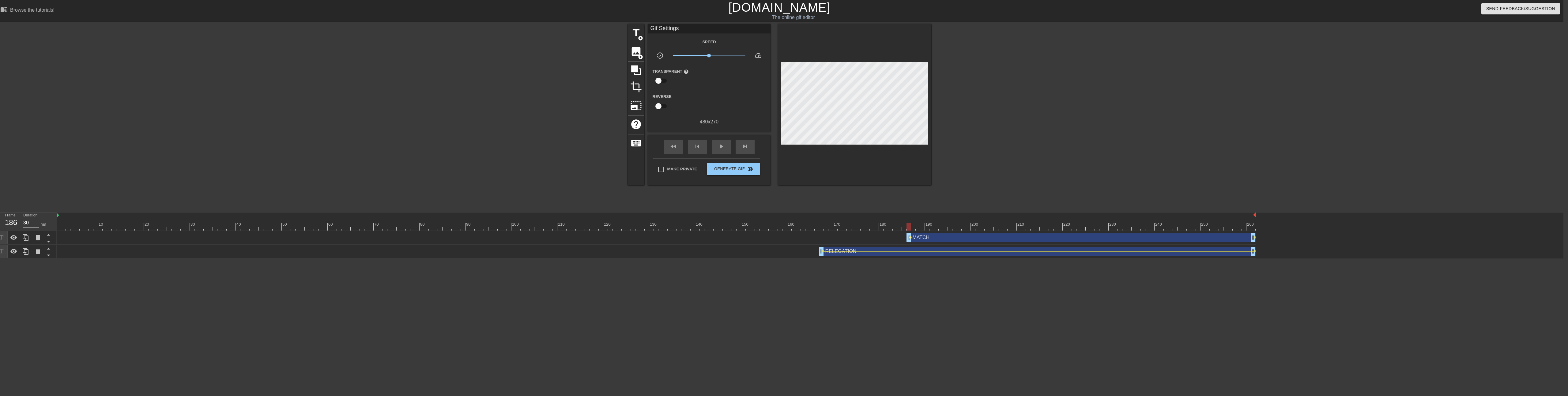
click at [762, 237] on span "lens" at bounding box center [910, 237] width 3 height 3
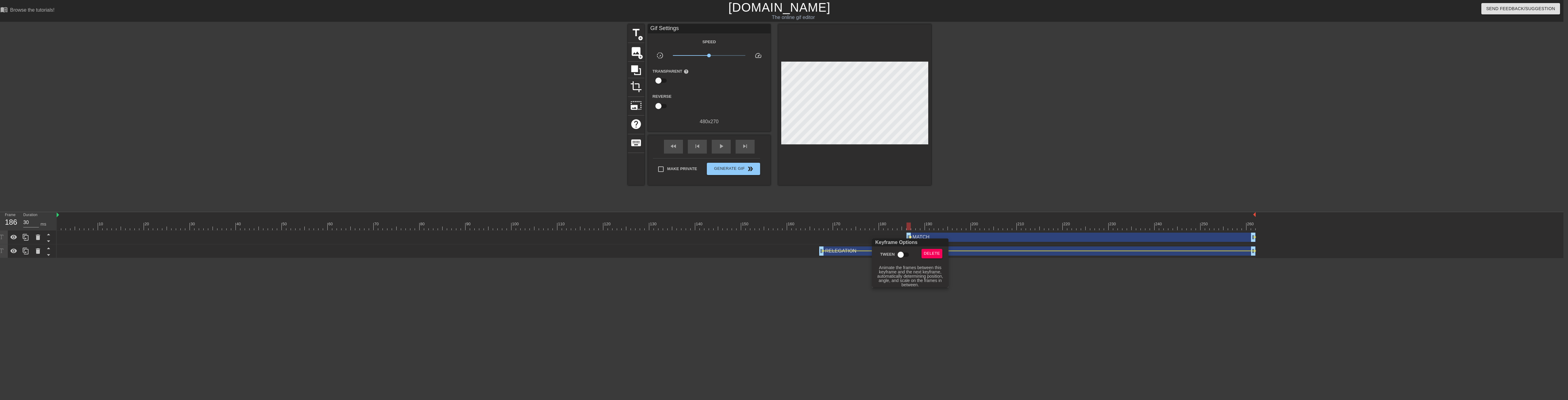
click at [762, 253] on input "Tween" at bounding box center [901, 254] width 35 height 12
click at [762, 248] on input "Tween" at bounding box center [906, 254] width 35 height 12
click at [762, 248] on input "Tween" at bounding box center [901, 254] width 35 height 12
checkbox input "true"
click at [762, 273] on div at bounding box center [784, 200] width 1568 height 400
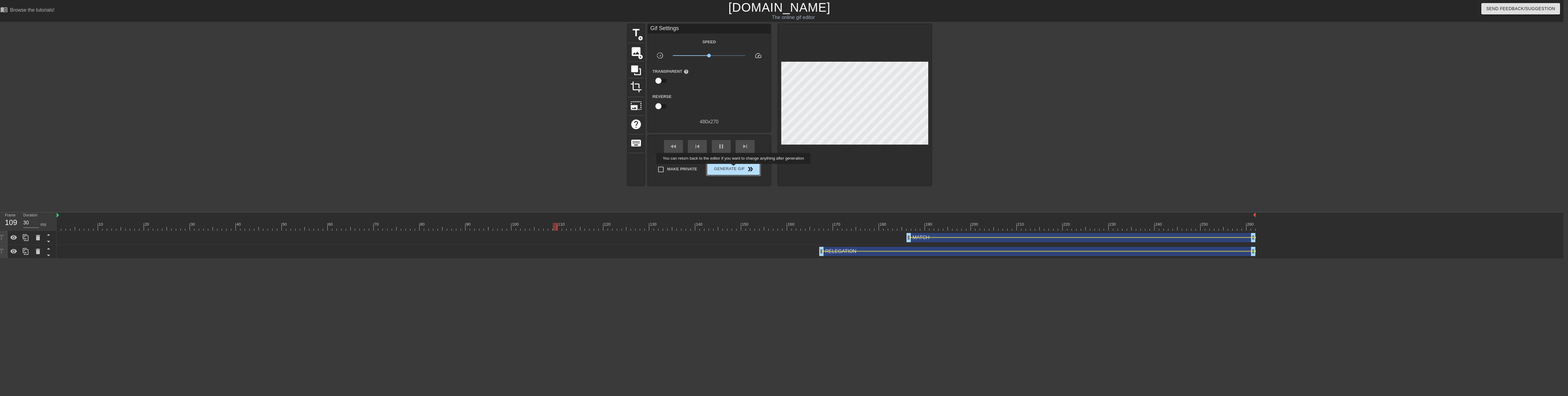
click at [735, 167] on span "Generate Gif double_arrow" at bounding box center [734, 169] width 48 height 7
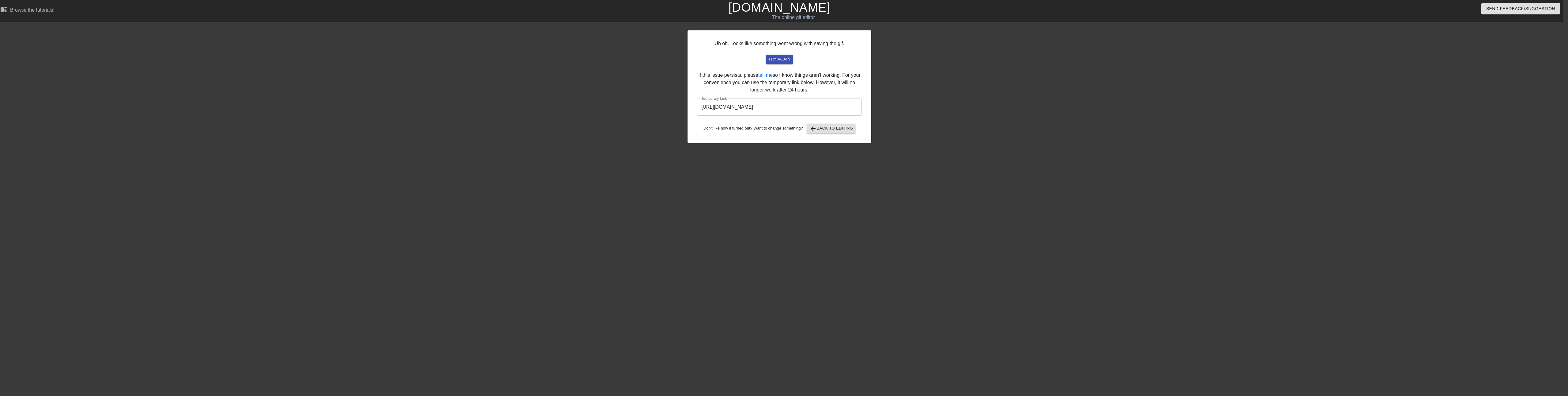
click at [762, 109] on input "[URL][DOMAIN_NAME]" at bounding box center [780, 107] width 165 height 17
click at [762, 125] on span "arrow_back Back to Editing" at bounding box center [832, 128] width 44 height 7
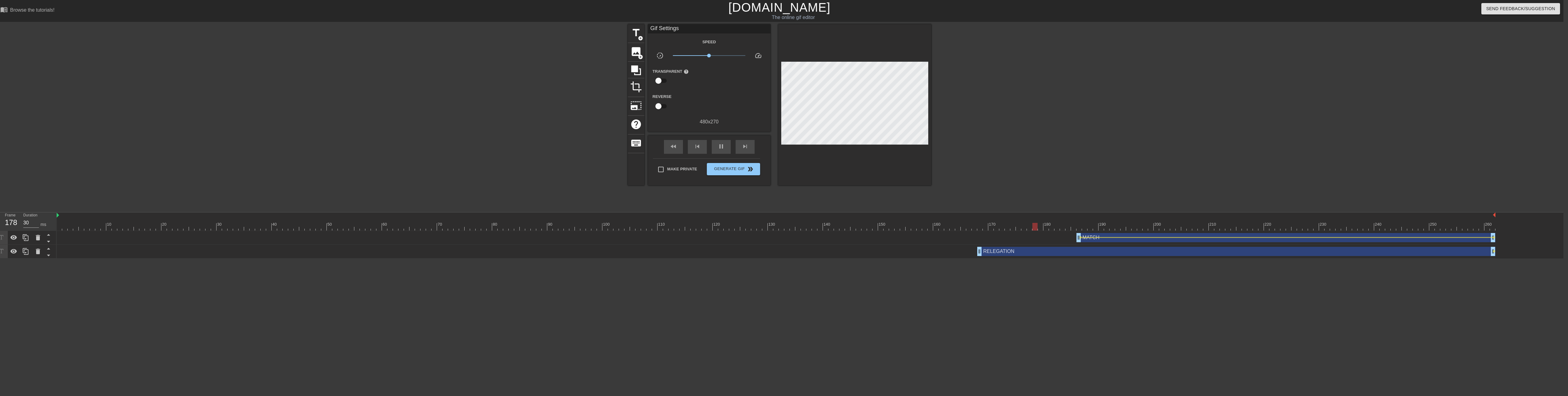
drag, startPoint x: 973, startPoint y: 254, endPoint x: 977, endPoint y: 253, distance: 4.1
click at [762, 253] on div "RELEGATION drag_handle drag_handle lens" at bounding box center [776, 251] width 1439 height 9
click at [762, 252] on div "RELEGATION drag_handle drag_handle" at bounding box center [1237, 251] width 518 height 9
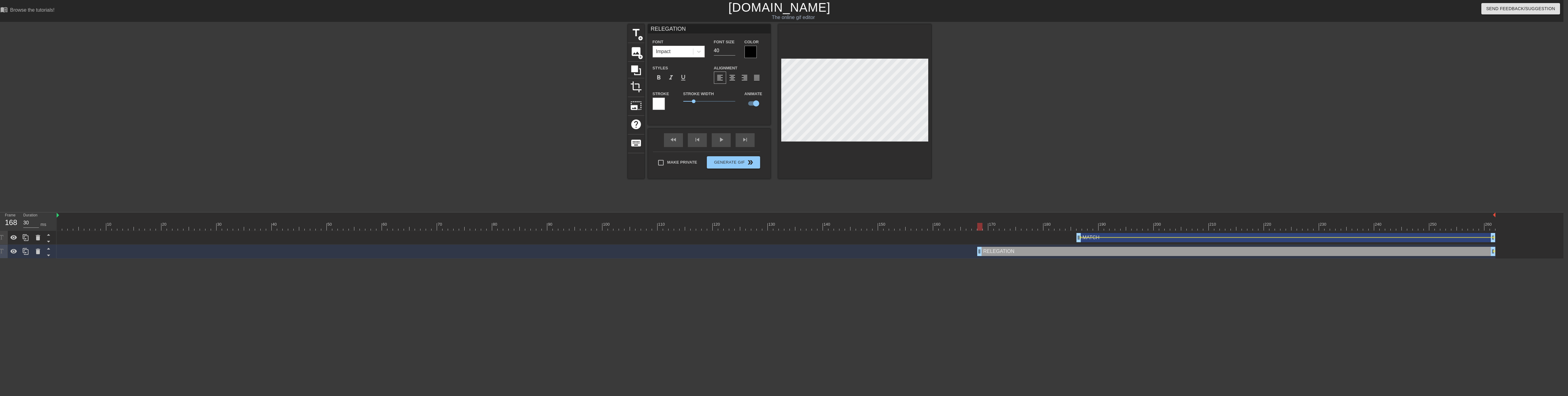
drag, startPoint x: 584, startPoint y: 224, endPoint x: 979, endPoint y: 219, distance: 395.0
click at [762, 219] on div "10 20 30 40 50 60 70 80 90 100 110 120 130 140 150 160" at bounding box center [776, 221] width 1439 height 18
click at [762, 251] on span "lens" at bounding box center [1494, 251] width 3 height 3
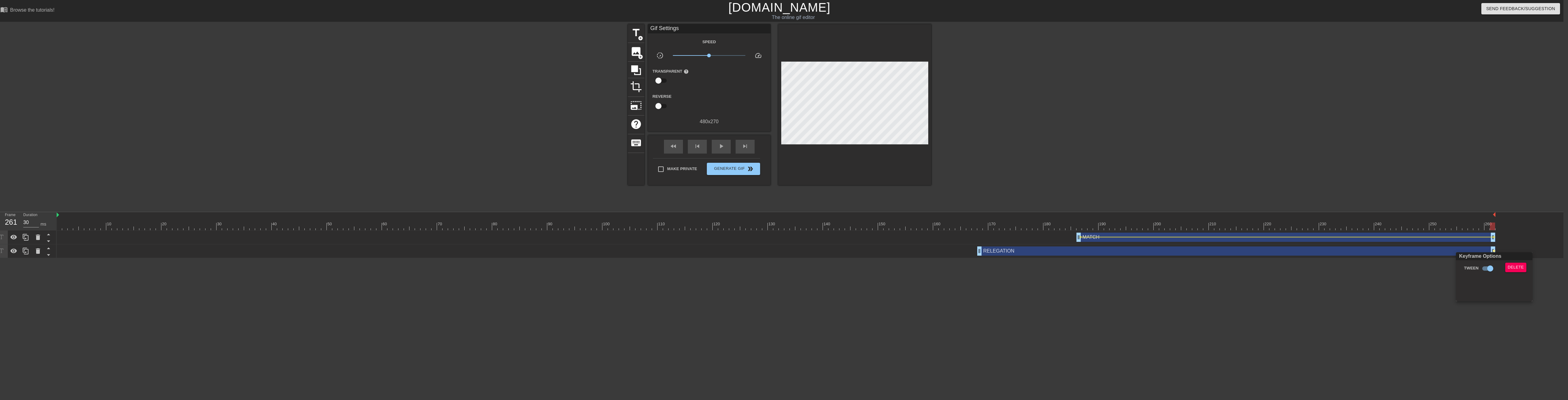
click at [762, 102] on div at bounding box center [784, 200] width 1568 height 400
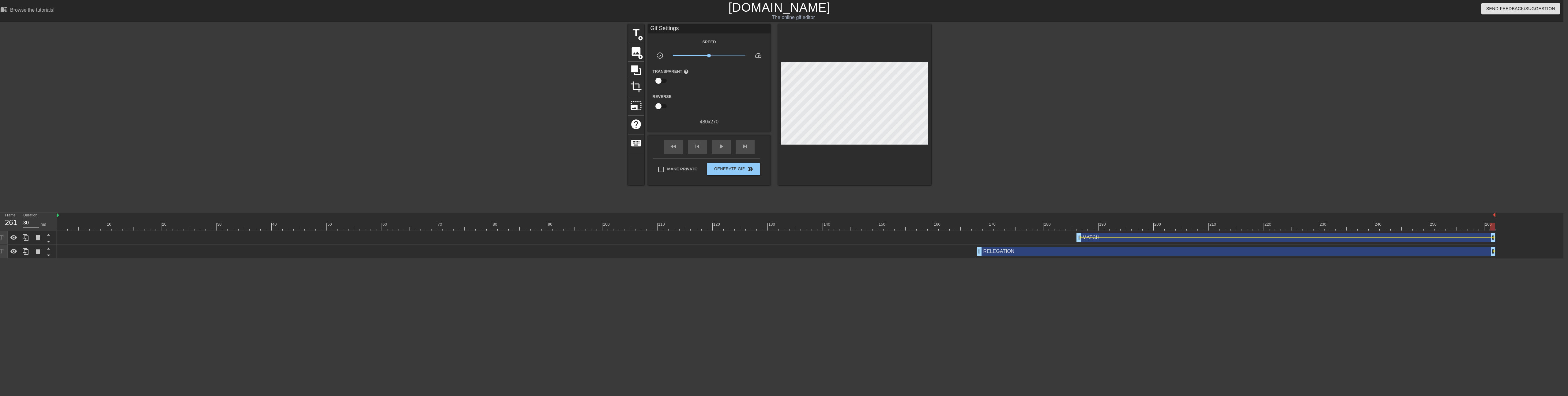
click at [762, 251] on div "MATCH drag_handle drag_handle lens lens RELEGATION drag_handle drag_handle lens" at bounding box center [810, 244] width 1507 height 28
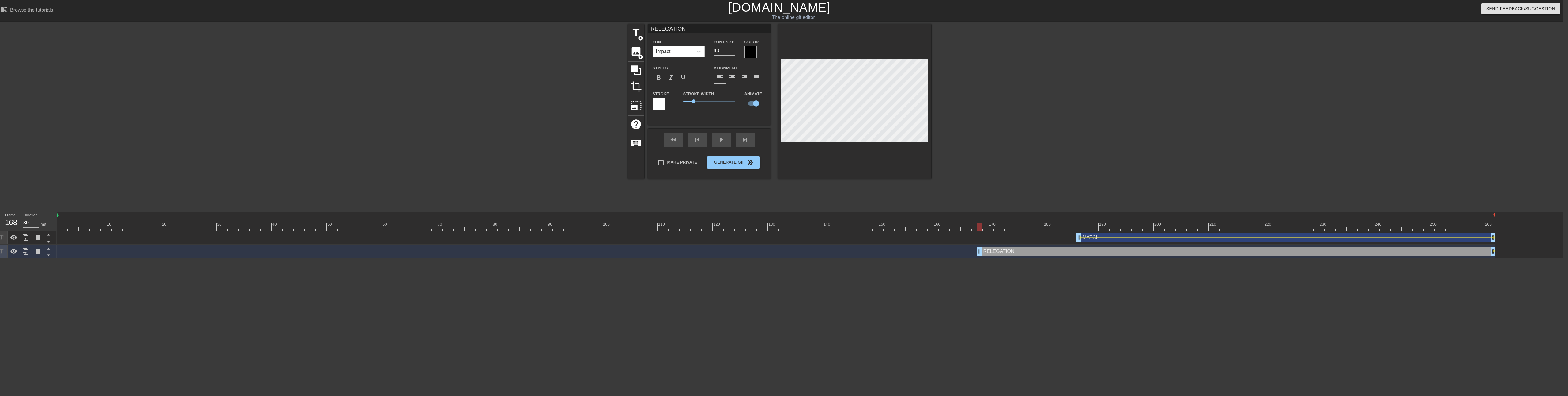
drag, startPoint x: 1493, startPoint y: 224, endPoint x: 980, endPoint y: 221, distance: 513.0
click at [762, 221] on div "10 20 30 40 50 60 70 80 90 100 110 120 130 140 150 160" at bounding box center [776, 221] width 1439 height 18
click at [762, 101] on div "title add_circle image add_circle crop photo_size_select_large help keyboard RE…" at bounding box center [780, 101] width 303 height 154
click at [762, 251] on span "lens" at bounding box center [981, 251] width 3 height 3
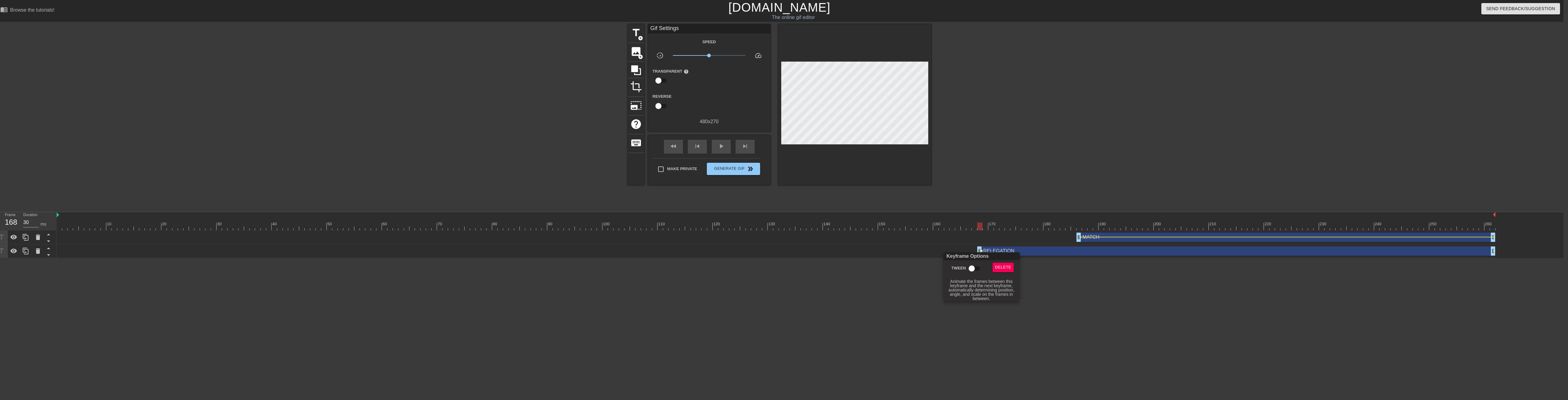
click at [762, 267] on input "Tween" at bounding box center [971, 268] width 35 height 12
click at [762, 263] on input "Tween" at bounding box center [978, 268] width 35 height 12
checkbox input "false"
drag, startPoint x: 980, startPoint y: 227, endPoint x: 965, endPoint y: 230, distance: 15.3
click at [762, 230] on div at bounding box center [784, 200] width 1568 height 400
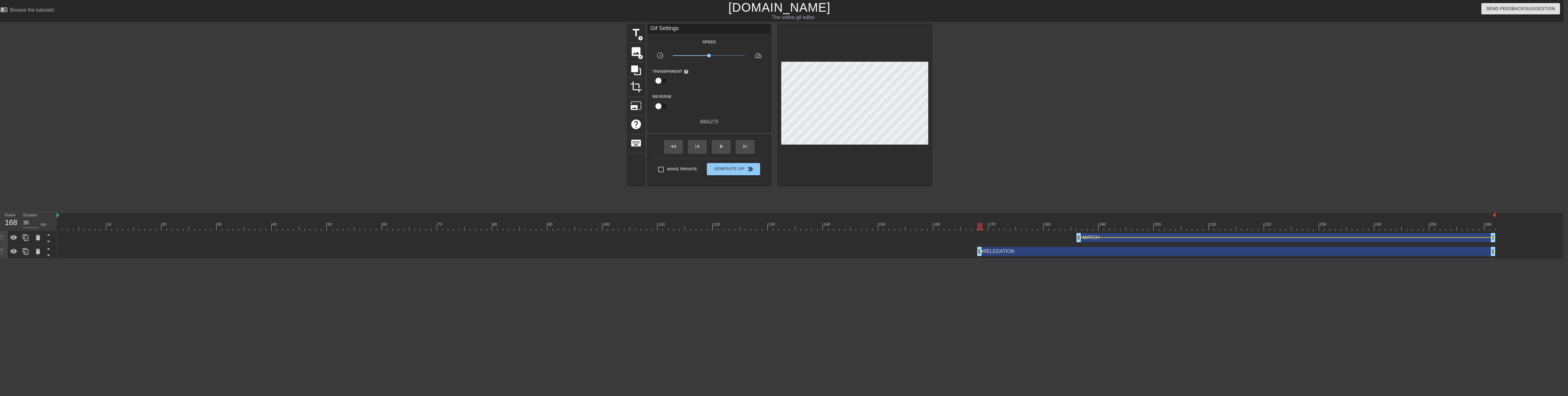
click at [762, 251] on span "lens" at bounding box center [981, 251] width 3 height 3
click at [762, 267] on input "Tween" at bounding box center [971, 268] width 35 height 12
checkbox input "true"
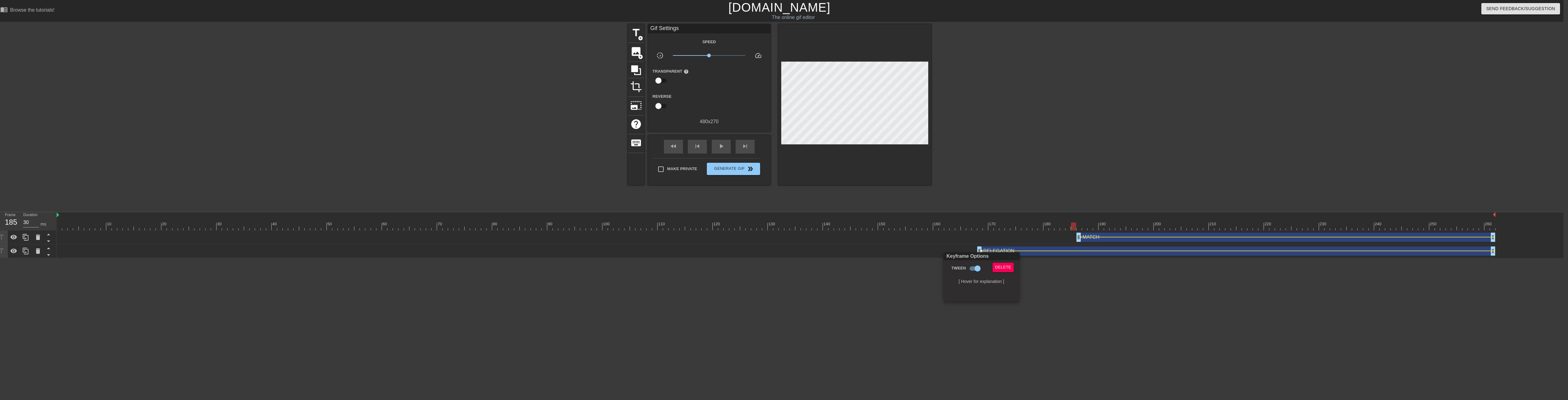
drag, startPoint x: 1074, startPoint y: 227, endPoint x: 991, endPoint y: 228, distance: 83.0
click at [762, 228] on div at bounding box center [784, 200] width 1568 height 400
click at [762, 184] on div at bounding box center [985, 116] width 91 height 184
drag, startPoint x: 1075, startPoint y: 225, endPoint x: 863, endPoint y: 217, distance: 212.2
click at [762, 217] on div "10 20 30 40 50 60 70 80 90 100 110 120 130 140 150 160" at bounding box center [776, 221] width 1439 height 18
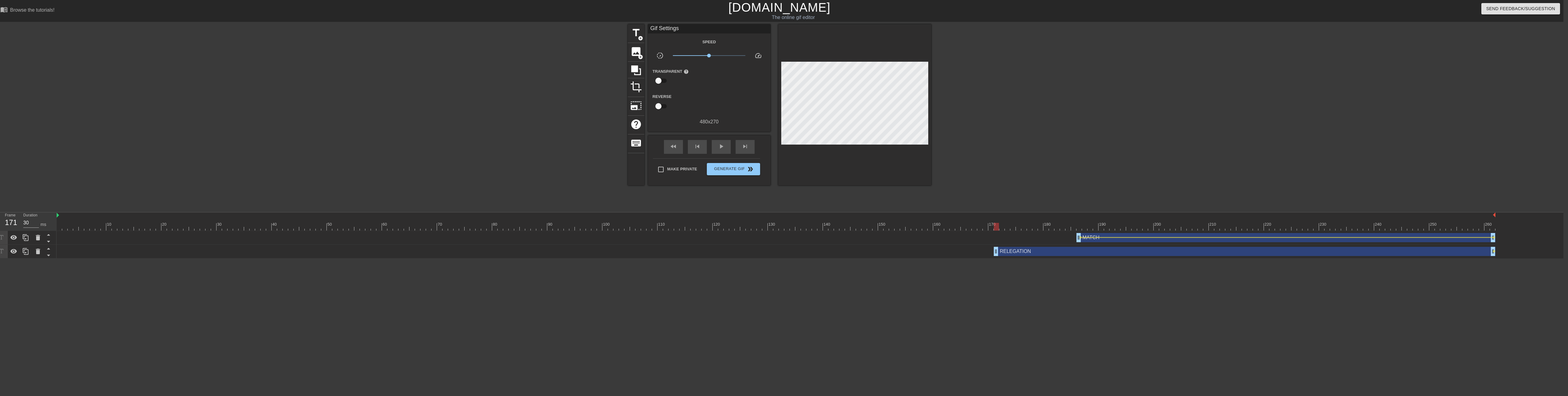
drag, startPoint x: 980, startPoint y: 254, endPoint x: 994, endPoint y: 253, distance: 14.0
drag, startPoint x: 997, startPoint y: 225, endPoint x: 1050, endPoint y: 216, distance: 53.8
click at [762, 216] on div "10 20 30 40 50 60 70 80 90 100 110 120 130 140 150 160" at bounding box center [776, 221] width 1439 height 18
drag, startPoint x: 996, startPoint y: 250, endPoint x: 1054, endPoint y: 228, distance: 62.0
click at [762, 246] on div "RELEGATION drag_handle drag_handle lens" at bounding box center [776, 251] width 1439 height 13
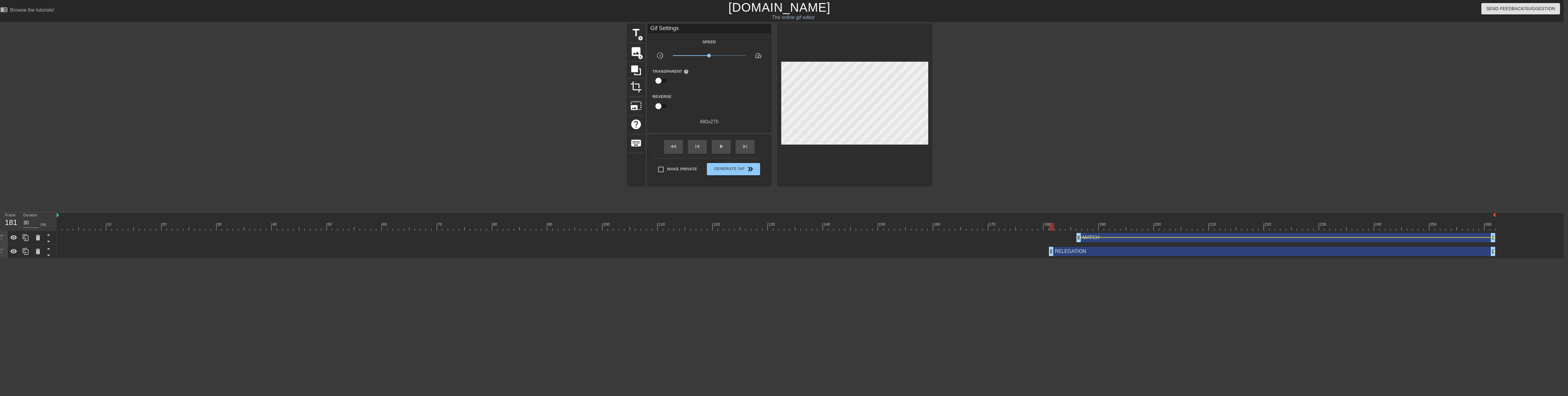
click at [762, 222] on div "10 20 30 40 50 60 70 80 90 100 110 120 130 140 150 160" at bounding box center [776, 221] width 1439 height 18
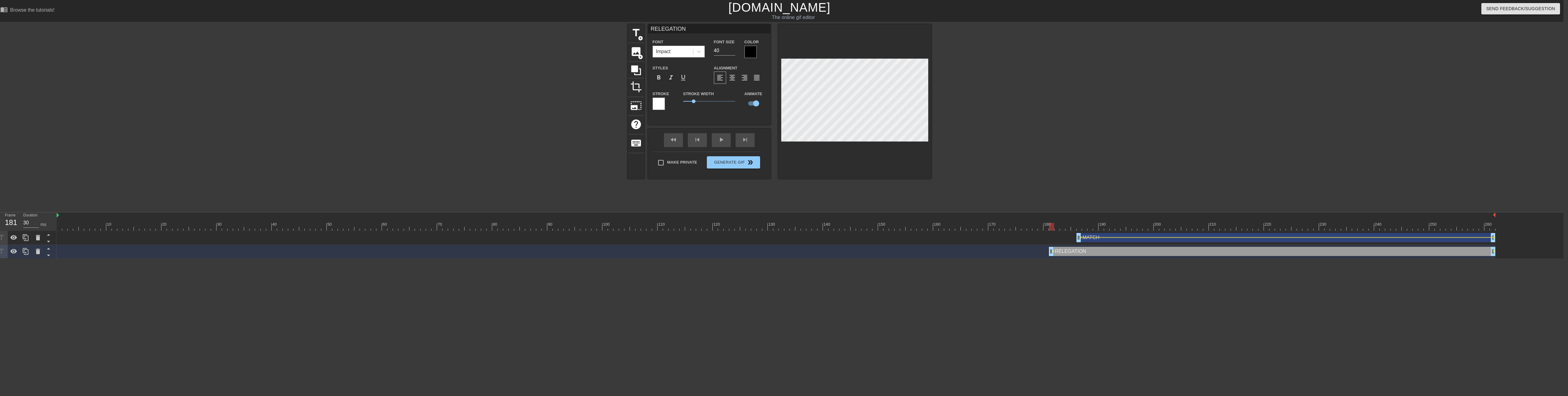
click at [762, 100] on div at bounding box center [855, 101] width 153 height 154
click at [762, 251] on span "lens" at bounding box center [1053, 251] width 3 height 3
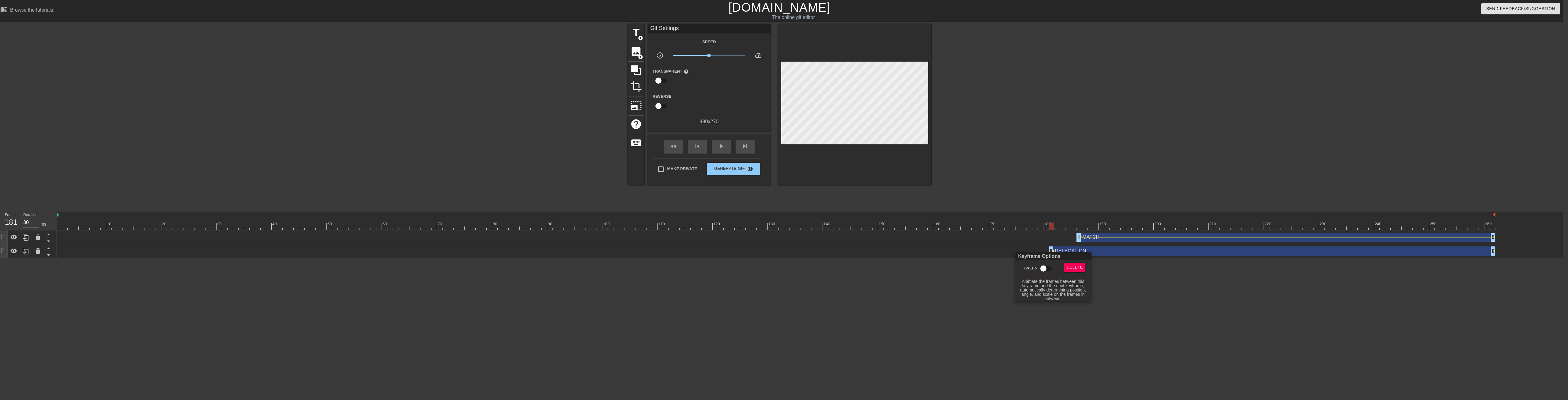
click at [762, 267] on input "Tween" at bounding box center [1043, 268] width 35 height 12
checkbox input "true"
drag, startPoint x: 956, startPoint y: 291, endPoint x: 953, endPoint y: 291, distance: 3.0
click at [762, 291] on div at bounding box center [784, 200] width 1568 height 400
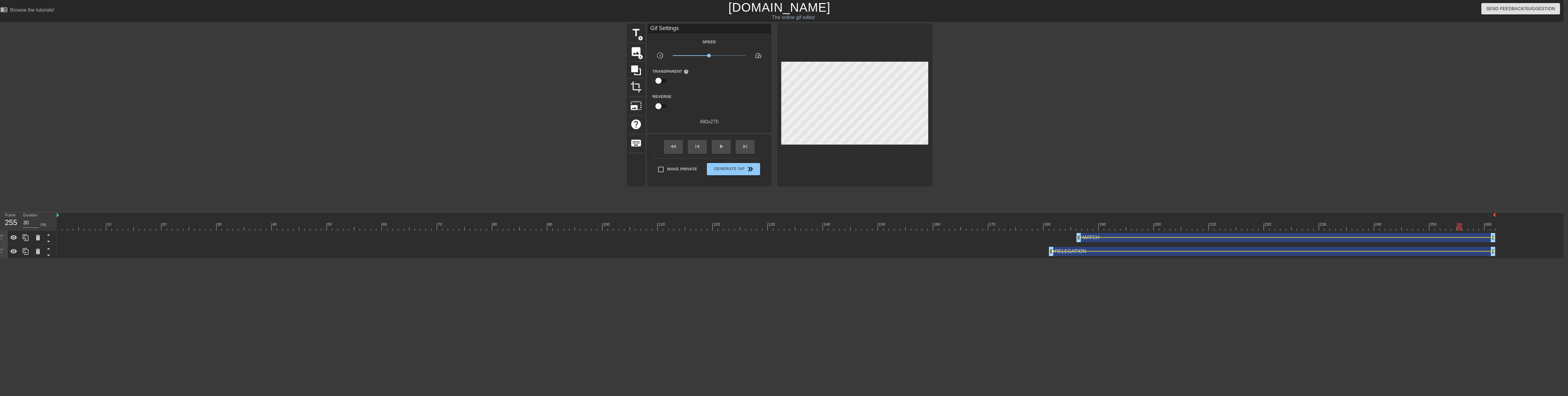
click at [762, 251] on span "lens" at bounding box center [1053, 251] width 3 height 3
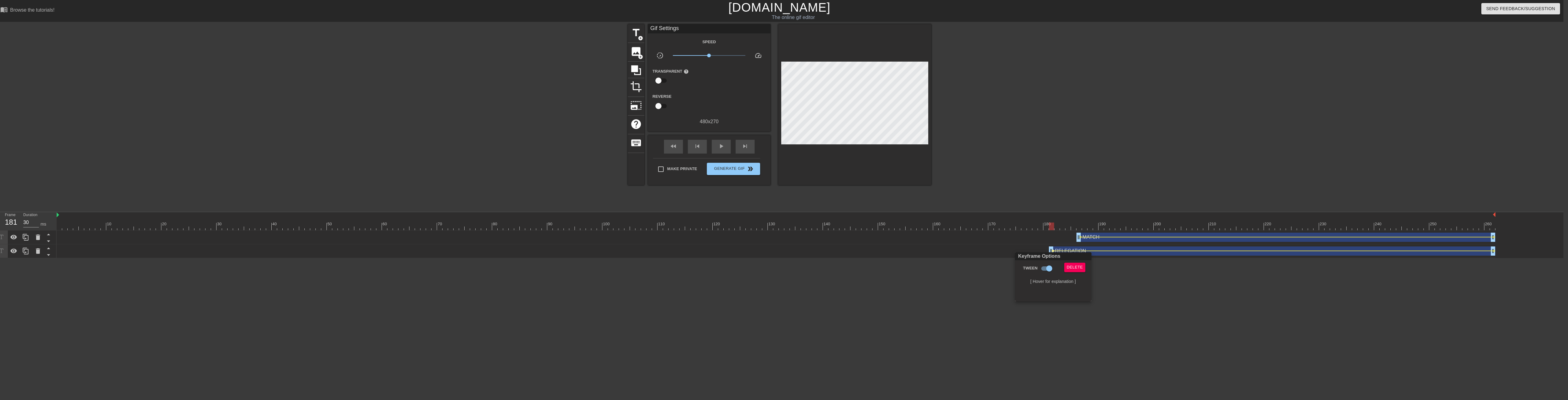
click at [762, 248] on div at bounding box center [784, 200] width 1568 height 400
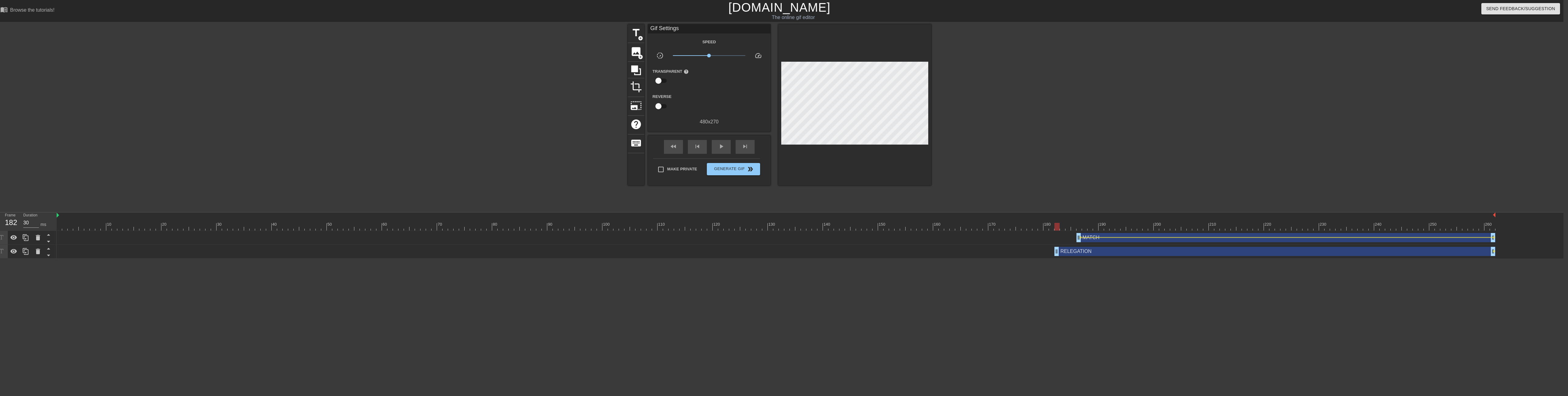
drag, startPoint x: 1051, startPoint y: 248, endPoint x: 1056, endPoint y: 248, distance: 5.0
click at [762, 252] on div "RELEGATION drag_handle drag_handle" at bounding box center [1276, 251] width 441 height 9
click at [762, 251] on span "lens" at bounding box center [1058, 251] width 3 height 3
click at [762, 269] on input "Tween" at bounding box center [1049, 268] width 35 height 12
checkbox input "true"
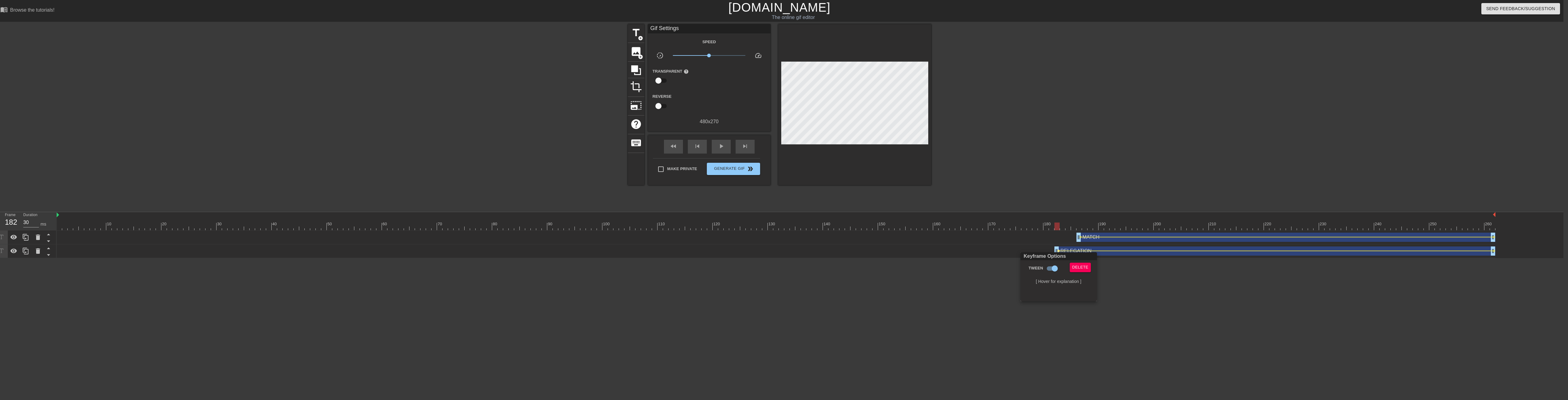
click at [762, 294] on div at bounding box center [784, 200] width 1568 height 400
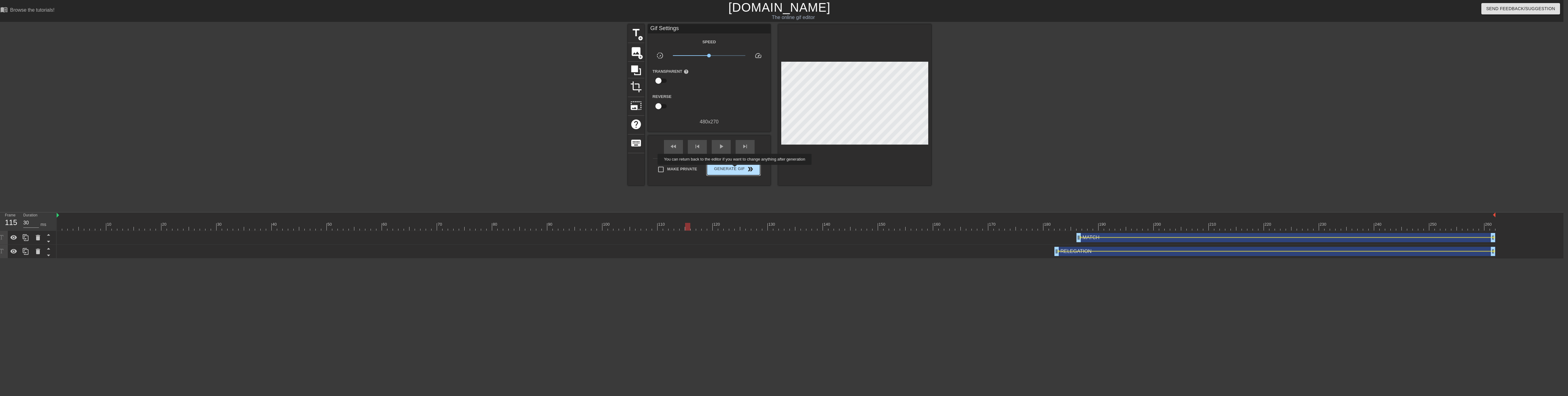
click at [736, 169] on span "Generate Gif double_arrow" at bounding box center [734, 169] width 48 height 7
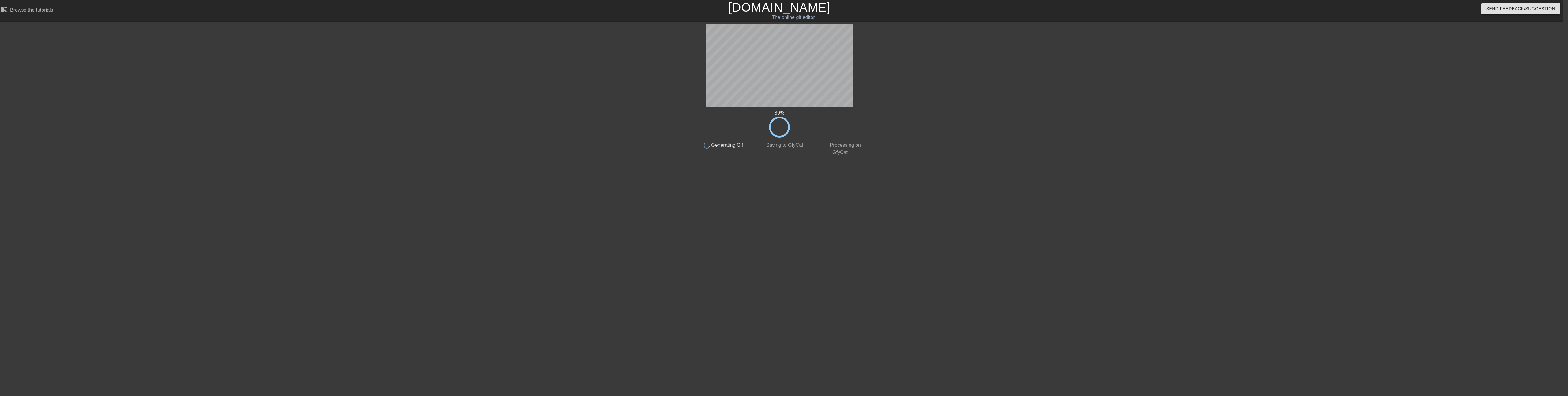
click at [614, 63] on div at bounding box center [640, 116] width 91 height 184
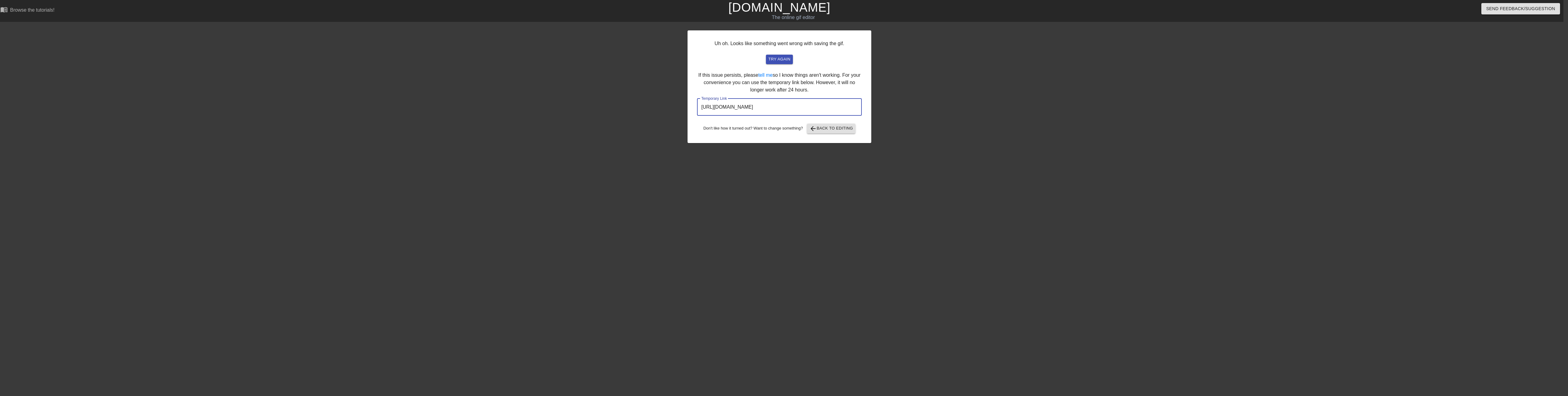
click at [762, 109] on input "[URL][DOMAIN_NAME]" at bounding box center [780, 107] width 165 height 17
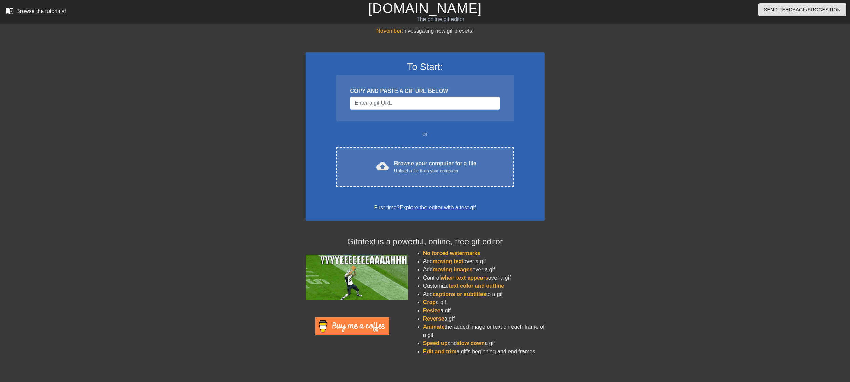
click at [39, 8] on div "Browse the tutorials!" at bounding box center [41, 11] width 50 height 6
